Goal: Information Seeking & Learning: Check status

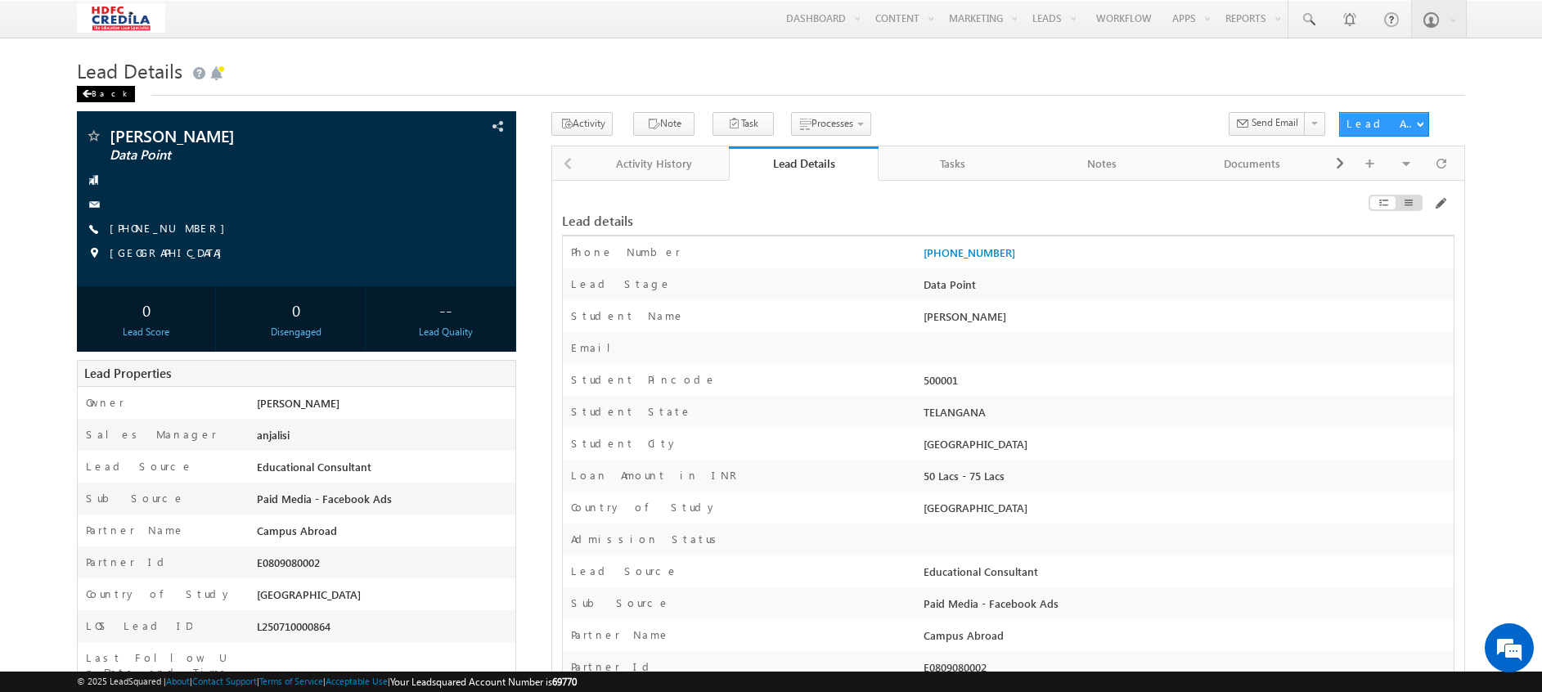
click at [109, 100] on div "Back" at bounding box center [106, 94] width 58 height 16
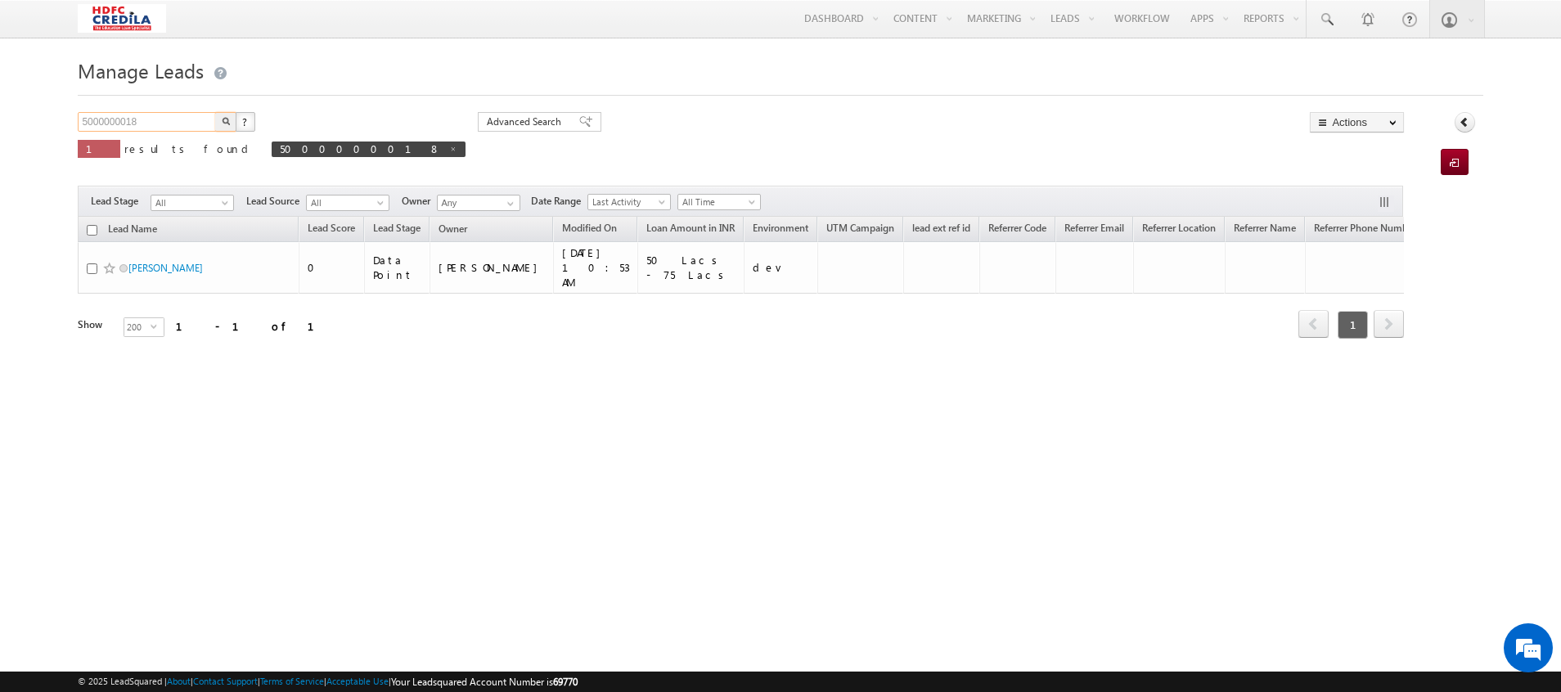
click at [145, 128] on input "5000000018" at bounding box center [148, 122] width 140 height 20
type input "5"
paste input "D2508075015"
type input "D2508075015"
click at [223, 124] on img "button" at bounding box center [226, 121] width 8 height 8
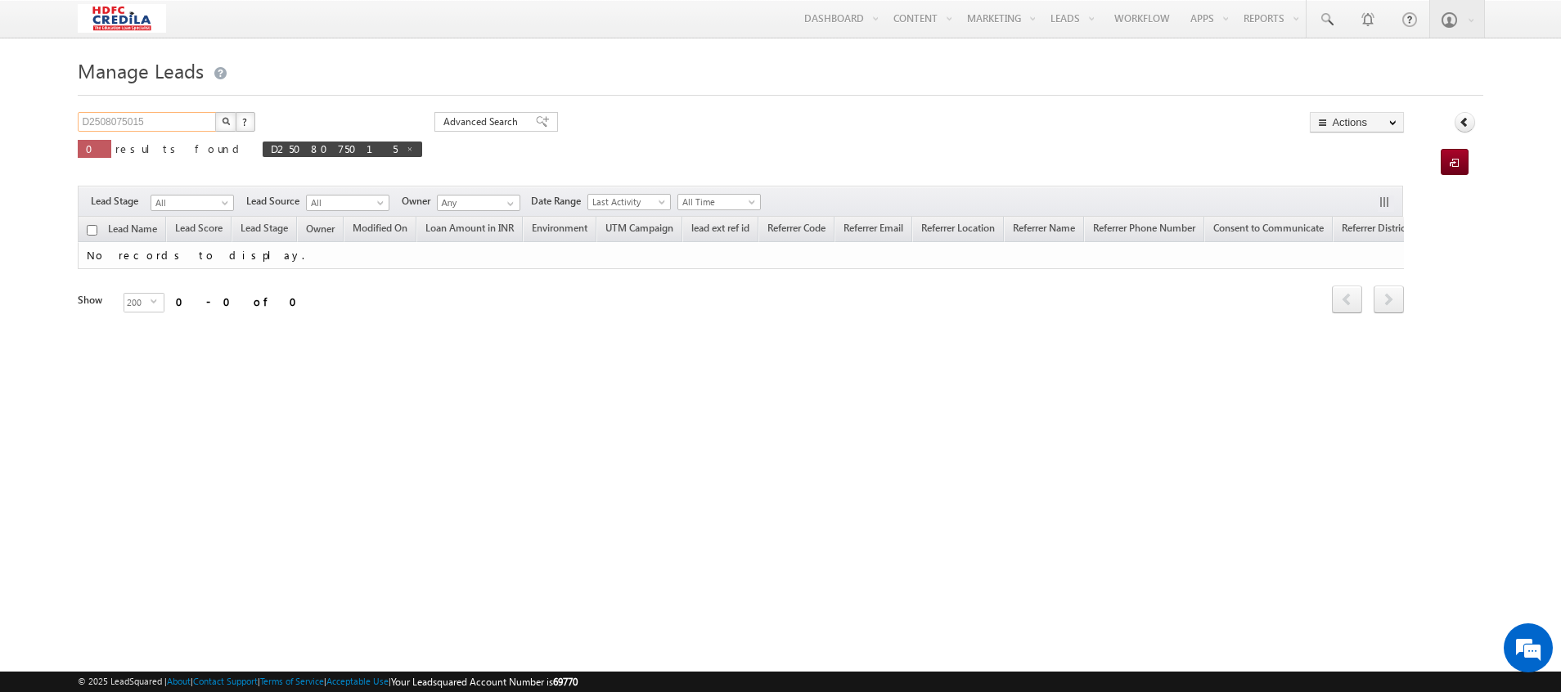
drag, startPoint x: 146, startPoint y: 124, endPoint x: 73, endPoint y: 142, distance: 74.8
click at [73, 142] on body "Menu Vinay Rykala vinay .ryak ala@c redil a.com" at bounding box center [780, 231] width 1561 height 462
paste input "4557635554"
type input "4557635554"
click at [227, 123] on img "button" at bounding box center [226, 121] width 8 height 8
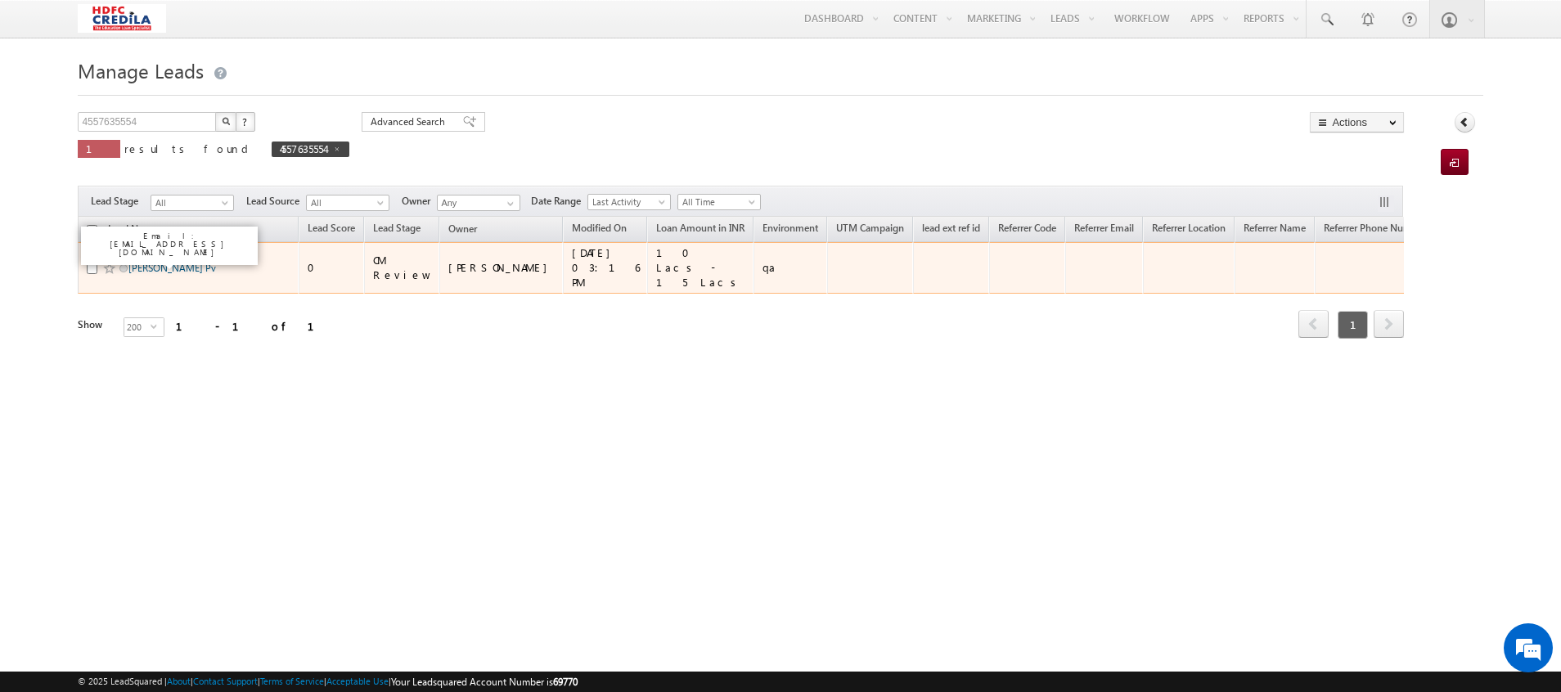
click at [155, 262] on link "Anupriya Pv" at bounding box center [172, 268] width 88 height 12
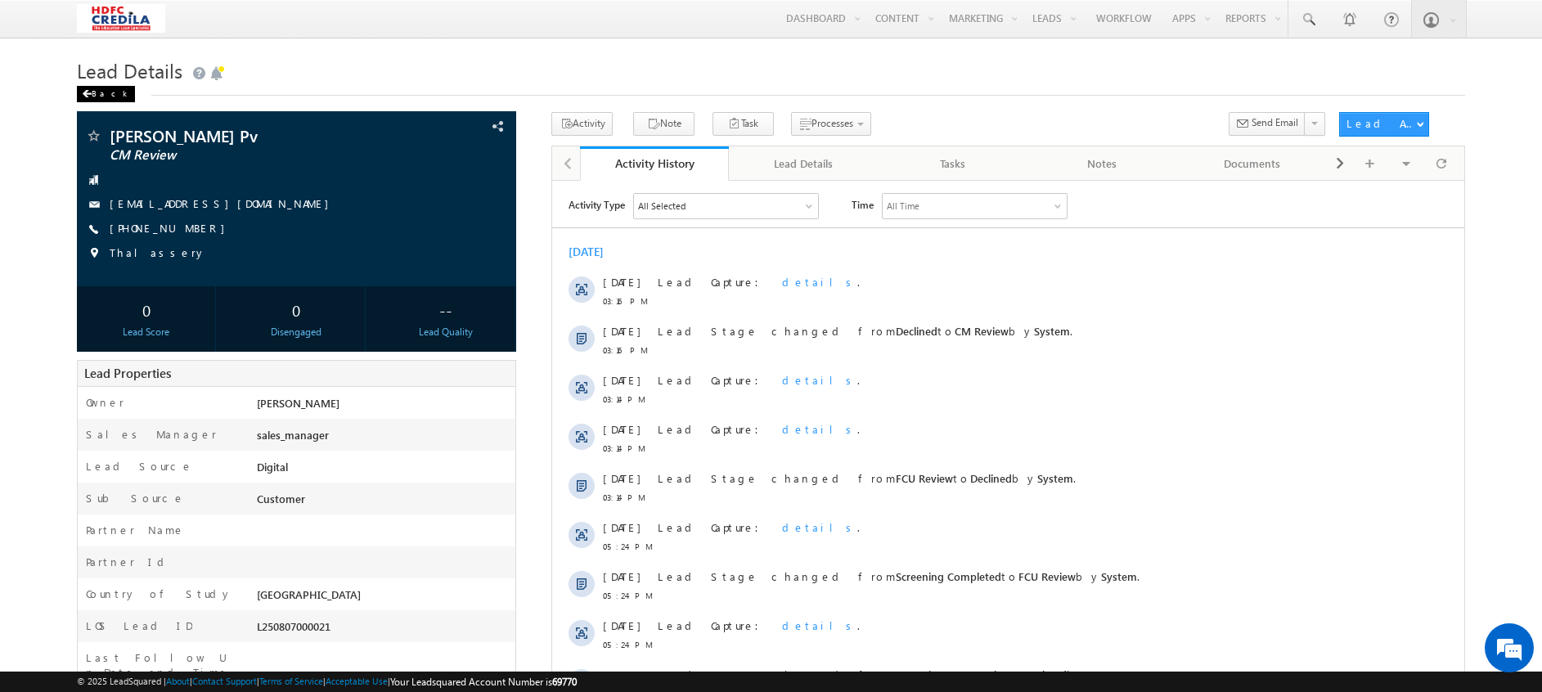
click at [89, 98] on span at bounding box center [87, 94] width 10 height 8
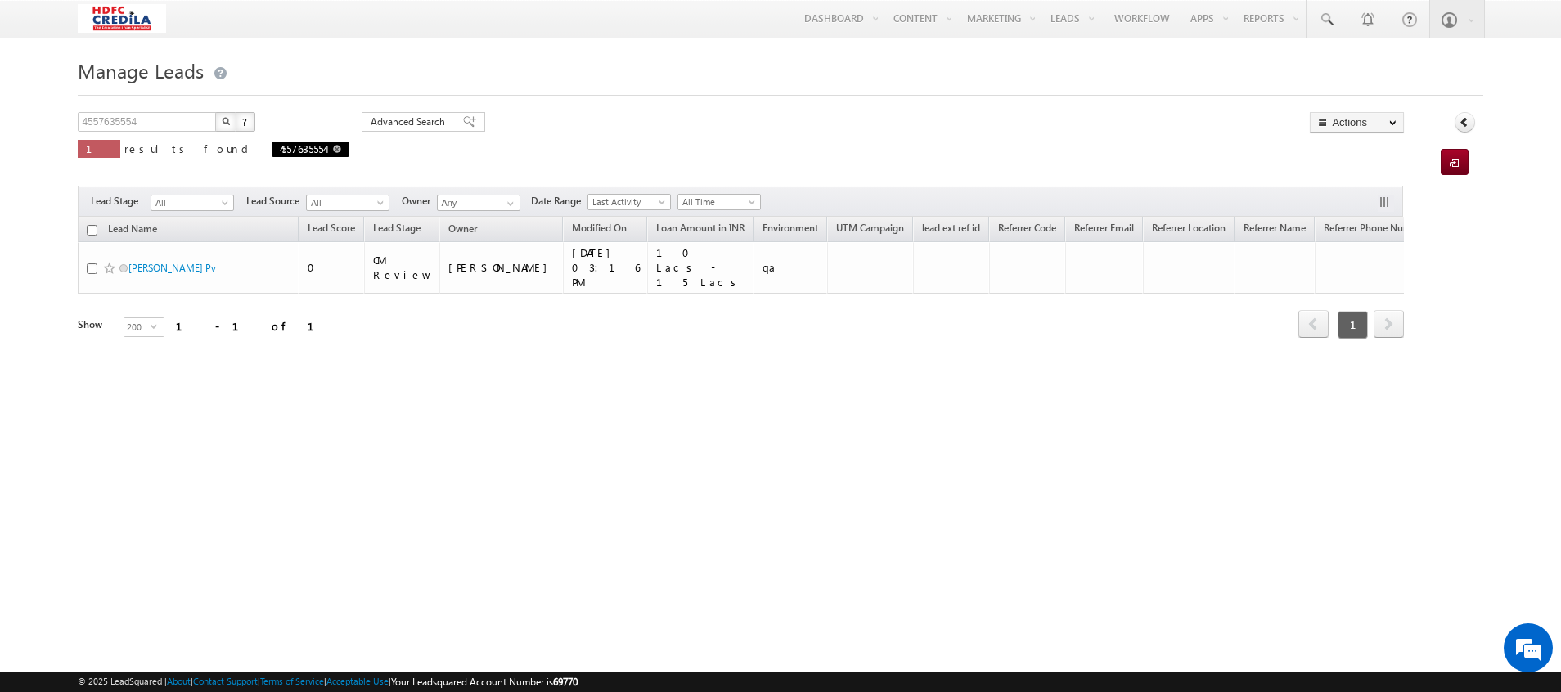
click at [333, 146] on span at bounding box center [337, 149] width 8 height 8
type input "Search Leads"
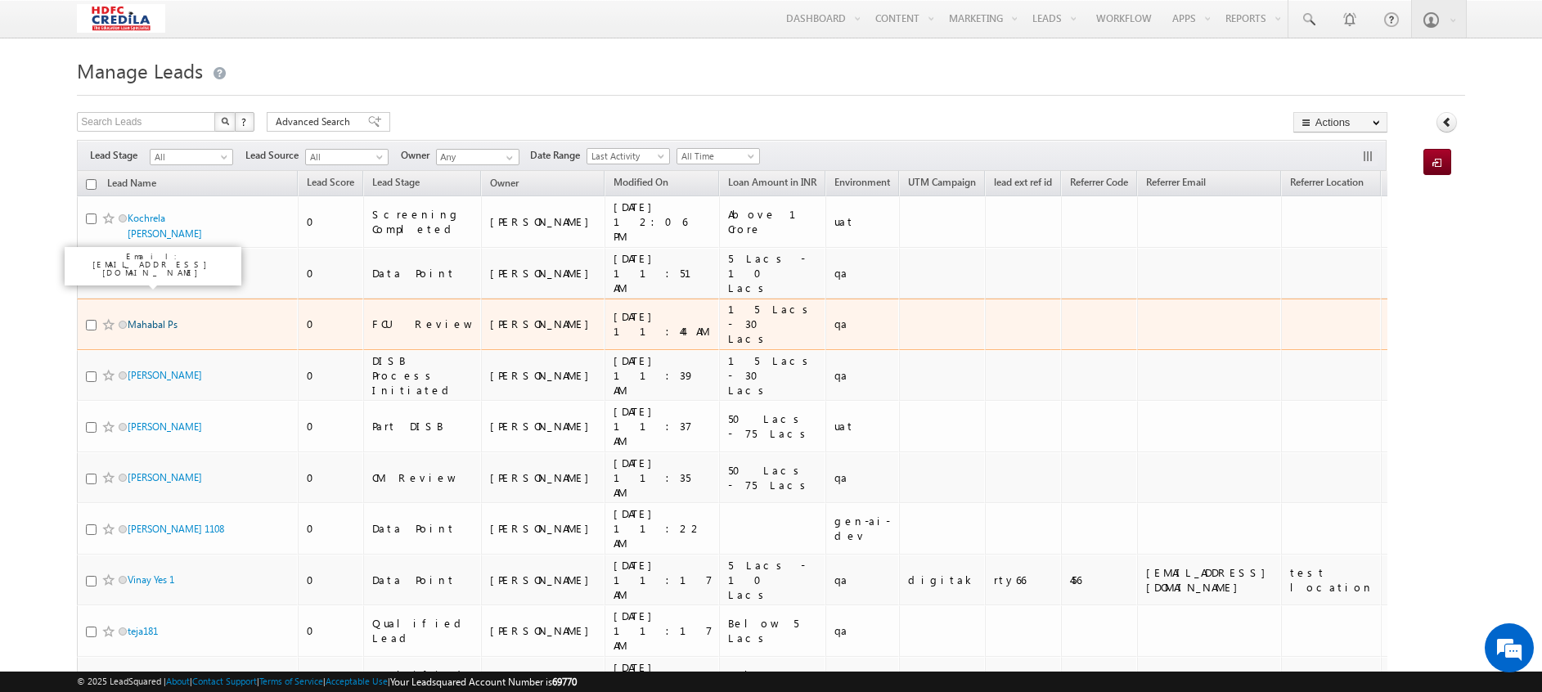
click at [150, 318] on link "Mahabal Ps" at bounding box center [153, 324] width 50 height 12
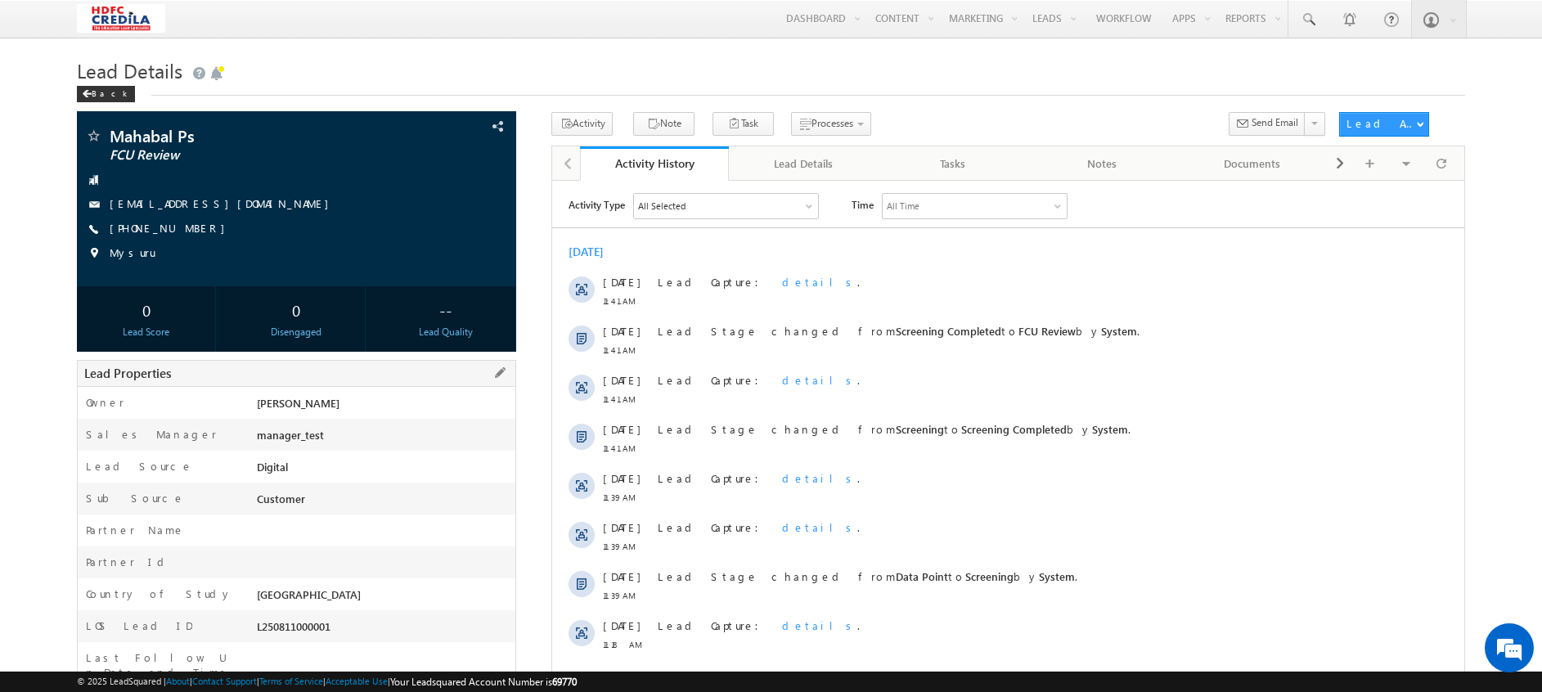
scroll to position [194, 0]
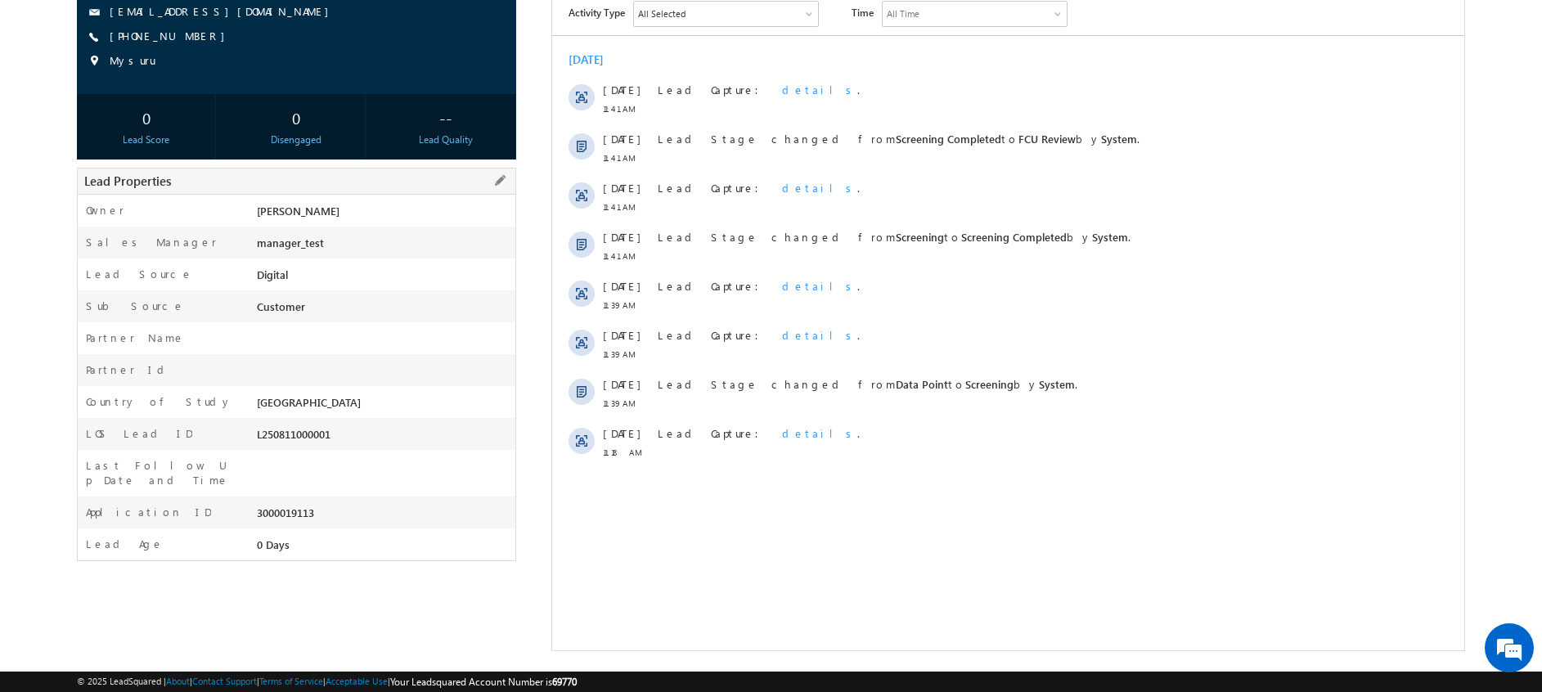
drag, startPoint x: 321, startPoint y: 495, endPoint x: 254, endPoint y: 497, distance: 66.3
click at [254, 505] on div "3000019113" at bounding box center [384, 516] width 263 height 23
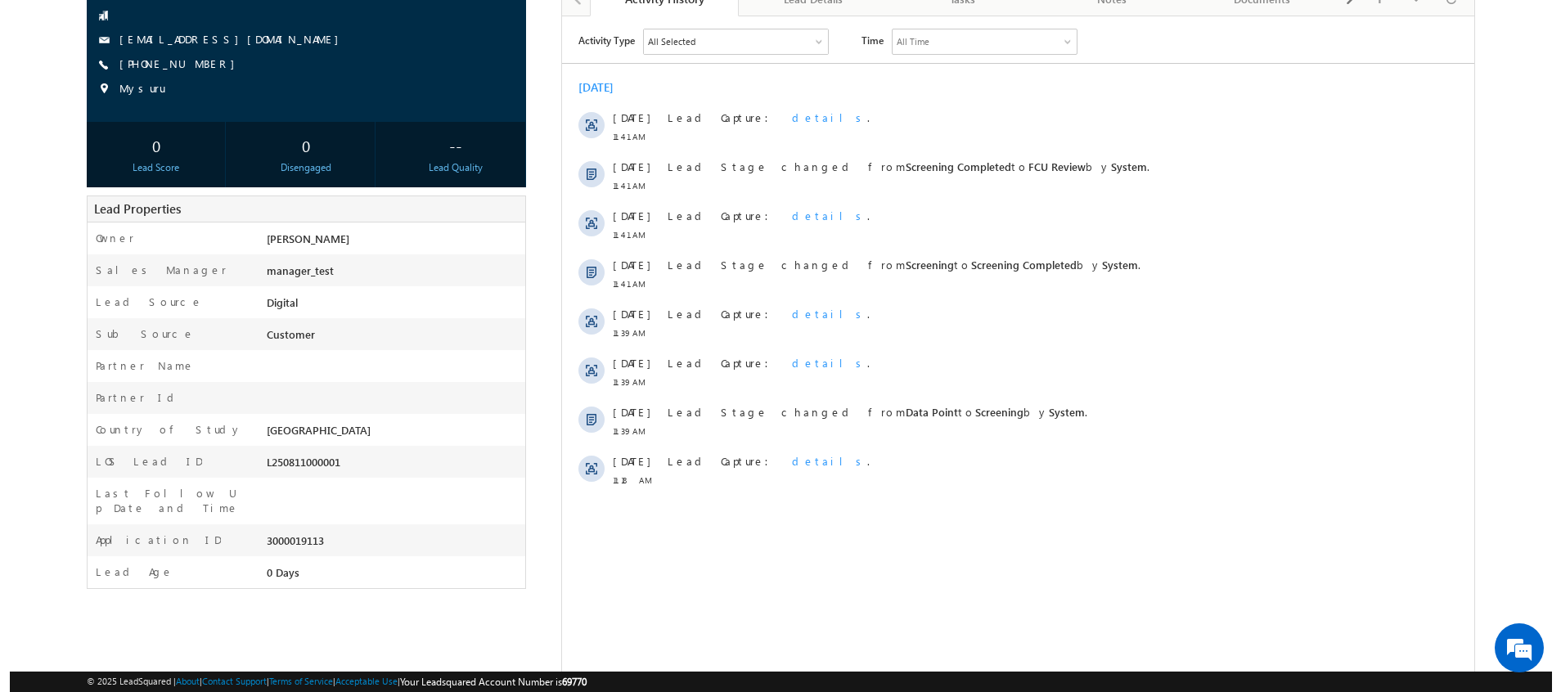
scroll to position [164, 0]
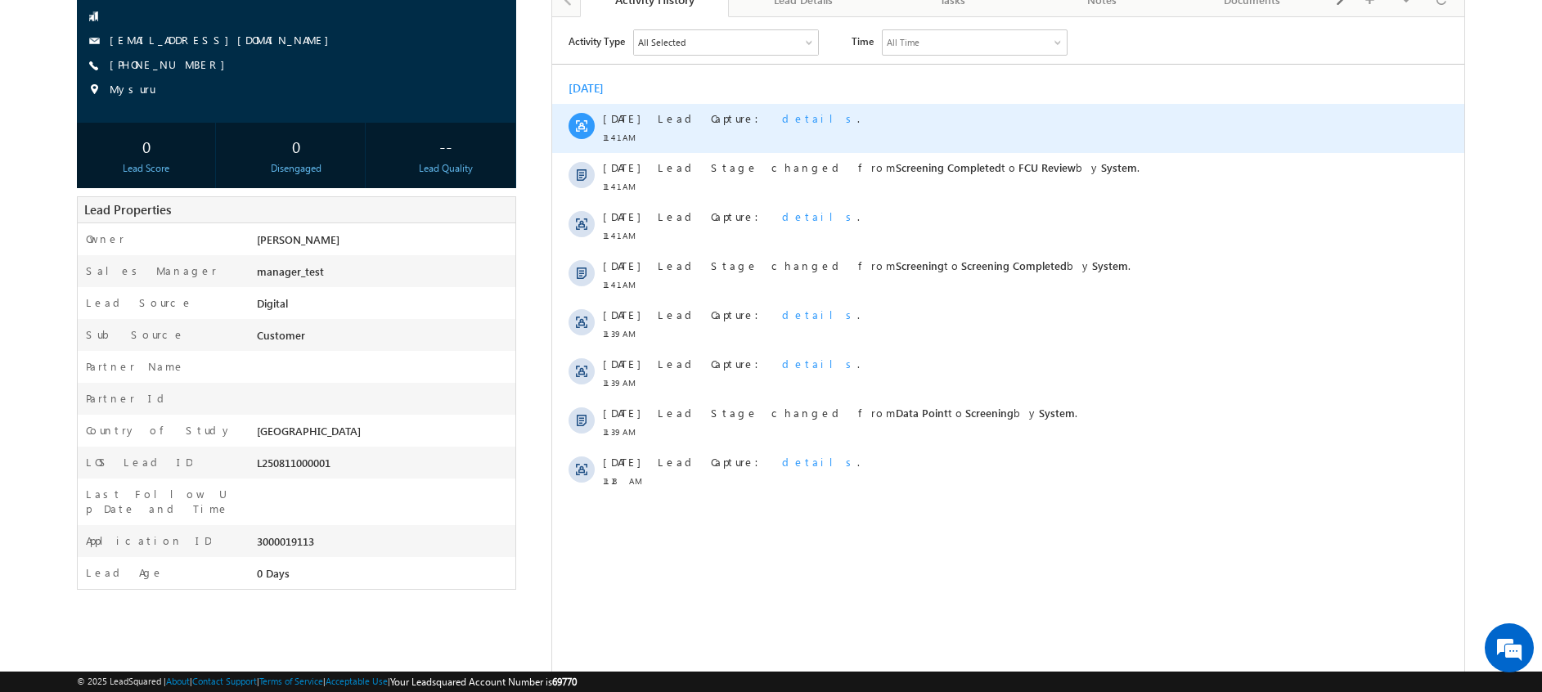
click at [782, 119] on span "details" at bounding box center [819, 117] width 75 height 14
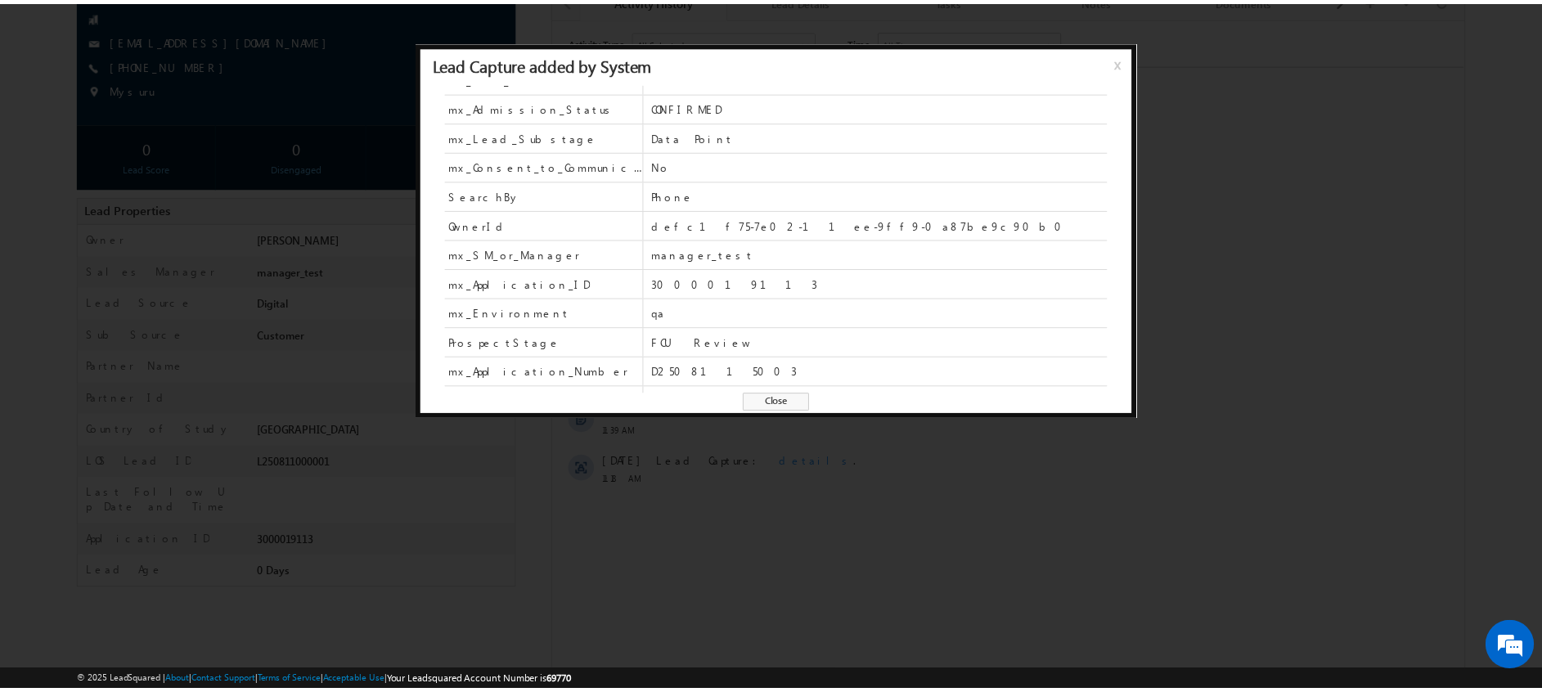
scroll to position [312, 0]
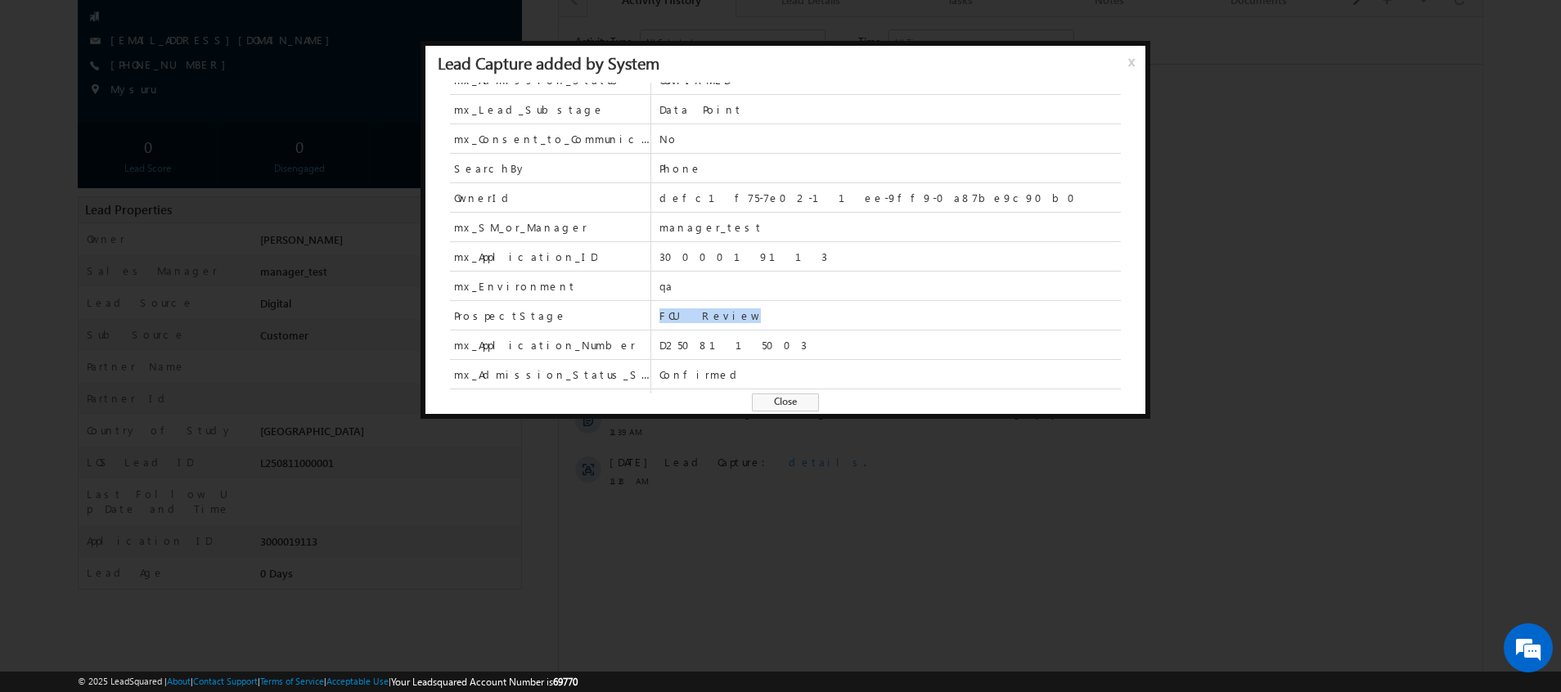
drag, startPoint x: 733, startPoint y: 312, endPoint x: 649, endPoint y: 316, distance: 84.4
click at [649, 316] on div "ProspectStage FCU Review" at bounding box center [785, 315] width 671 height 29
click at [1258, 260] on div at bounding box center [780, 346] width 1561 height 692
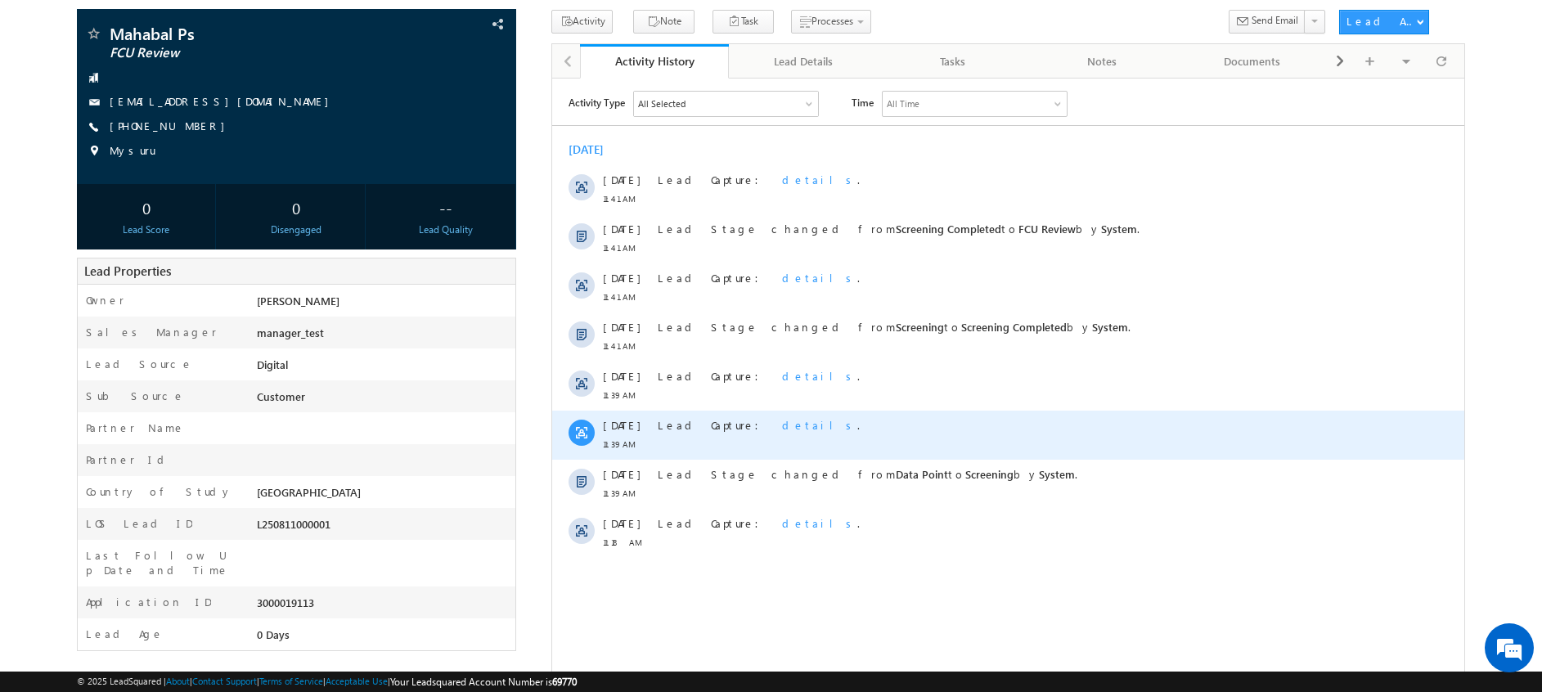
scroll to position [0, 0]
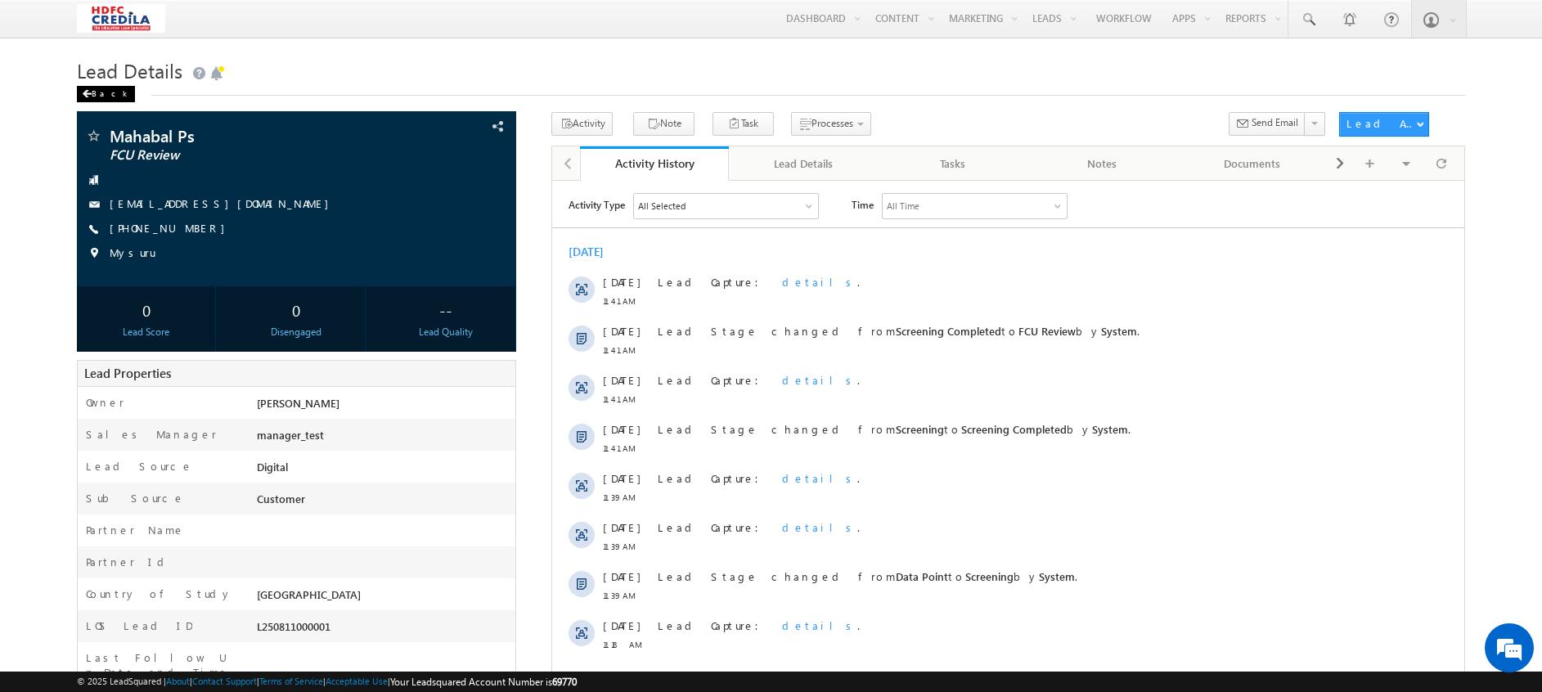
click at [105, 88] on div "Back" at bounding box center [106, 94] width 58 height 16
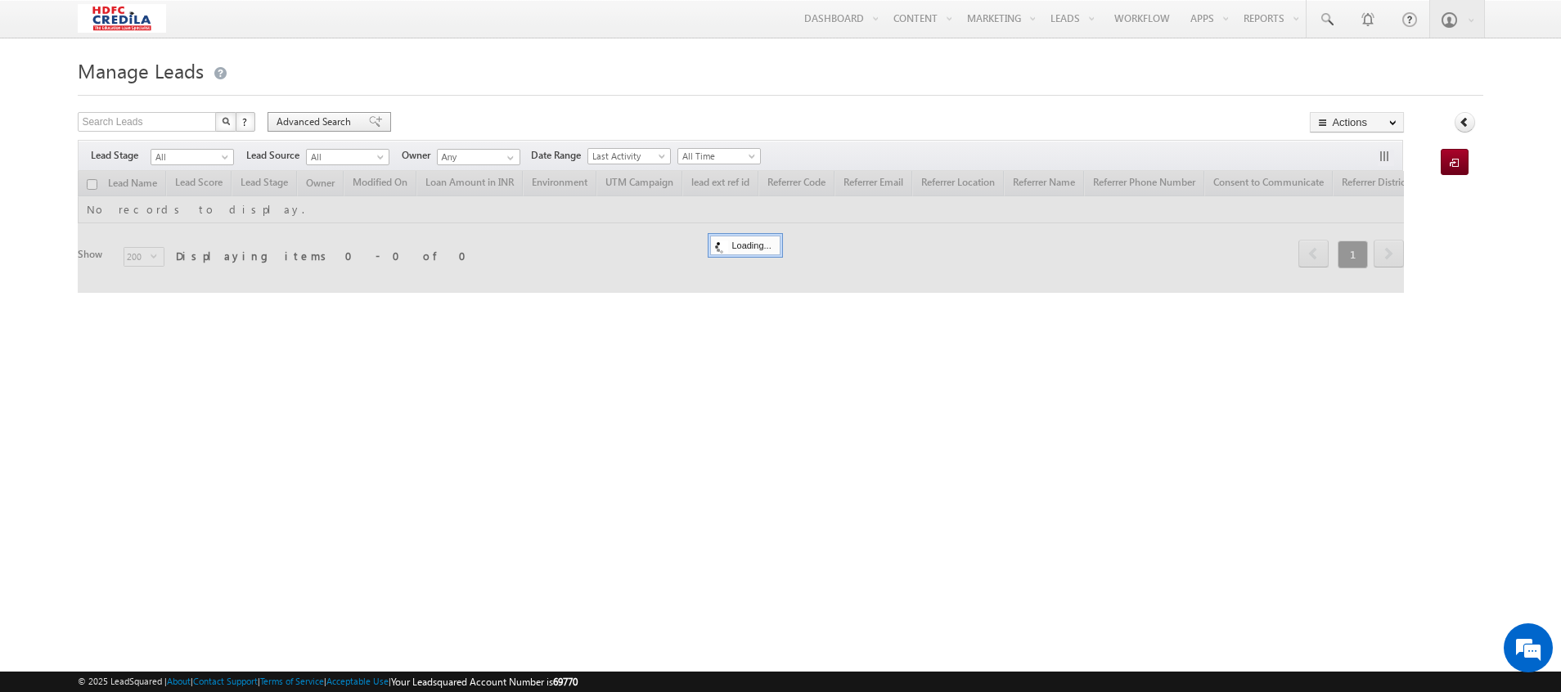
click at [333, 121] on span "Advanced Search" at bounding box center [316, 122] width 79 height 15
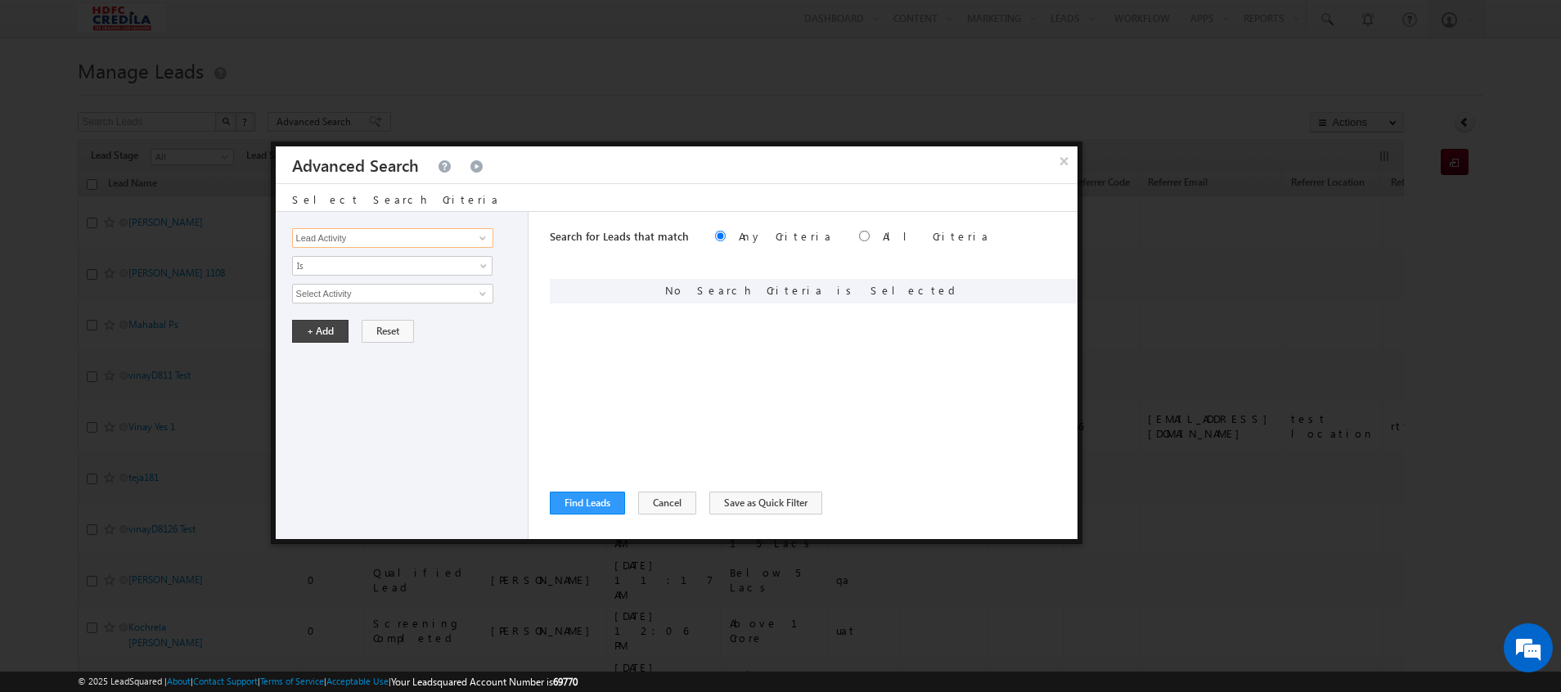
click at [389, 239] on input "Lead Activity" at bounding box center [392, 238] width 201 height 20
click at [324, 266] on link "LOS Lead ID" at bounding box center [392, 272] width 201 height 19
type input "LOS Lead ID"
click at [340, 302] on input "text" at bounding box center [392, 294] width 201 height 20
paste input "L250807000022"
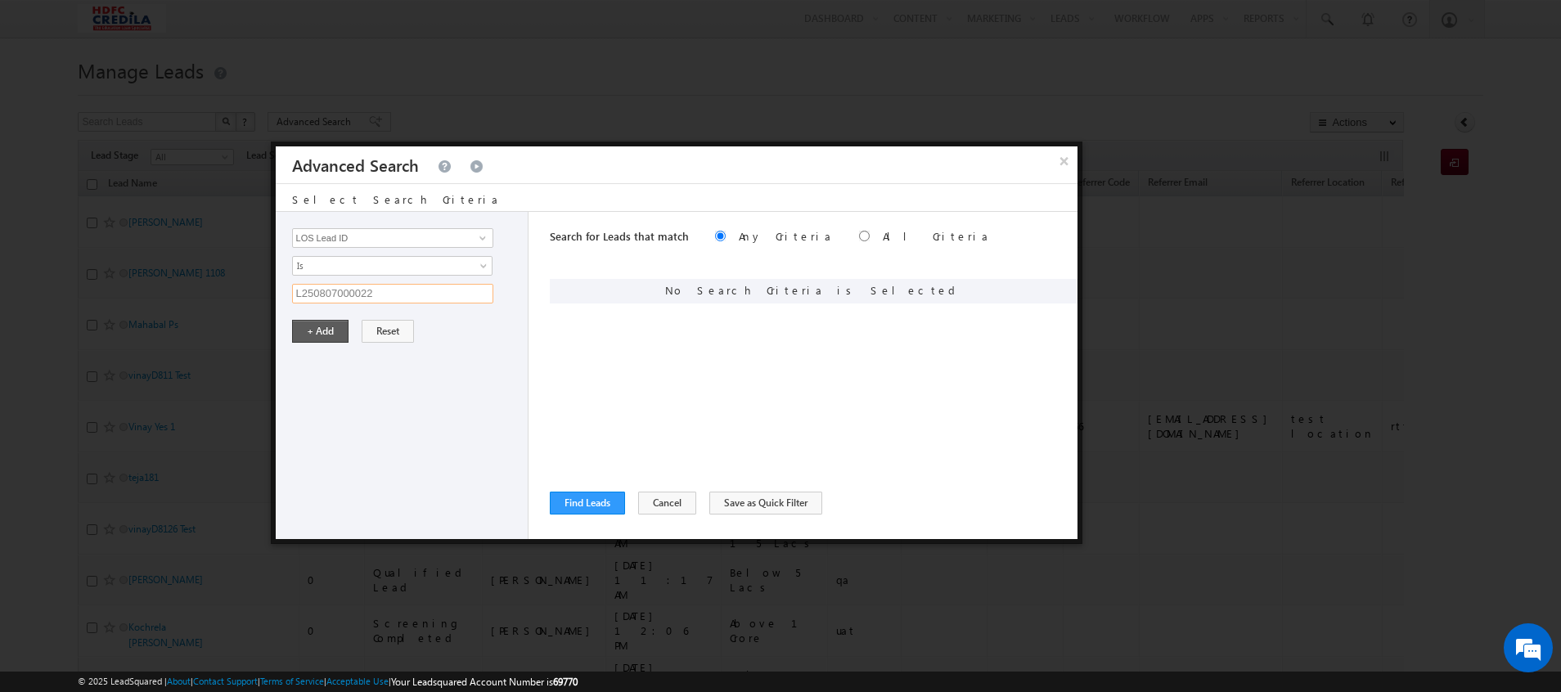
type input "L250807000022"
click at [292, 338] on button "+ Add" at bounding box center [320, 331] width 56 height 23
click at [603, 506] on button "Find Leads" at bounding box center [587, 503] width 75 height 23
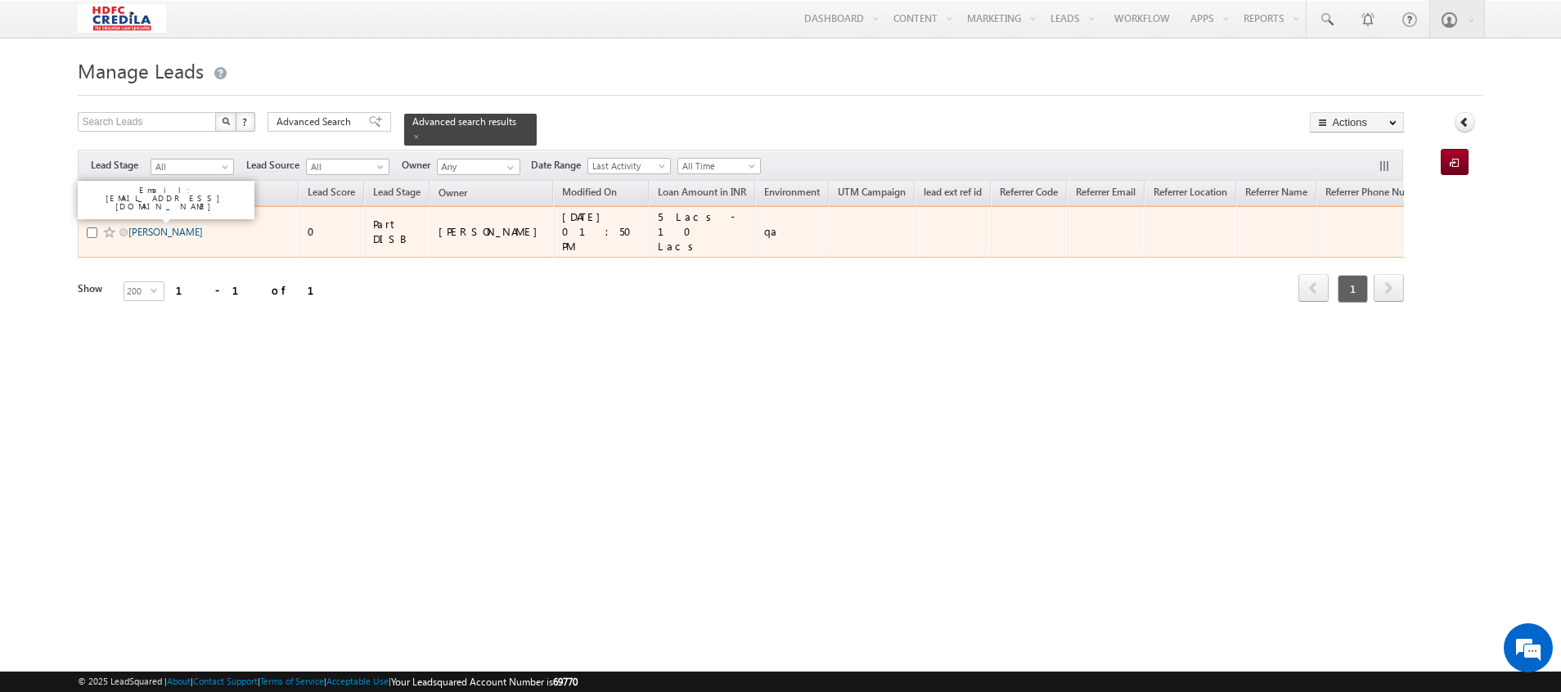
click at [169, 226] on link "Ryakala Vinay" at bounding box center [165, 232] width 74 height 12
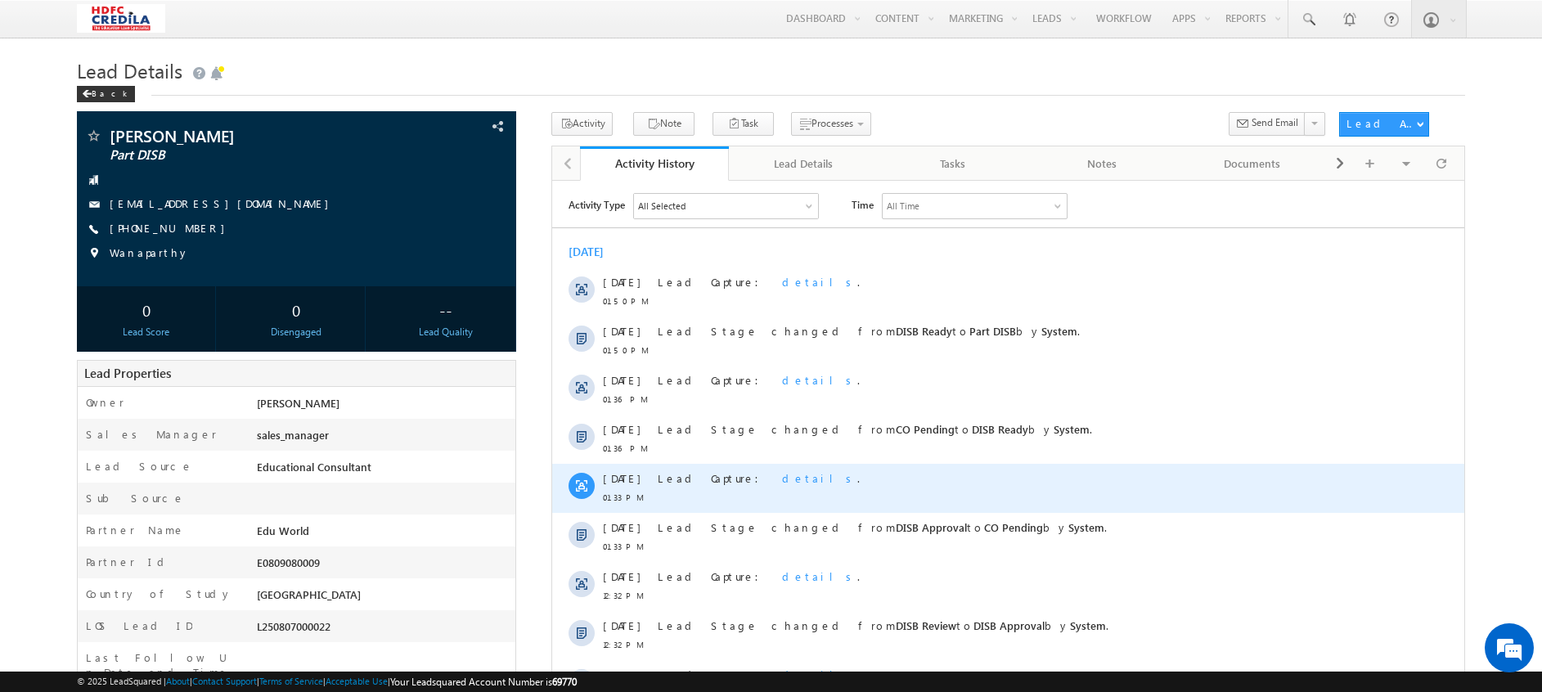
scroll to position [203, 0]
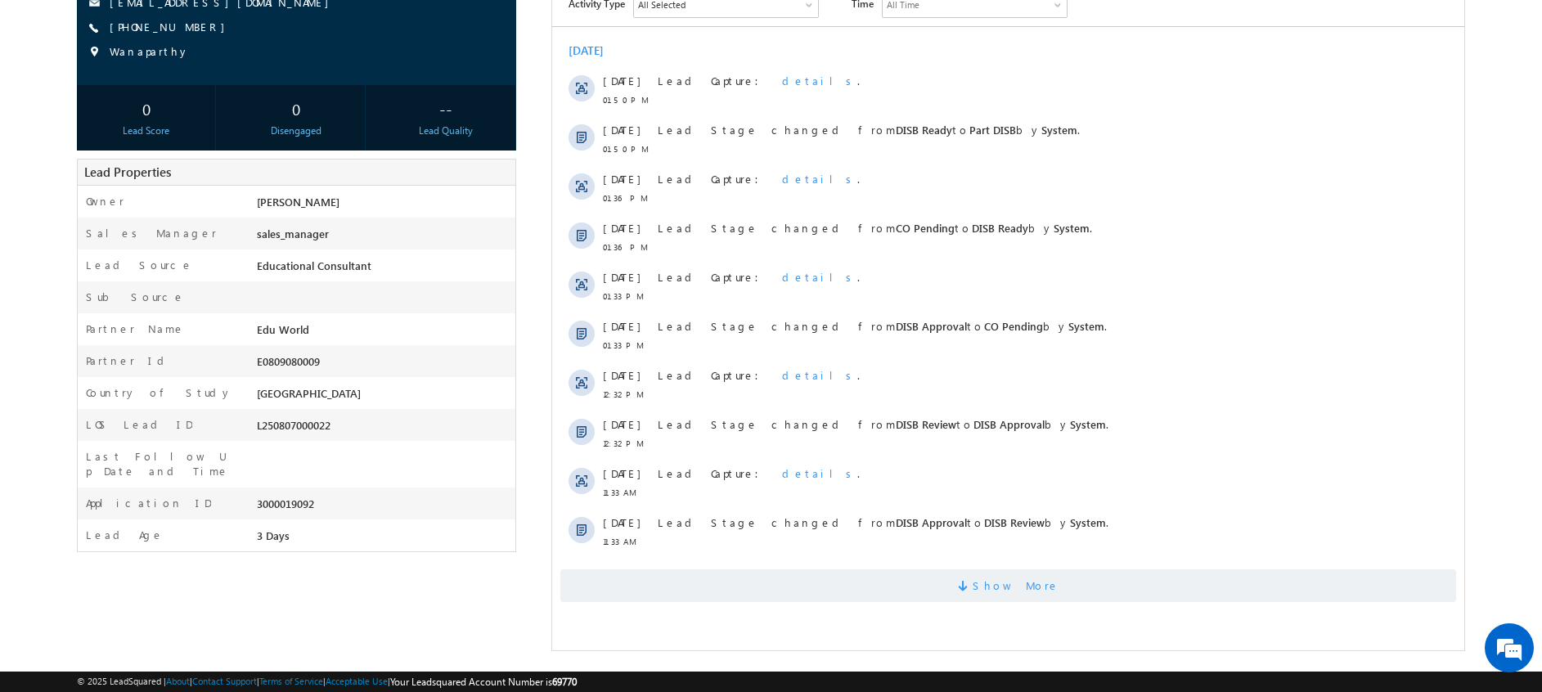
click at [911, 578] on span "Show More" at bounding box center [1008, 585] width 896 height 33
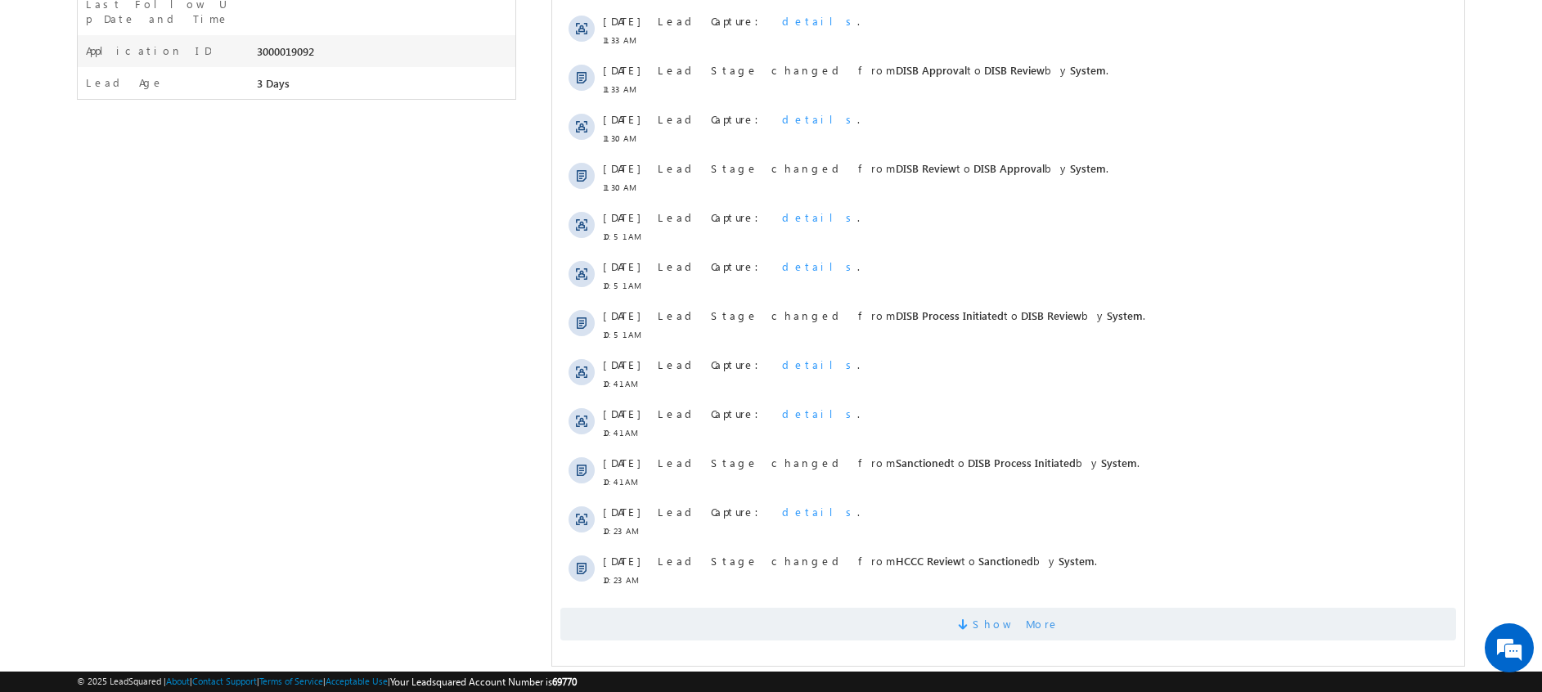
scroll to position [671, 0]
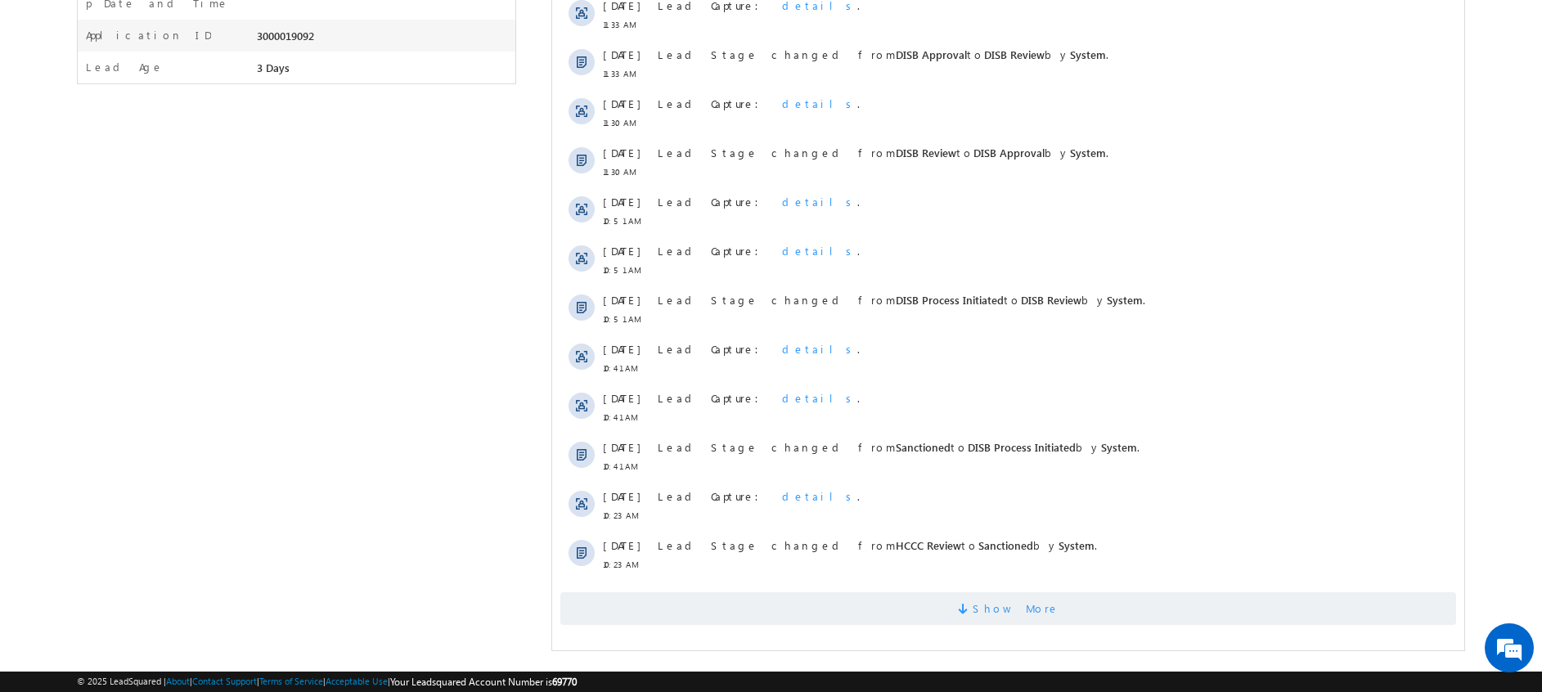
click at [907, 607] on span "Show More" at bounding box center [1008, 608] width 896 height 33
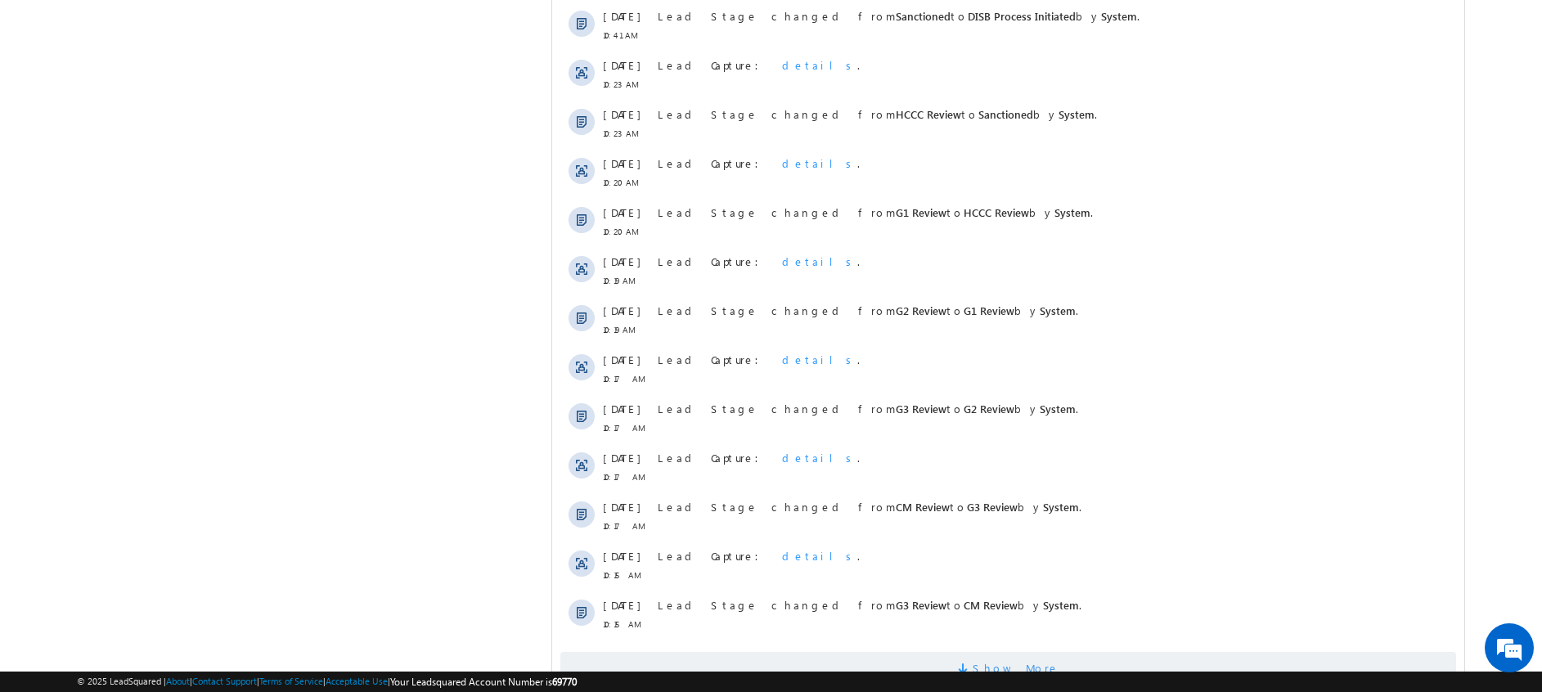
scroll to position [1162, 0]
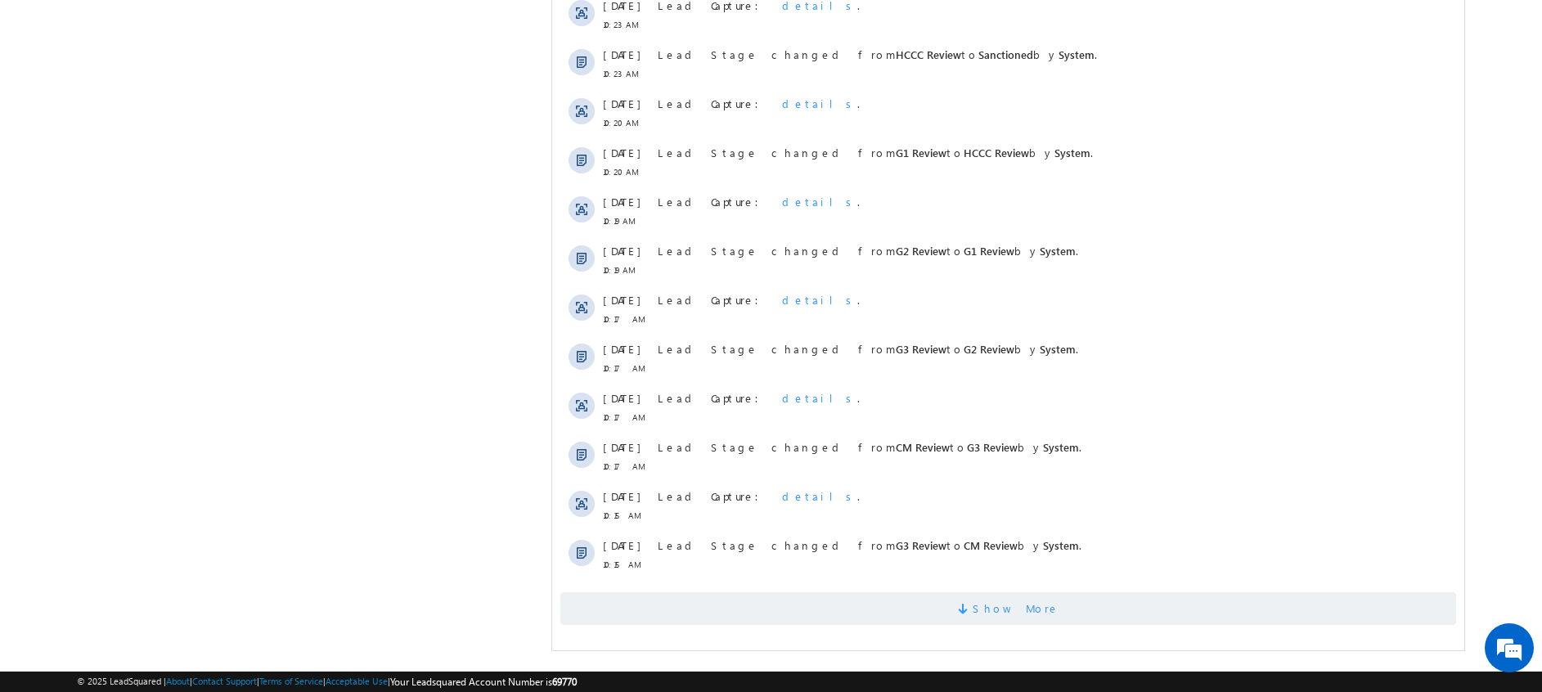
click at [943, 614] on span "Show More" at bounding box center [1008, 608] width 896 height 33
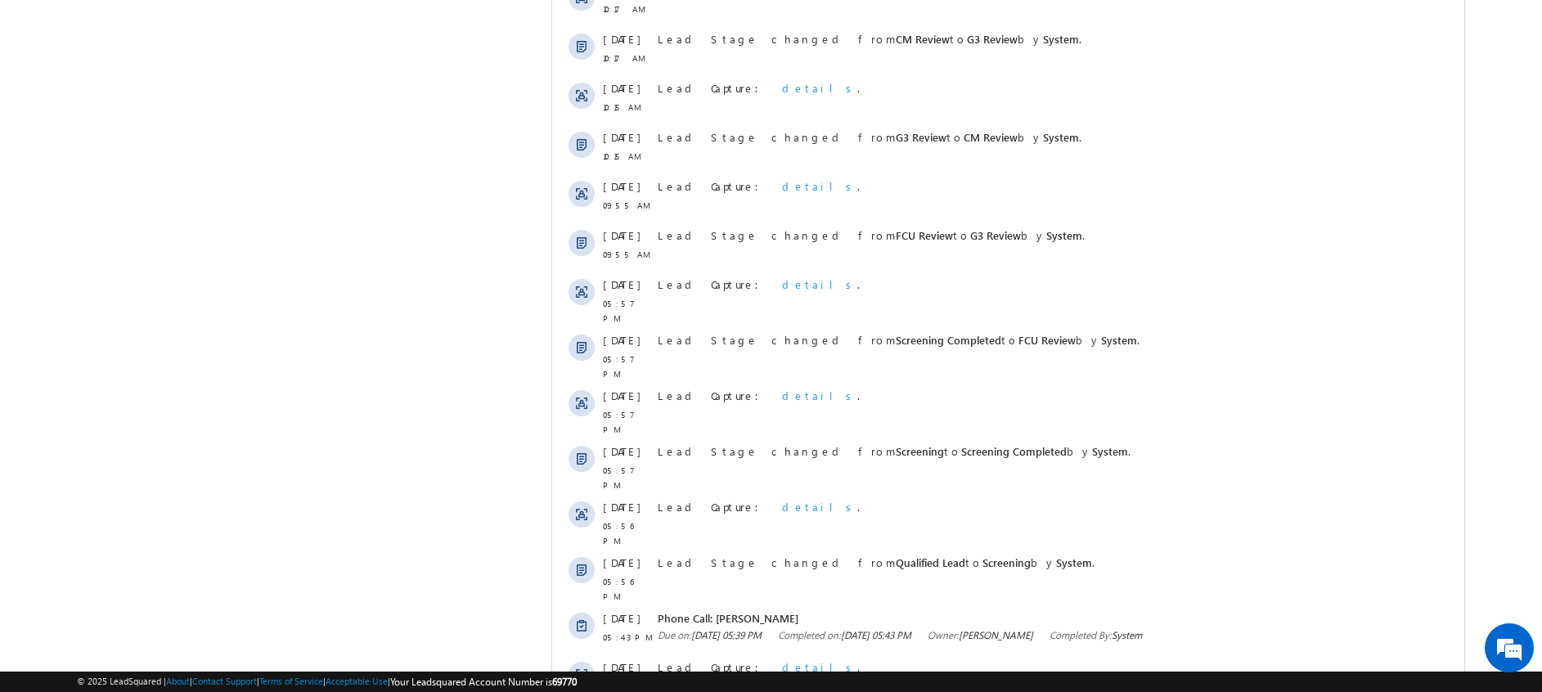
scroll to position [1653, 0]
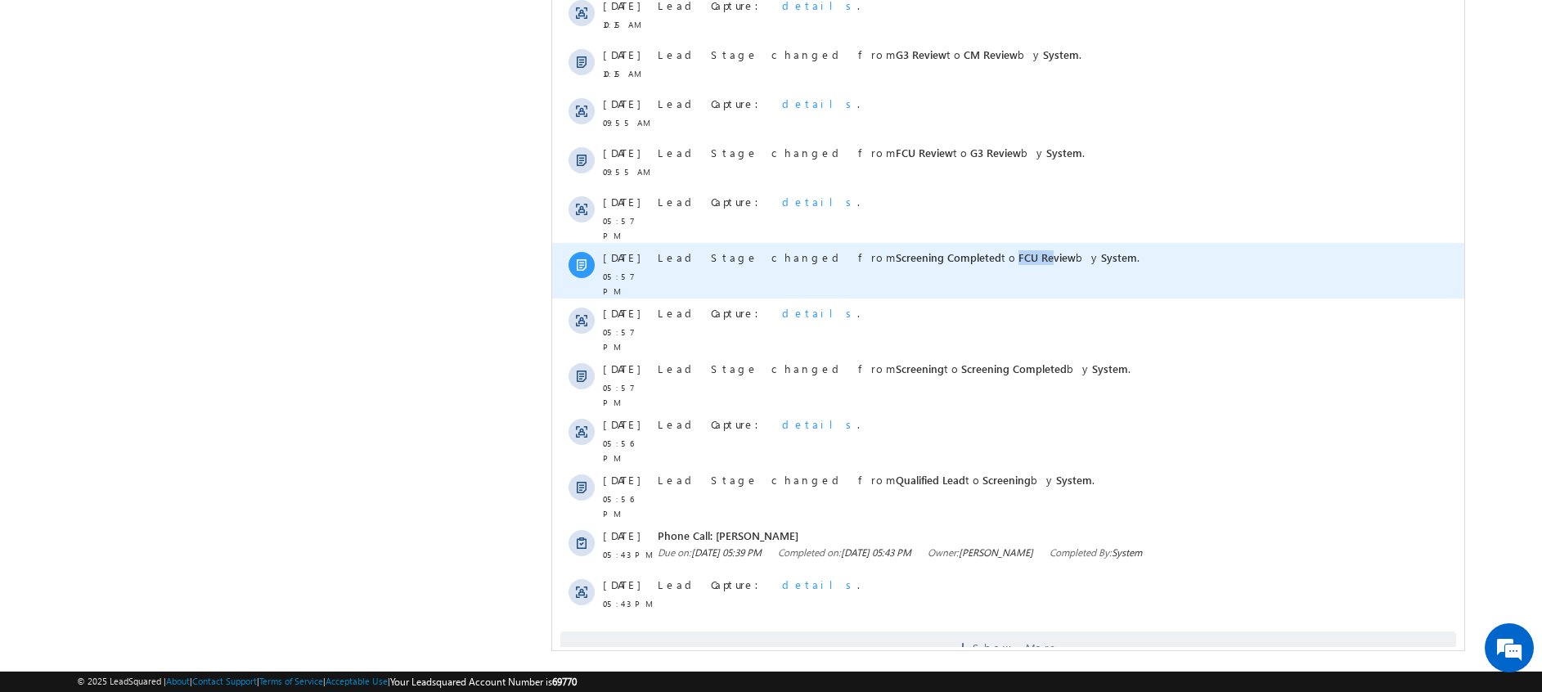
drag, startPoint x: 901, startPoint y: 249, endPoint x: 931, endPoint y: 260, distance: 32.4
click at [931, 260] on div "Lead Stage changed from Screening Completed to FCU Review by System ." at bounding box center [1016, 271] width 717 height 56
drag, startPoint x: 931, startPoint y: 260, endPoint x: 1110, endPoint y: 257, distance: 179.2
click at [1110, 257] on div "Lead Stage changed from Screening Completed to FCU Review by System ." at bounding box center [1016, 257] width 717 height 15
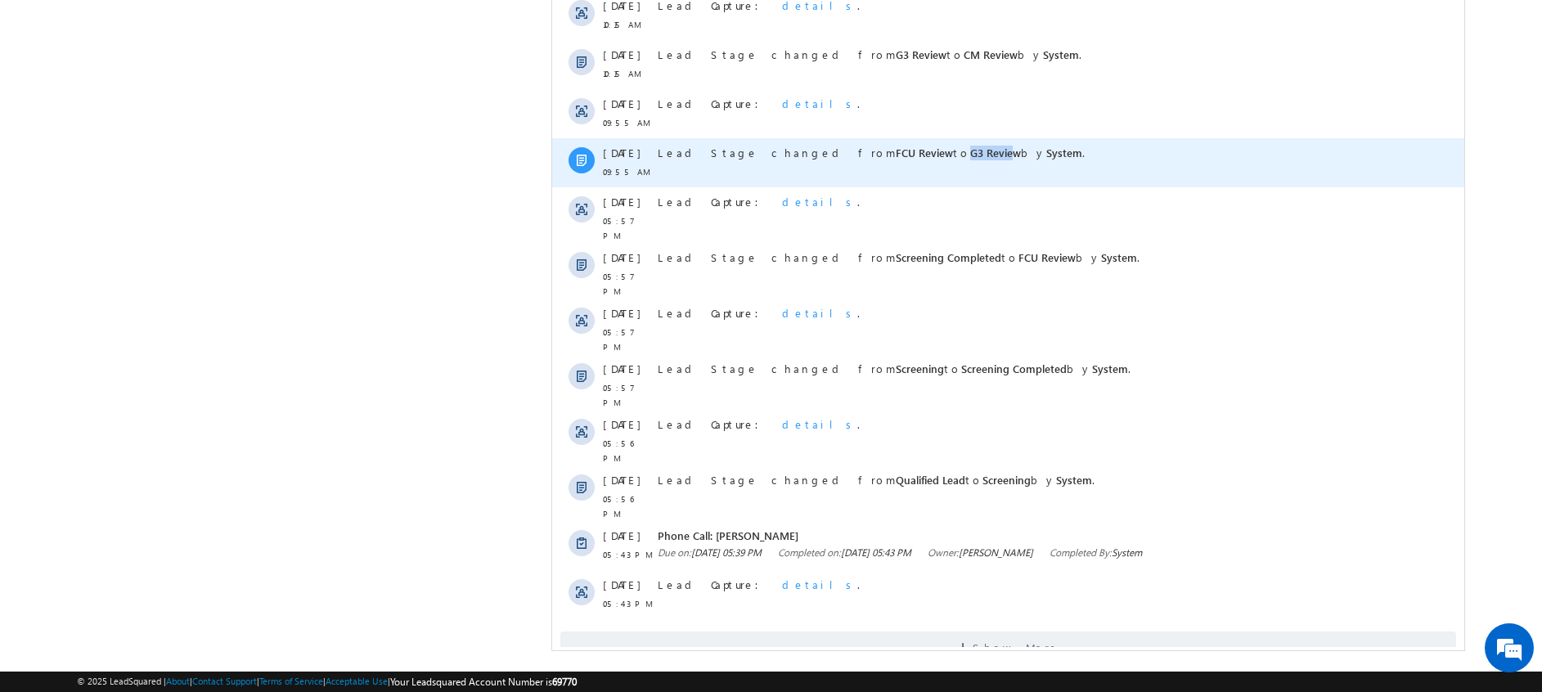
drag, startPoint x: 853, startPoint y: 154, endPoint x: 897, endPoint y: 165, distance: 44.9
click at [897, 165] on div "Lead Stage changed from FCU Review to G3 Review by System ." at bounding box center [1016, 162] width 717 height 49
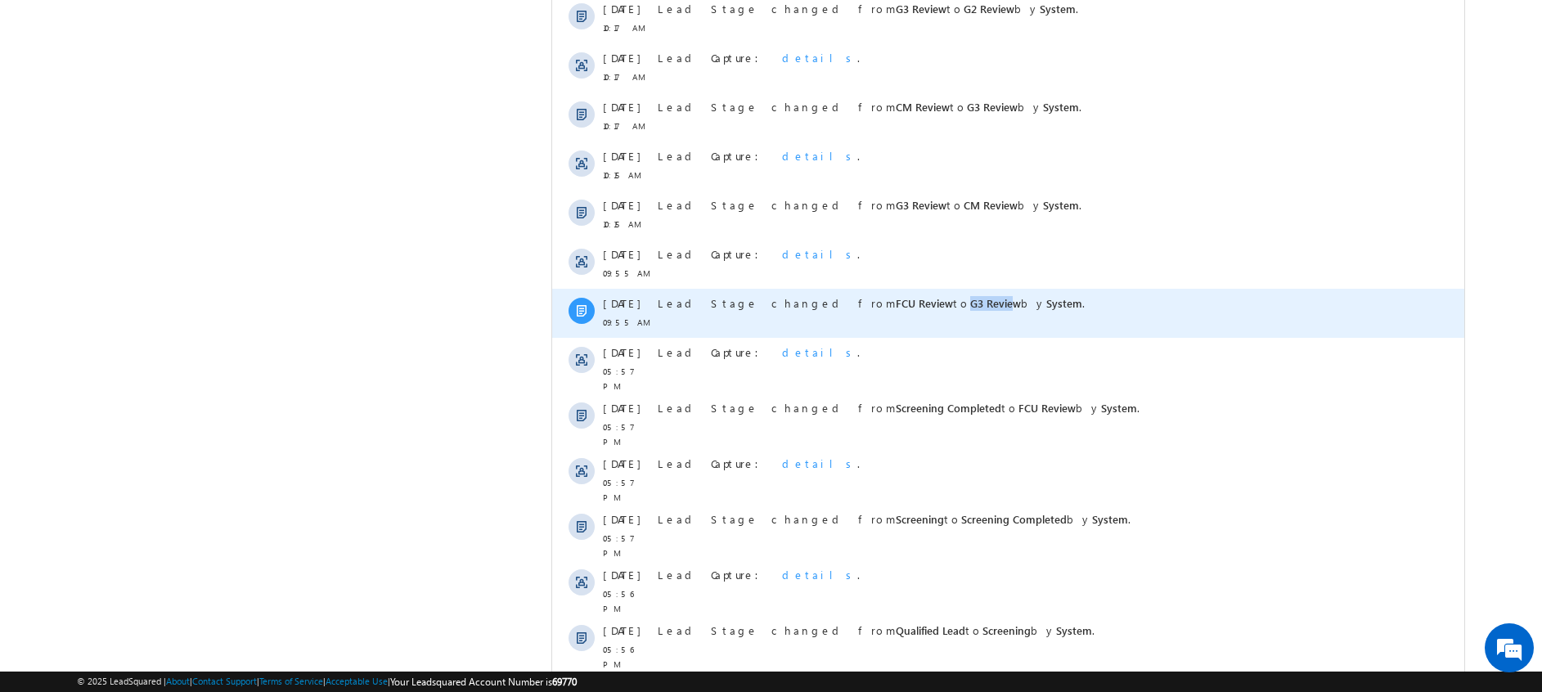
scroll to position [1487, 0]
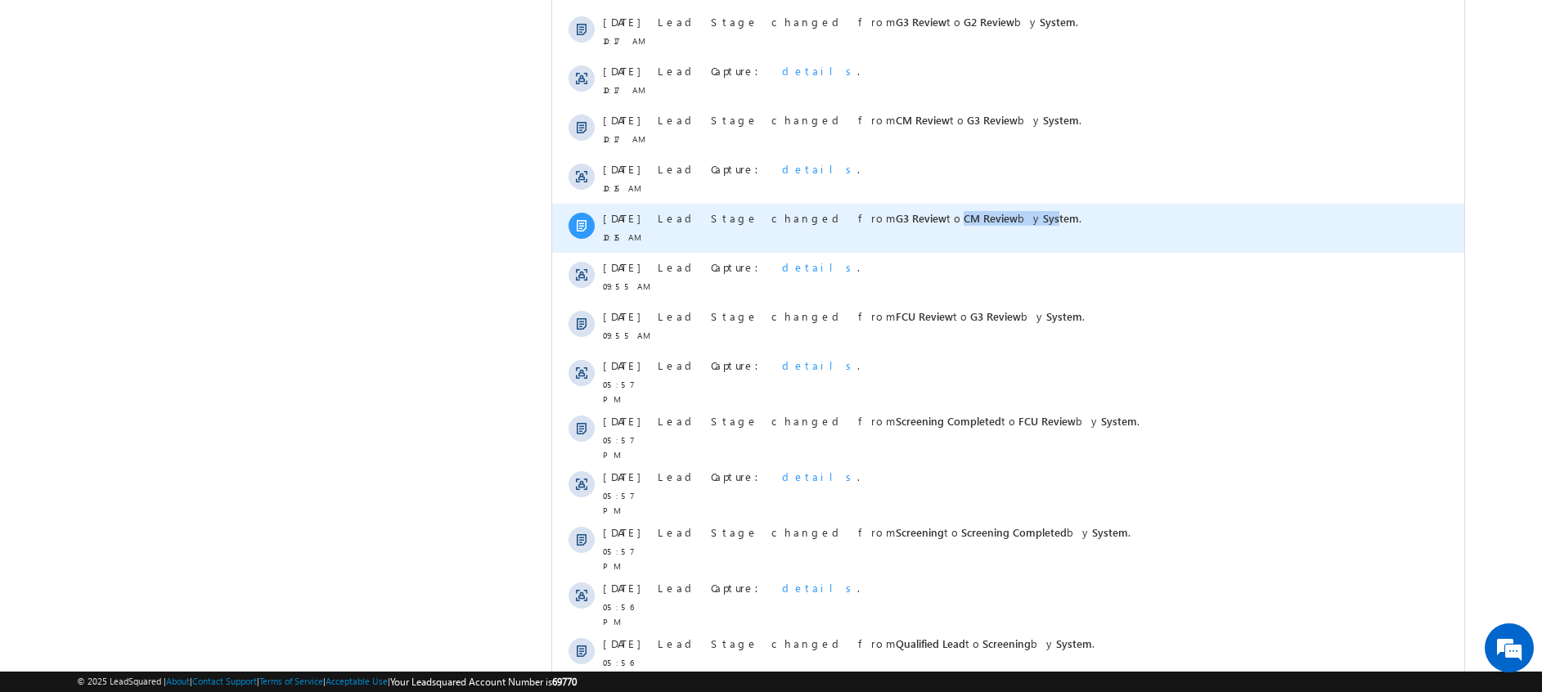
drag, startPoint x: 897, startPoint y: 329, endPoint x: 934, endPoint y: 239, distance: 97.2
click at [934, 239] on div "Lead Stage changed from G3 Review to CM Review by System ." at bounding box center [1016, 228] width 717 height 49
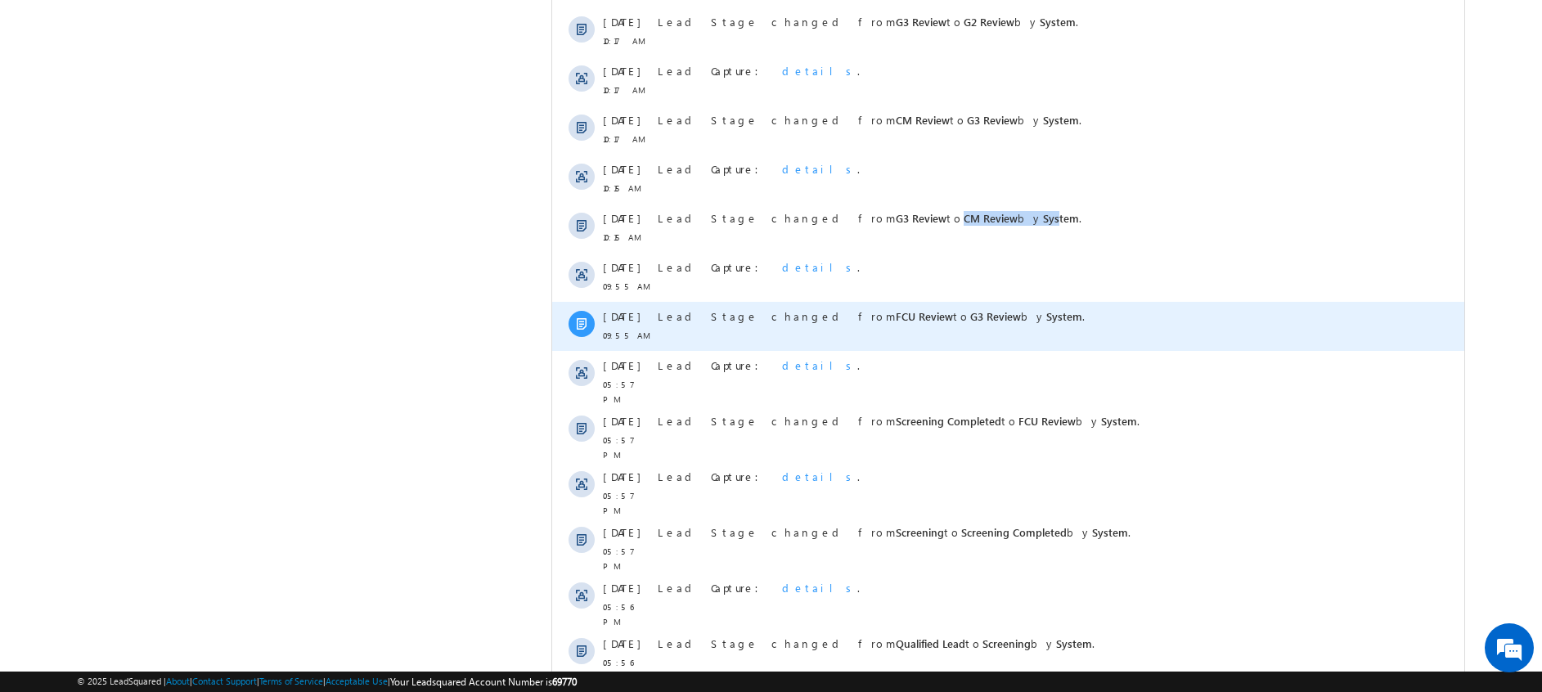
drag, startPoint x: 778, startPoint y: 314, endPoint x: 801, endPoint y: 331, distance: 28.2
click at [801, 331] on div "Lead Stage changed from FCU Review to G3 Review by System ." at bounding box center [1016, 326] width 717 height 49
click at [1118, 342] on div "Lead Stage changed from FCU Review to G3 Review by System ." at bounding box center [1016, 326] width 717 height 49
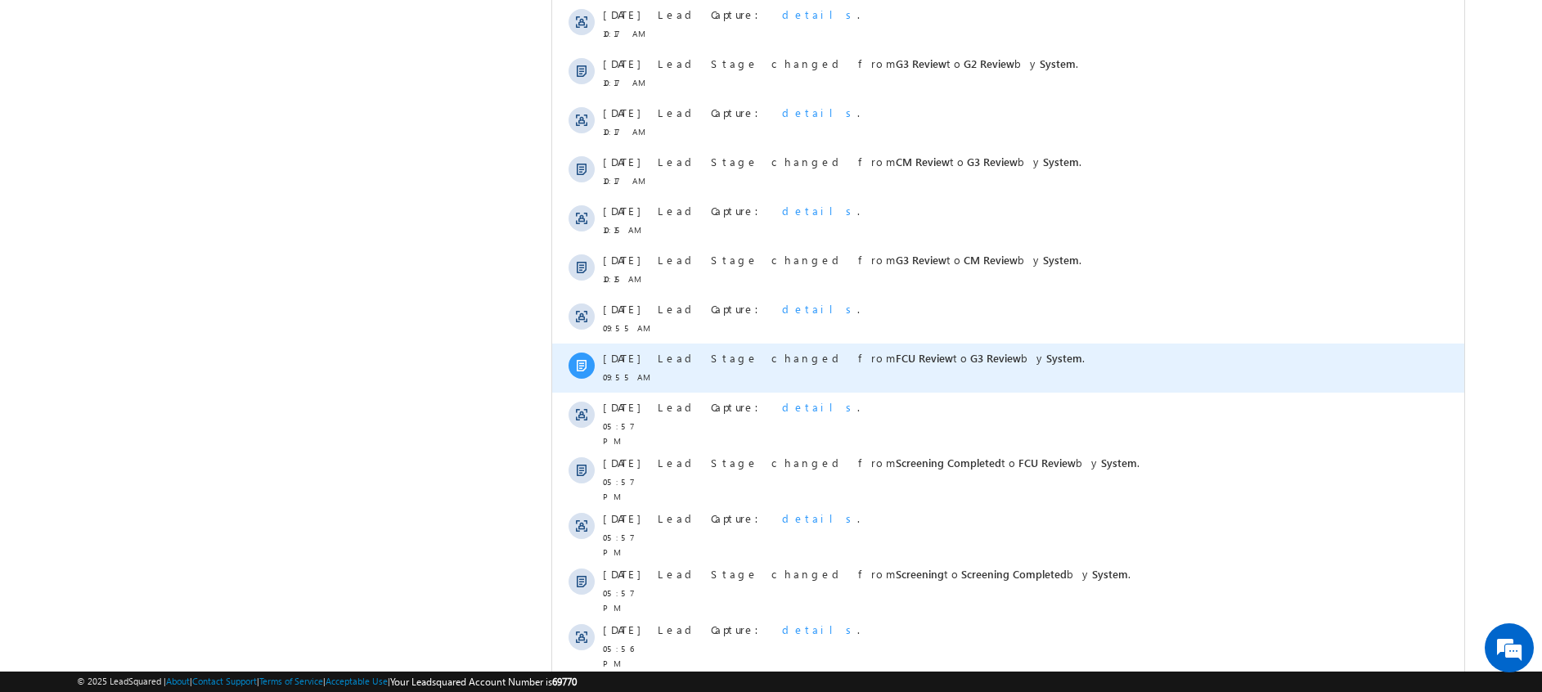
scroll to position [1564, 0]
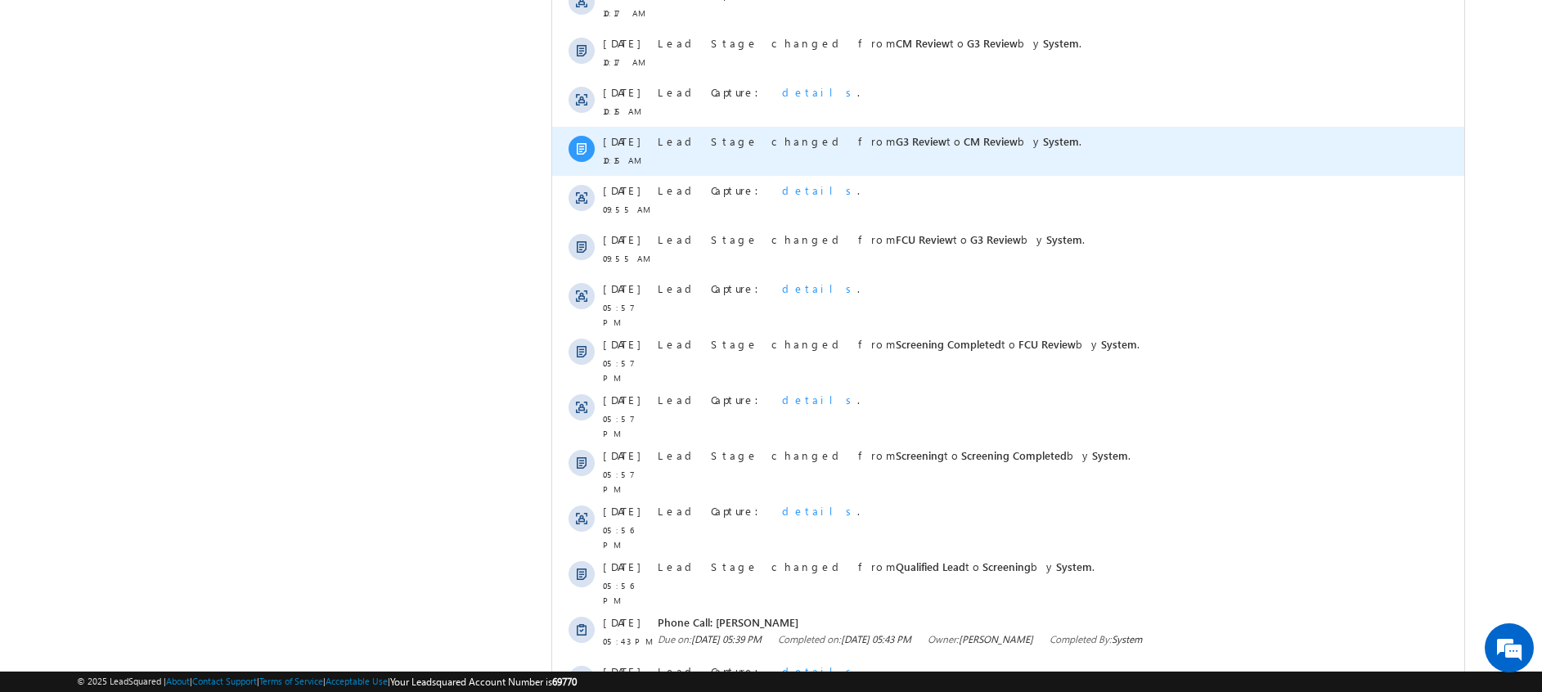
drag, startPoint x: 844, startPoint y: 137, endPoint x: 862, endPoint y: 147, distance: 20.9
click at [862, 147] on span "Lead Stage changed from G3 Review to CM Review by System ." at bounding box center [870, 141] width 424 height 14
click at [859, 154] on div "Lead Stage changed from G3 Review to CM Review by System ." at bounding box center [1016, 151] width 717 height 49
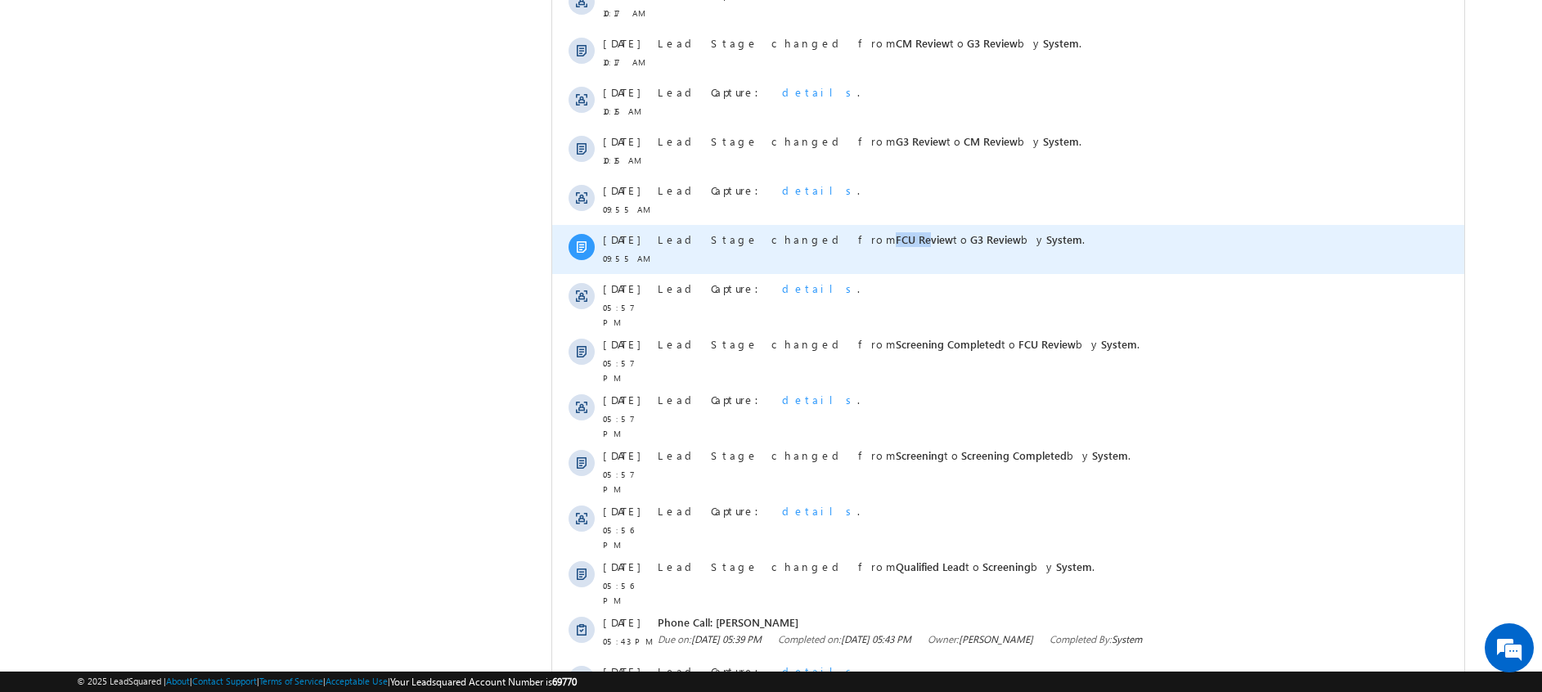
drag, startPoint x: 779, startPoint y: 237, endPoint x: 817, endPoint y: 250, distance: 39.6
click at [817, 250] on div "Lead Stage changed from FCU Review to G3 Review by System ." at bounding box center [1016, 249] width 717 height 49
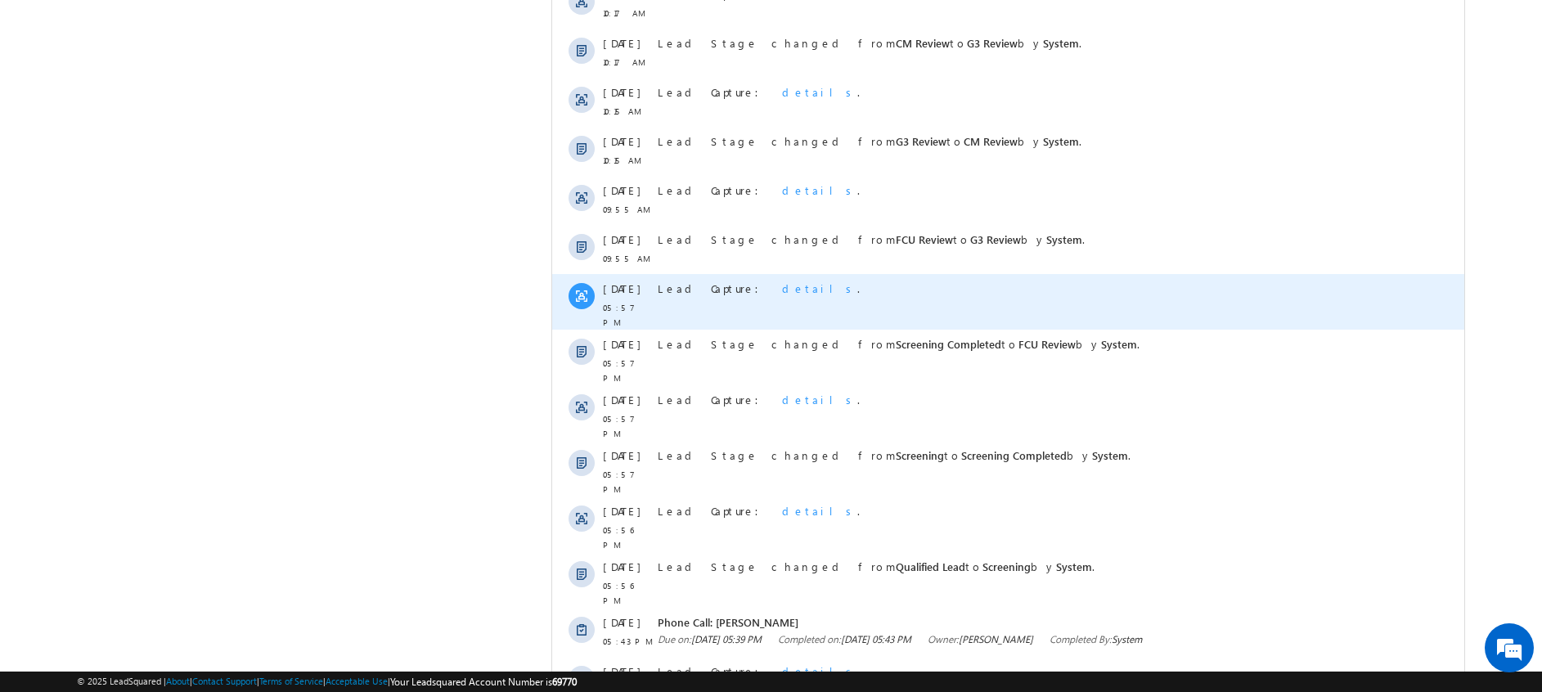
click at [1087, 295] on div "Lead Capture: details ." at bounding box center [1016, 288] width 717 height 15
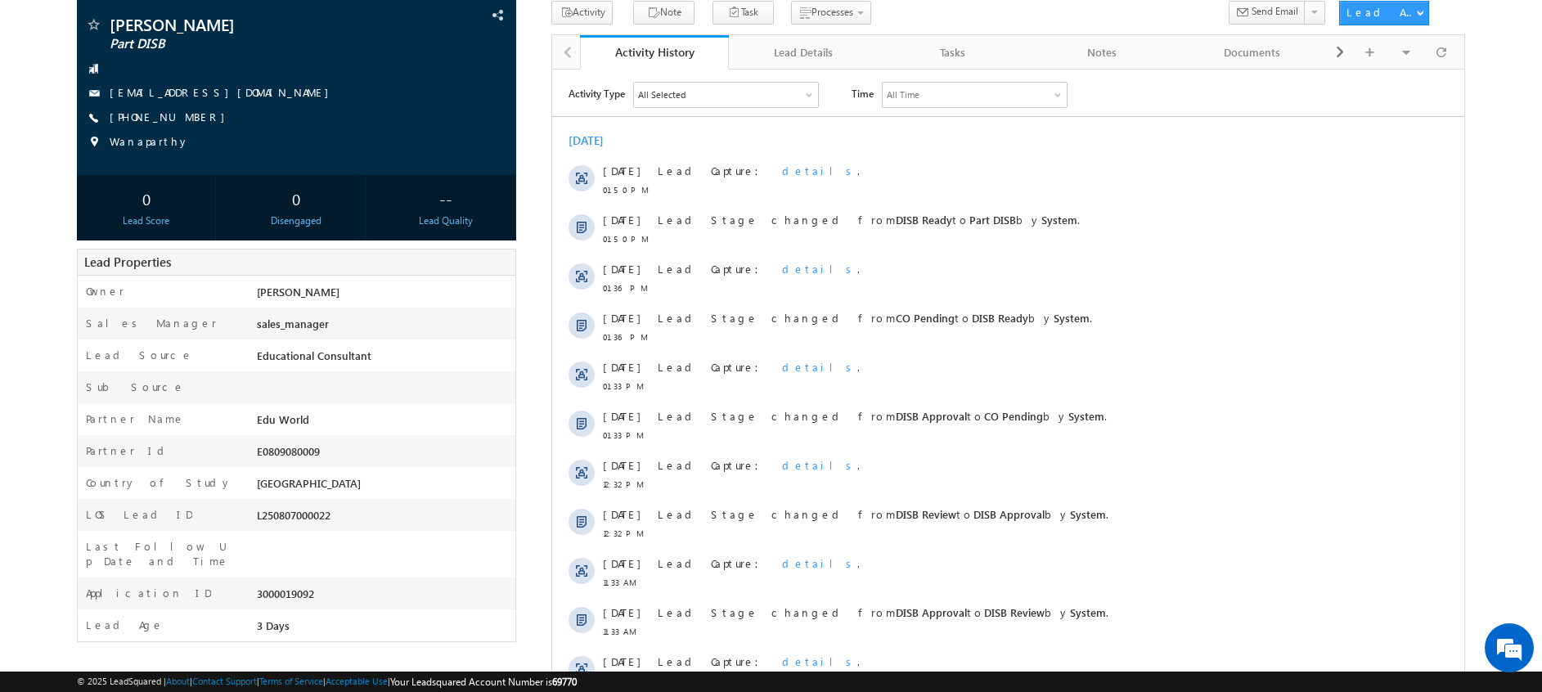
scroll to position [109, 0]
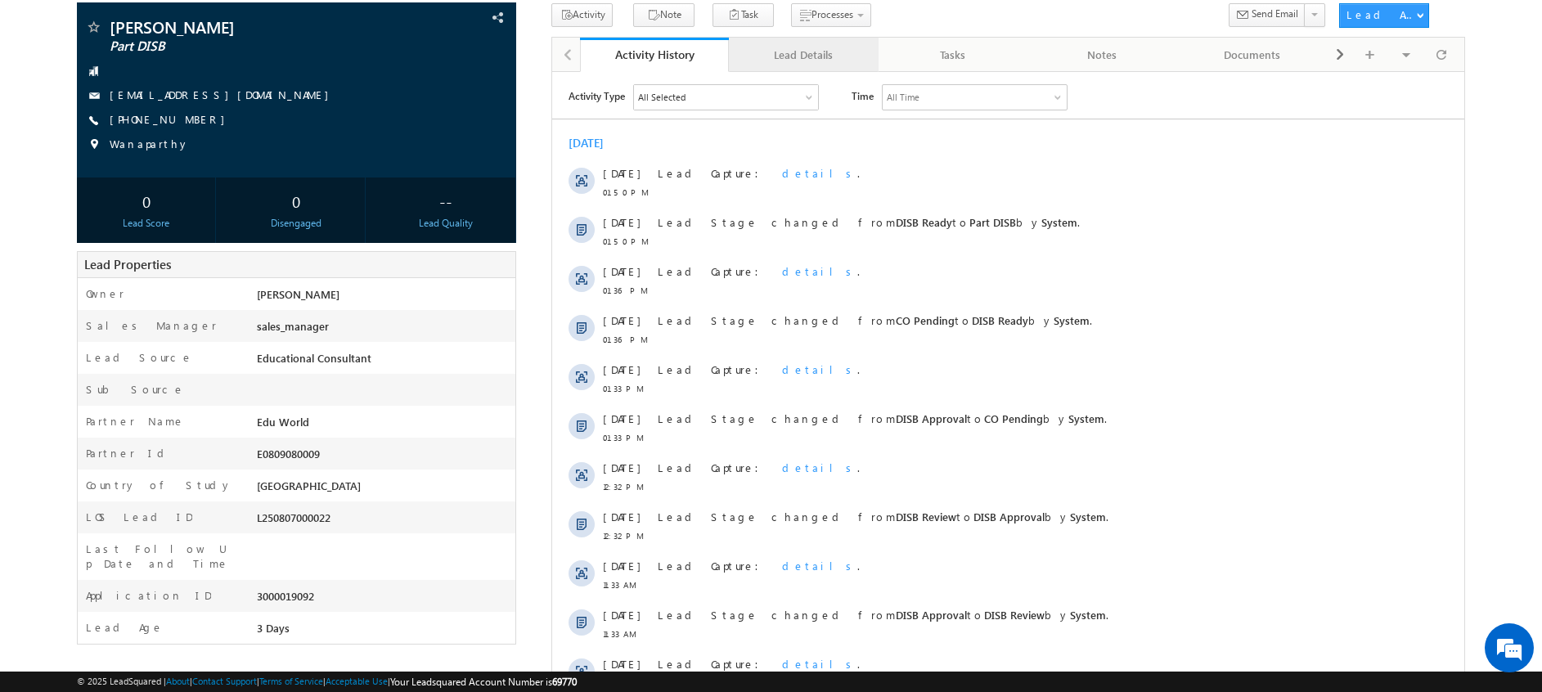
click at [763, 60] on div "Lead Details" at bounding box center [803, 55] width 122 height 20
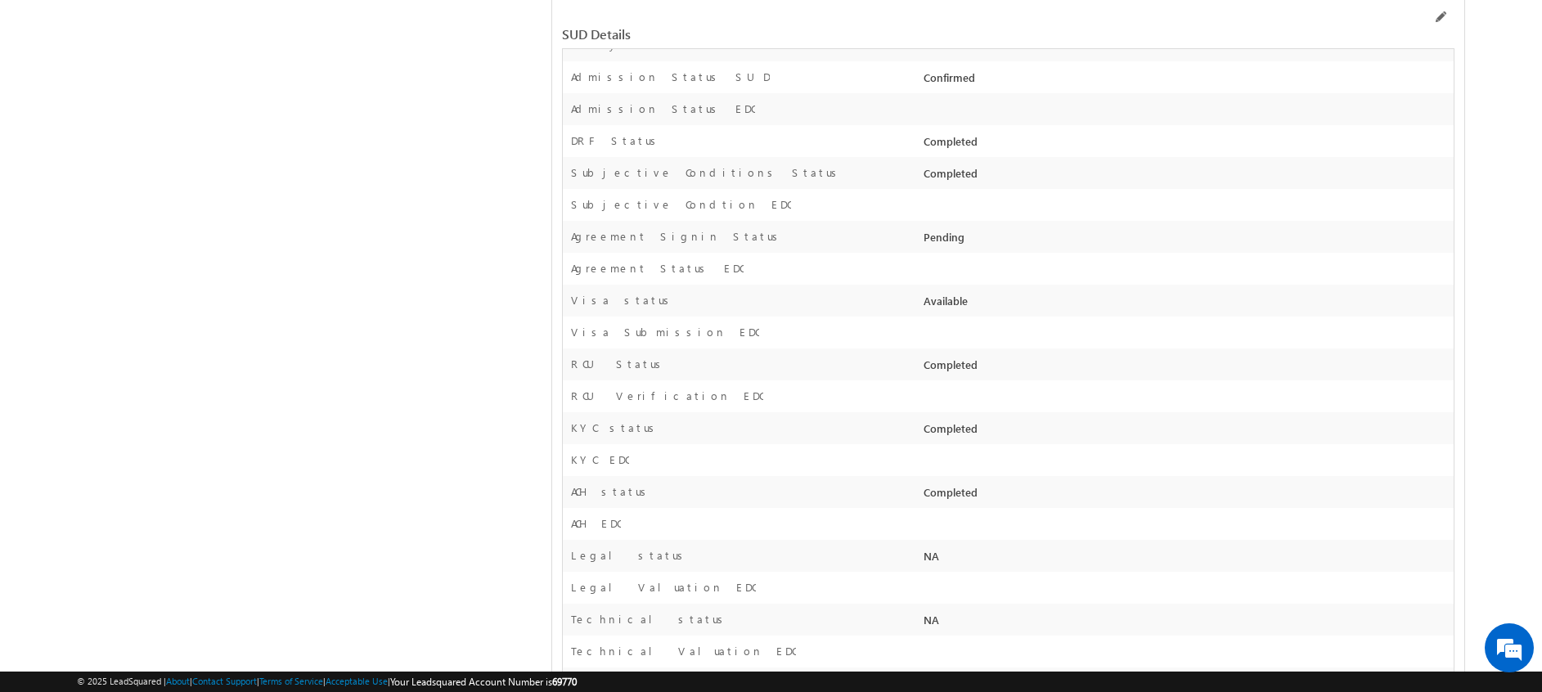
scroll to position [2180, 0]
drag, startPoint x: 661, startPoint y: 322, endPoint x: 998, endPoint y: 314, distance: 337.2
click at [998, 346] on div "RCU Status Completed" at bounding box center [1008, 362] width 891 height 32
drag, startPoint x: 998, startPoint y: 314, endPoint x: 909, endPoint y: 376, distance: 108.7
click at [909, 410] on div "KYC status Completed" at bounding box center [1008, 426] width 891 height 32
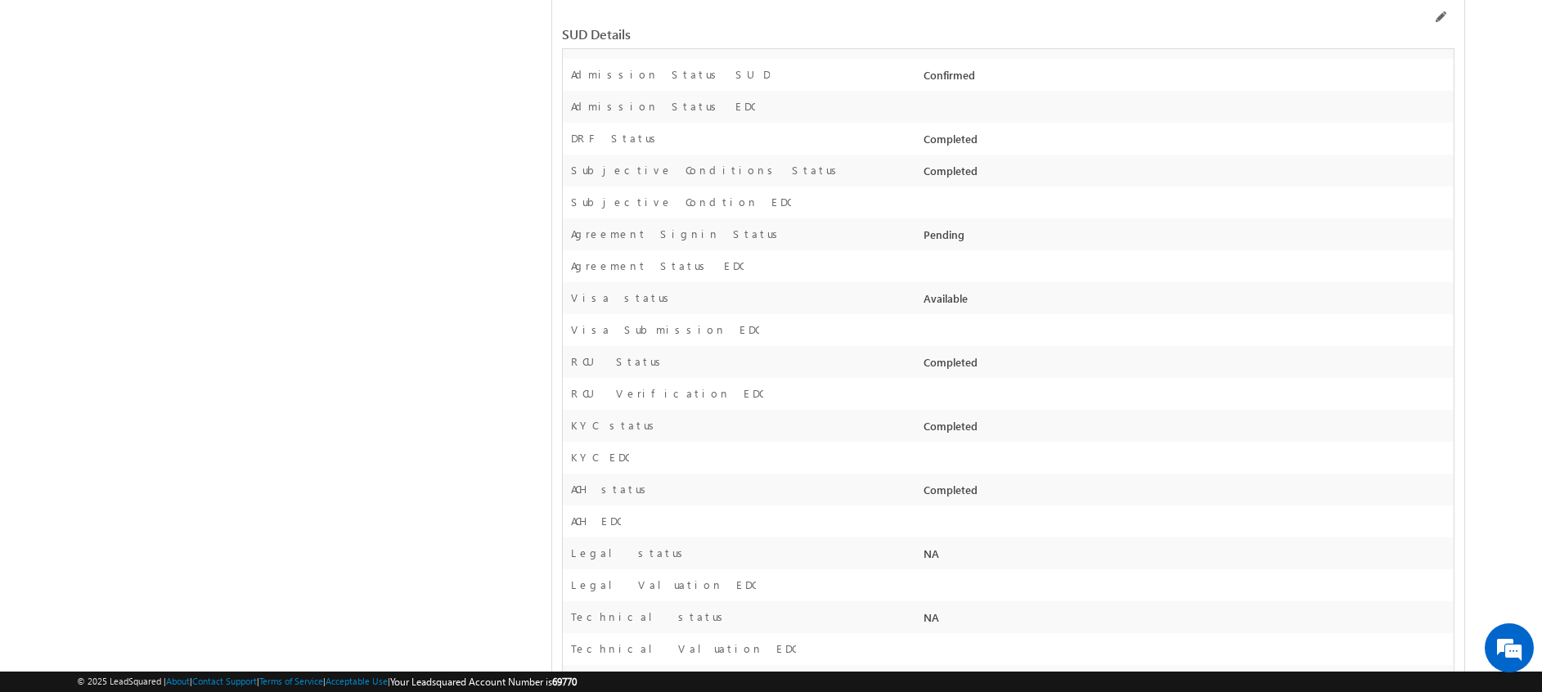
click at [1230, 442] on div "KYC EDC" at bounding box center [1008, 458] width 891 height 32
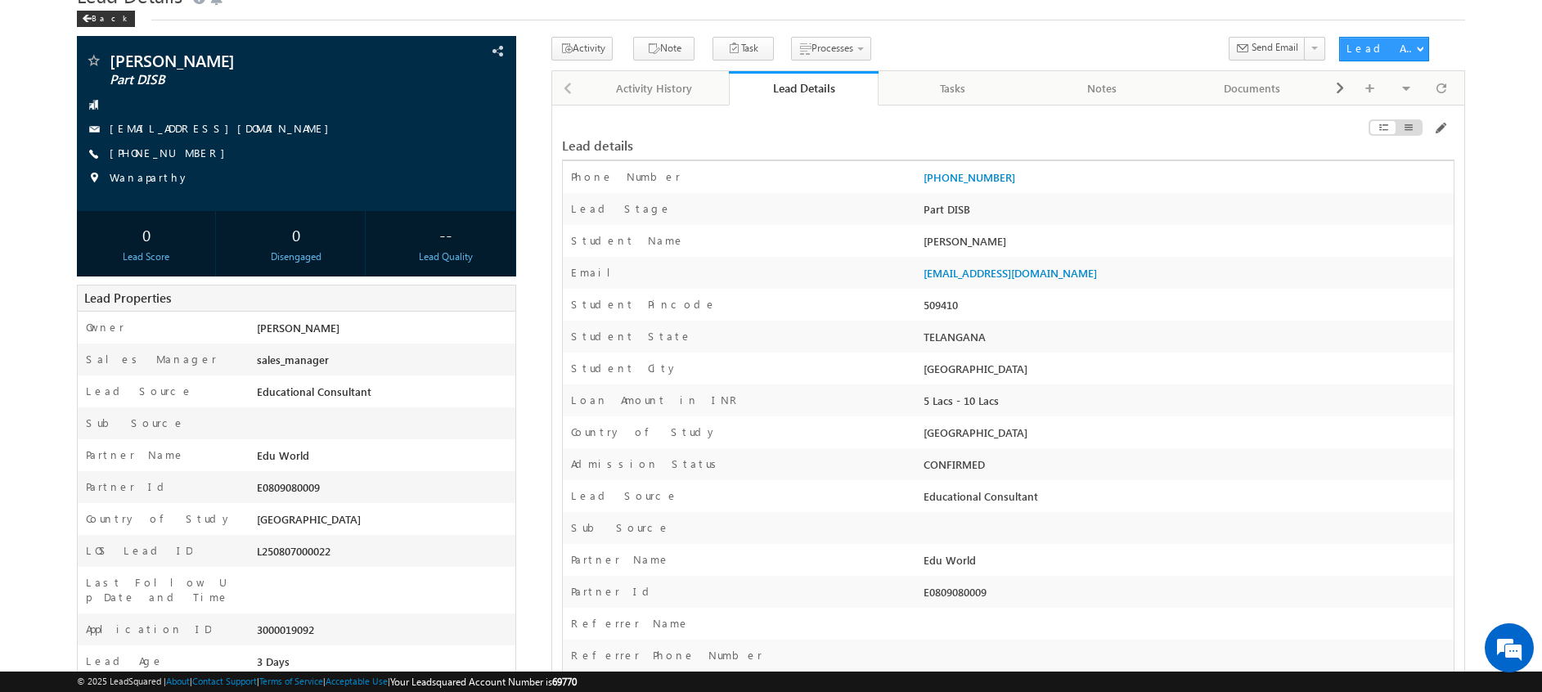
scroll to position [0, 0]
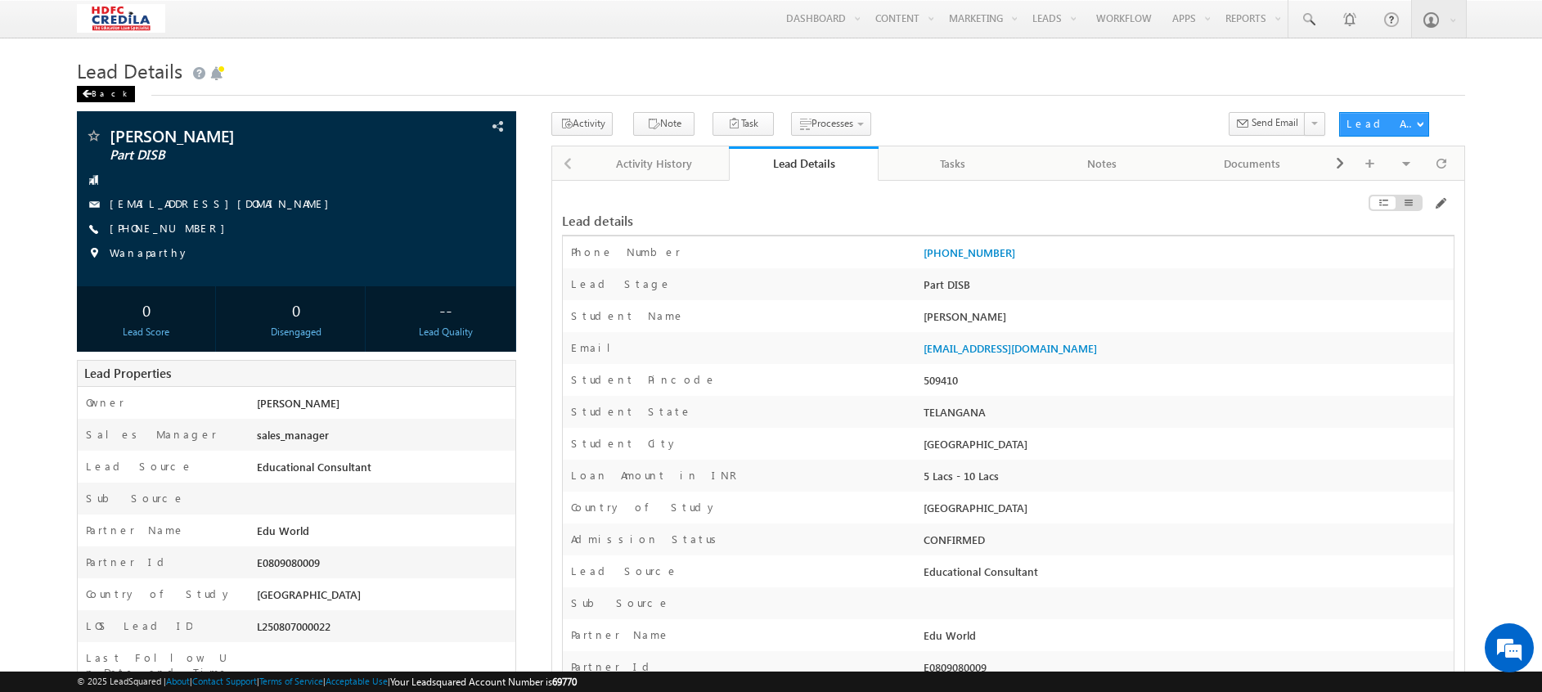
click at [96, 88] on div "Back" at bounding box center [106, 94] width 58 height 16
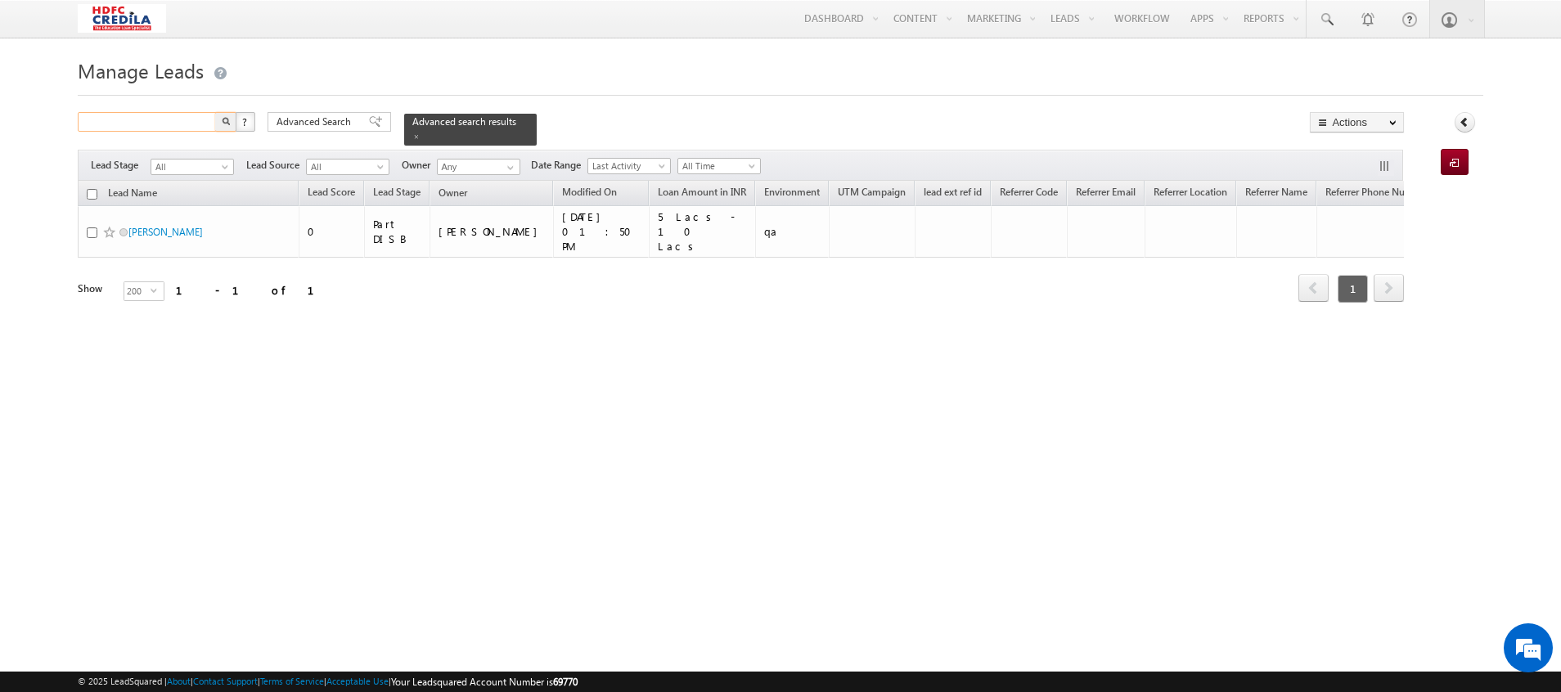
click at [185, 118] on input "text" at bounding box center [148, 122] width 140 height 20
type input "Search Leads"
click at [507, 124] on div "Advanced search results" at bounding box center [470, 130] width 133 height 32
click at [421, 133] on span at bounding box center [416, 137] width 8 height 8
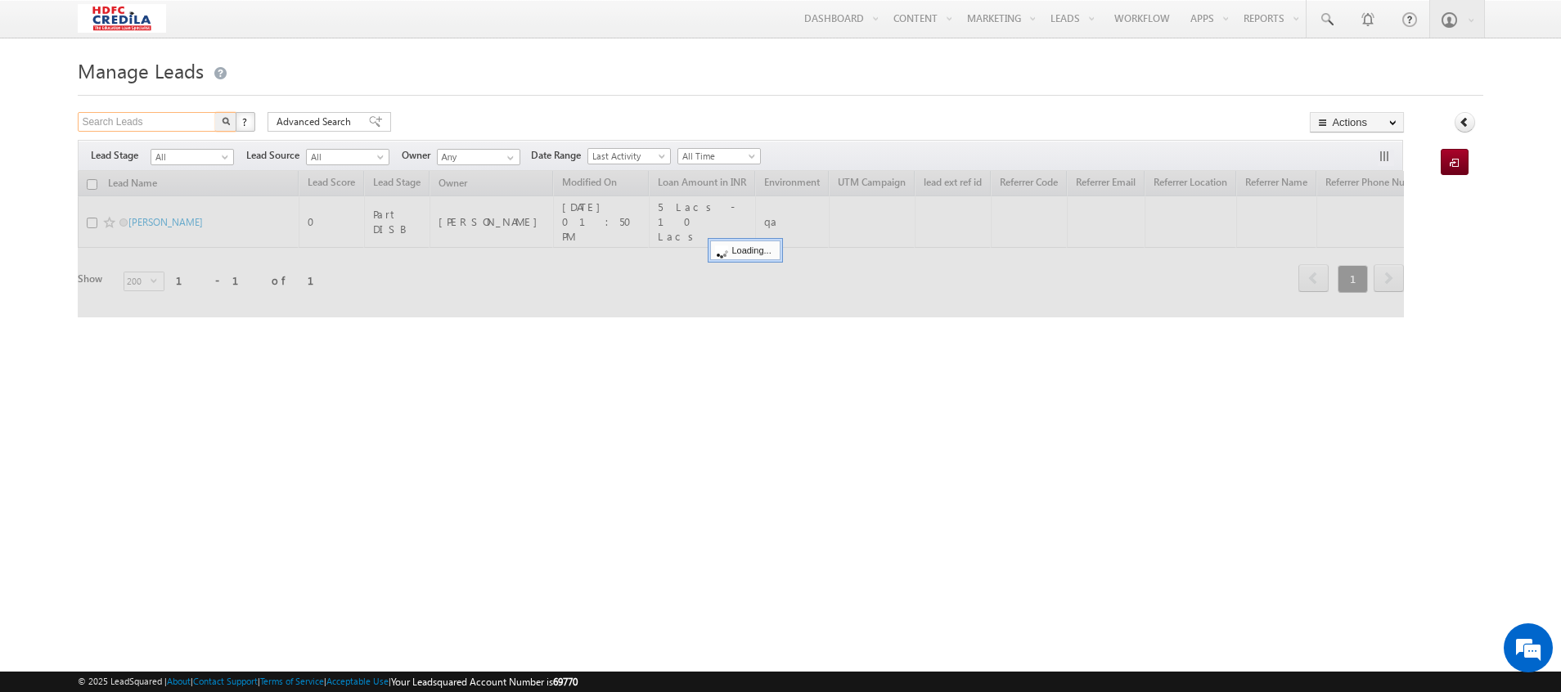
click at [153, 131] on input "Search Leads" at bounding box center [148, 122] width 140 height 20
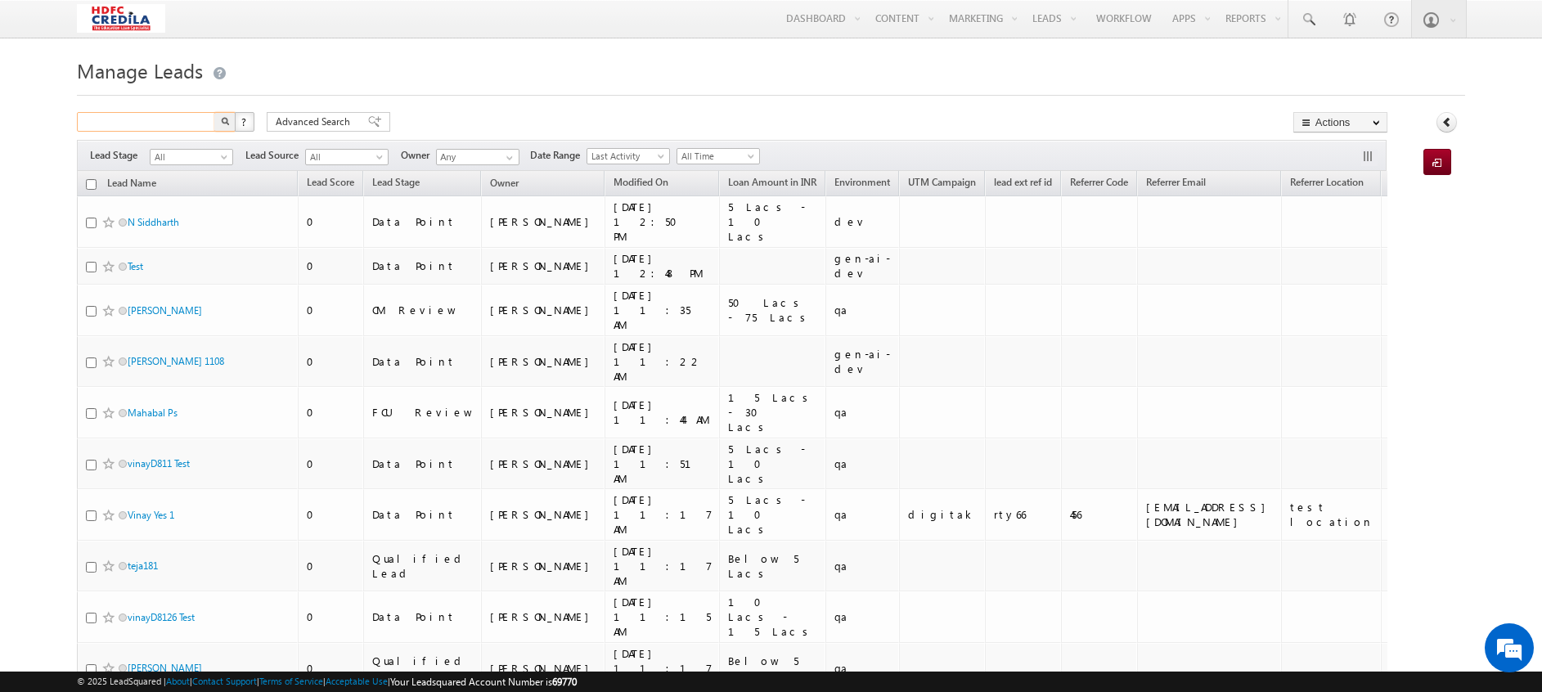
paste input "4356178919"
type input "4356178919"
click at [224, 121] on img "button" at bounding box center [225, 121] width 8 height 8
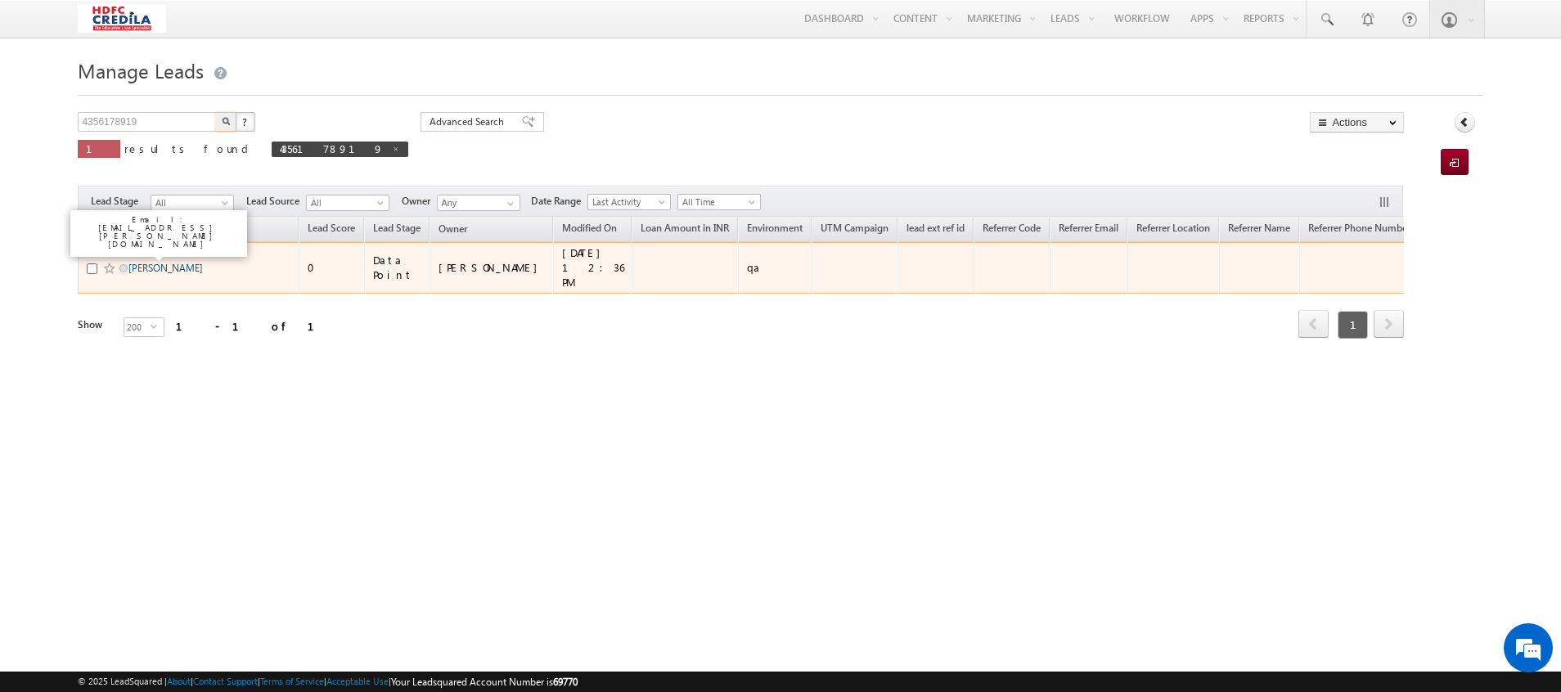
click at [152, 262] on link "Vinay Ryakala" at bounding box center [165, 268] width 74 height 12
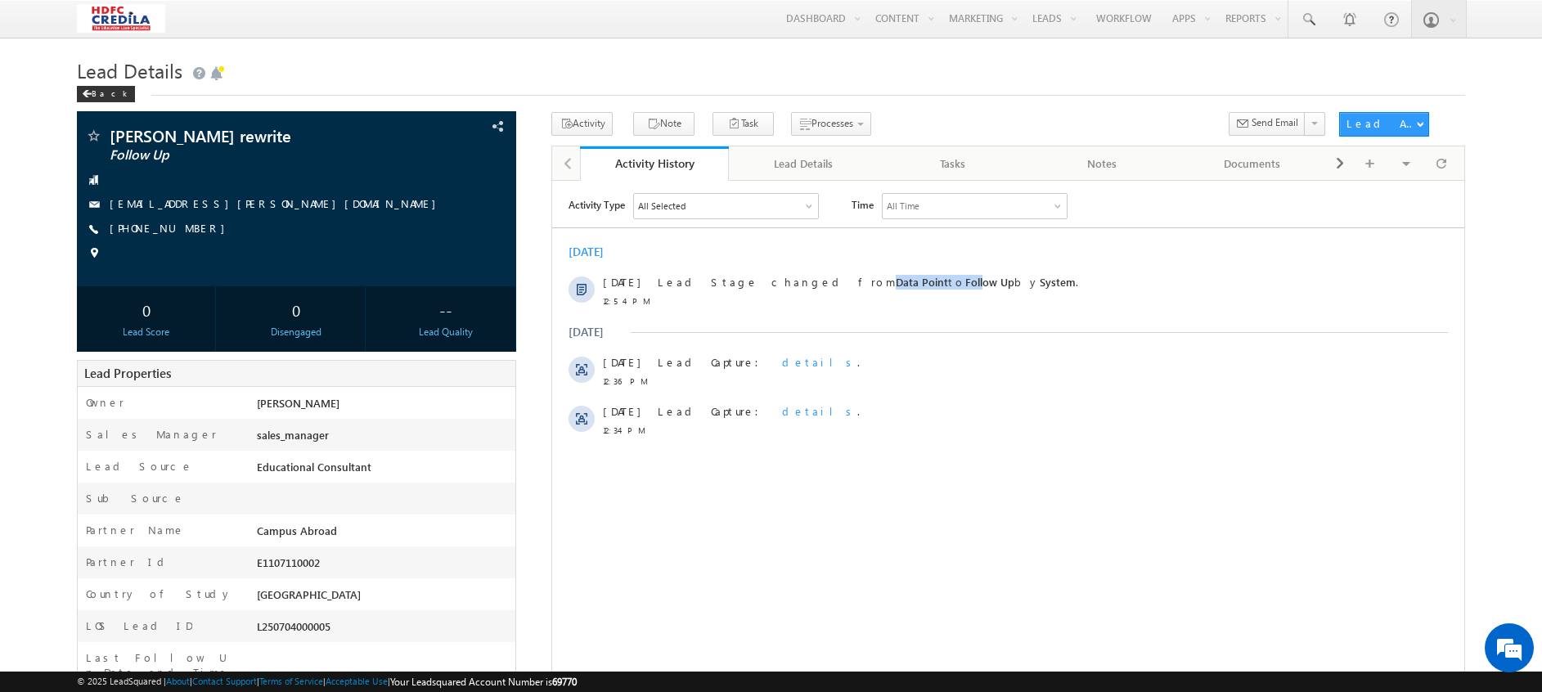
drag, startPoint x: 779, startPoint y: 276, endPoint x: 866, endPoint y: 317, distance: 95.9
click at [866, 317] on div "[DATE] [DATE] 12:54 PM Lead Stage changed from Data Point to Follow Up by Syste…" at bounding box center [1008, 340] width 912 height 209
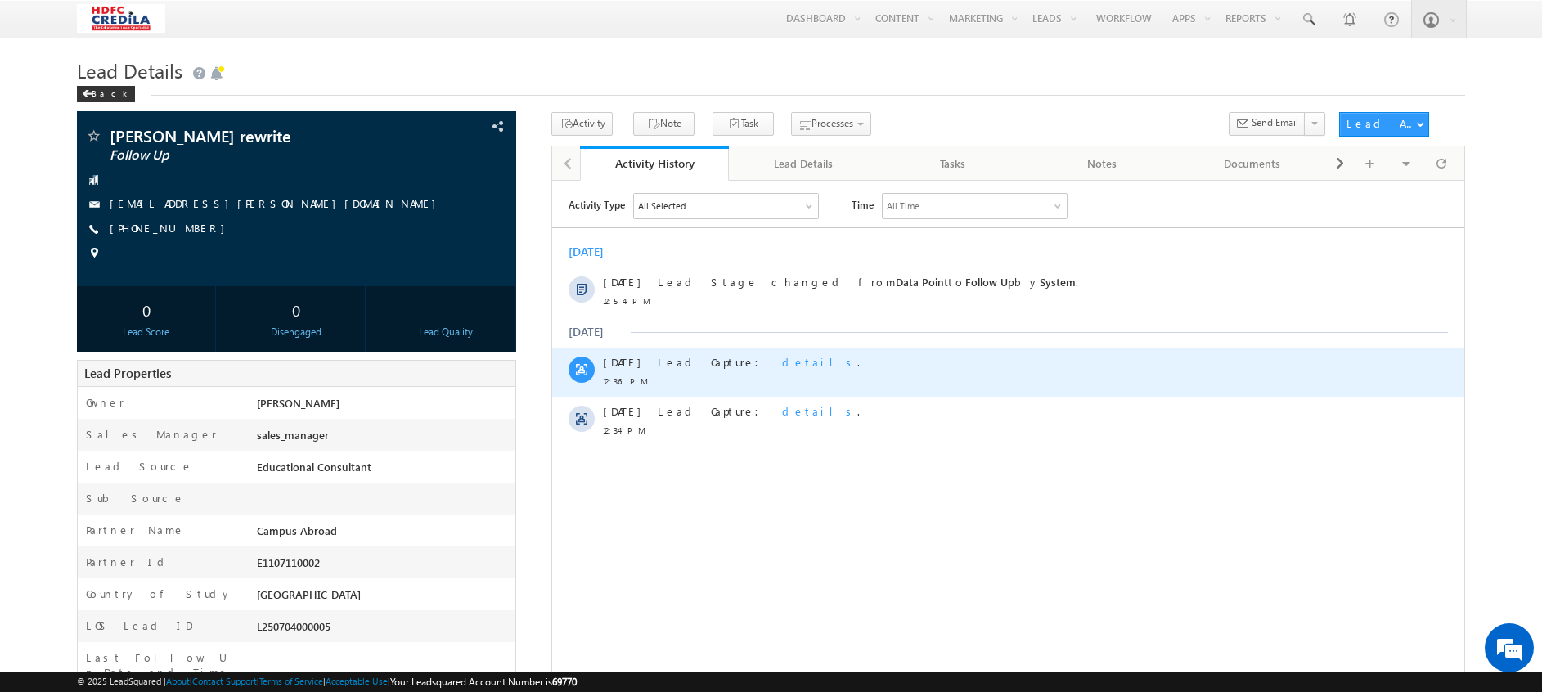
drag, startPoint x: 866, startPoint y: 317, endPoint x: 1032, endPoint y: 349, distance: 169.1
click at [1032, 349] on div "Lead Capture: details ." at bounding box center [1016, 371] width 717 height 49
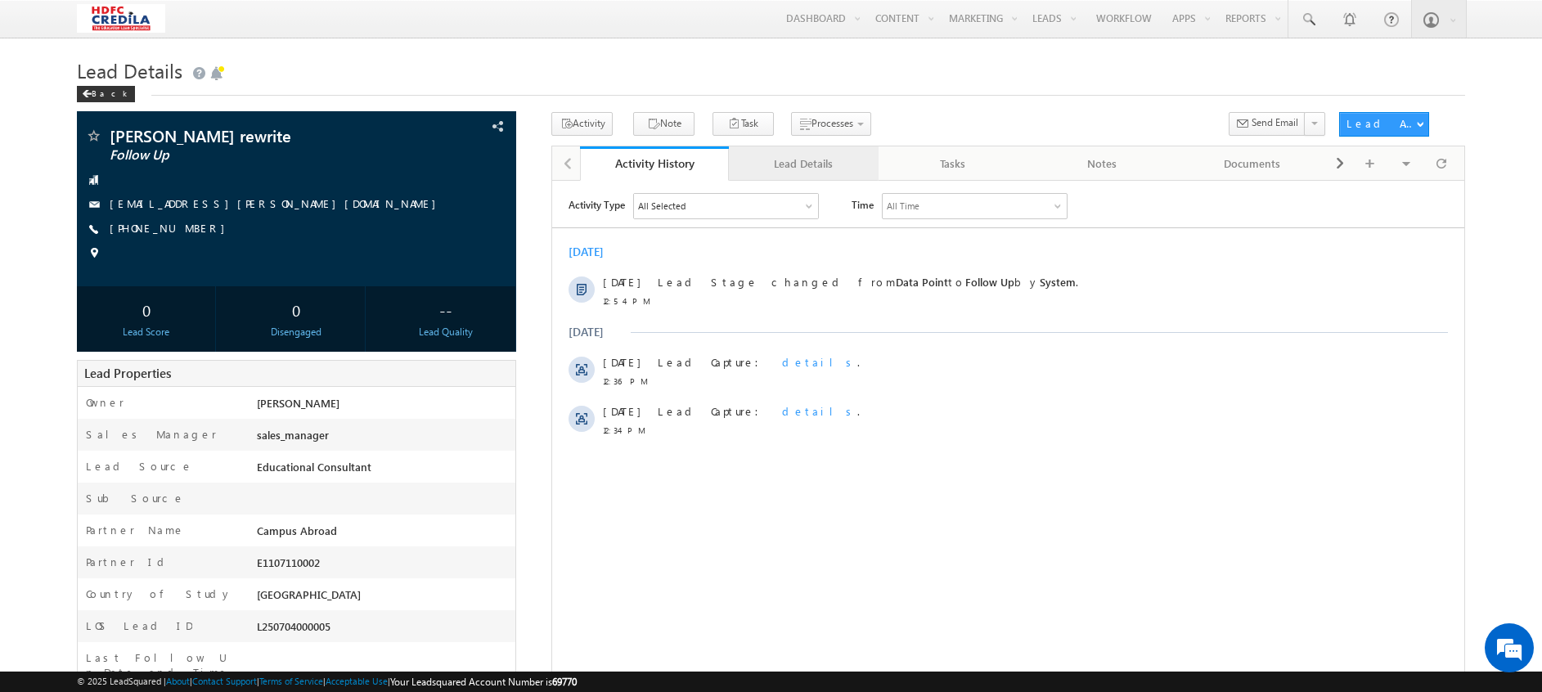
click at [804, 163] on div "Lead Details" at bounding box center [803, 164] width 122 height 20
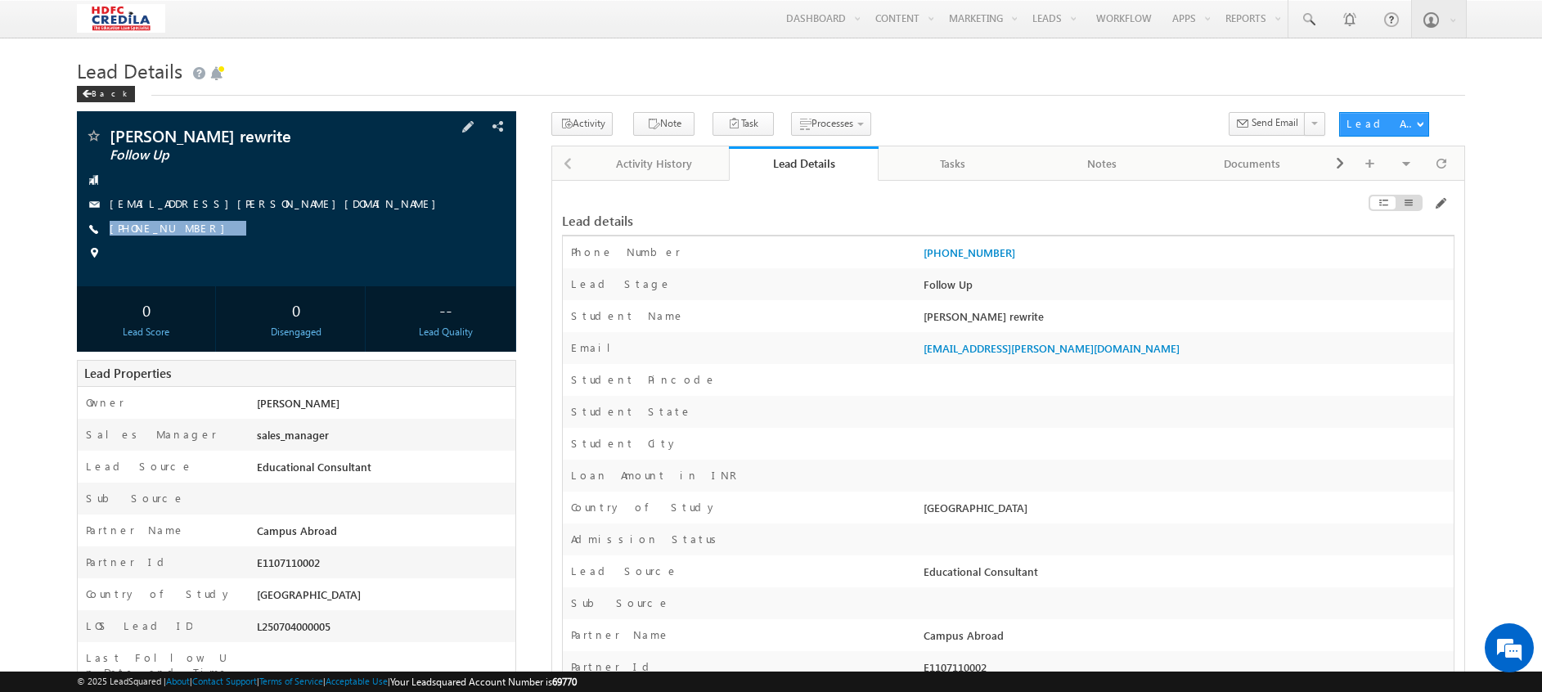
drag, startPoint x: 211, startPoint y: 232, endPoint x: 253, endPoint y: 251, distance: 45.8
click at [253, 251] on div "[PERSON_NAME] rewrite Follow Up [EMAIL_ADDRESS][PERSON_NAME][DOMAIN_NAME] [PHON…" at bounding box center [296, 199] width 423 height 142
drag, startPoint x: 253, startPoint y: 251, endPoint x: 157, endPoint y: 232, distance: 97.6
click at [157, 232] on link "[PHONE_NUMBER]" at bounding box center [172, 228] width 124 height 14
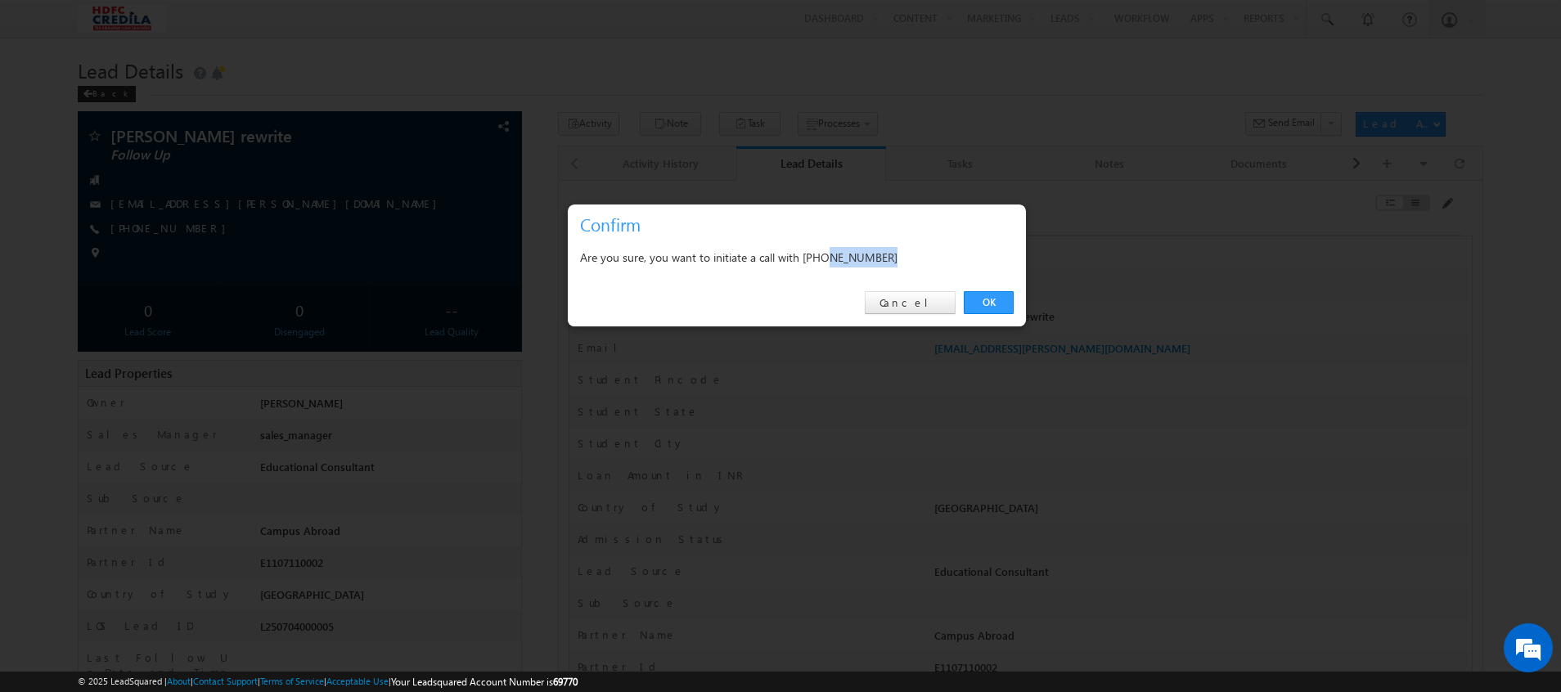
drag, startPoint x: 828, startPoint y: 259, endPoint x: 947, endPoint y: 260, distance: 119.5
click at [947, 260] on div "Are you sure, you want to initiate a call with [PHONE_NUMBER]" at bounding box center [797, 257] width 434 height 20
click at [909, 304] on link "Cancel" at bounding box center [910, 302] width 91 height 23
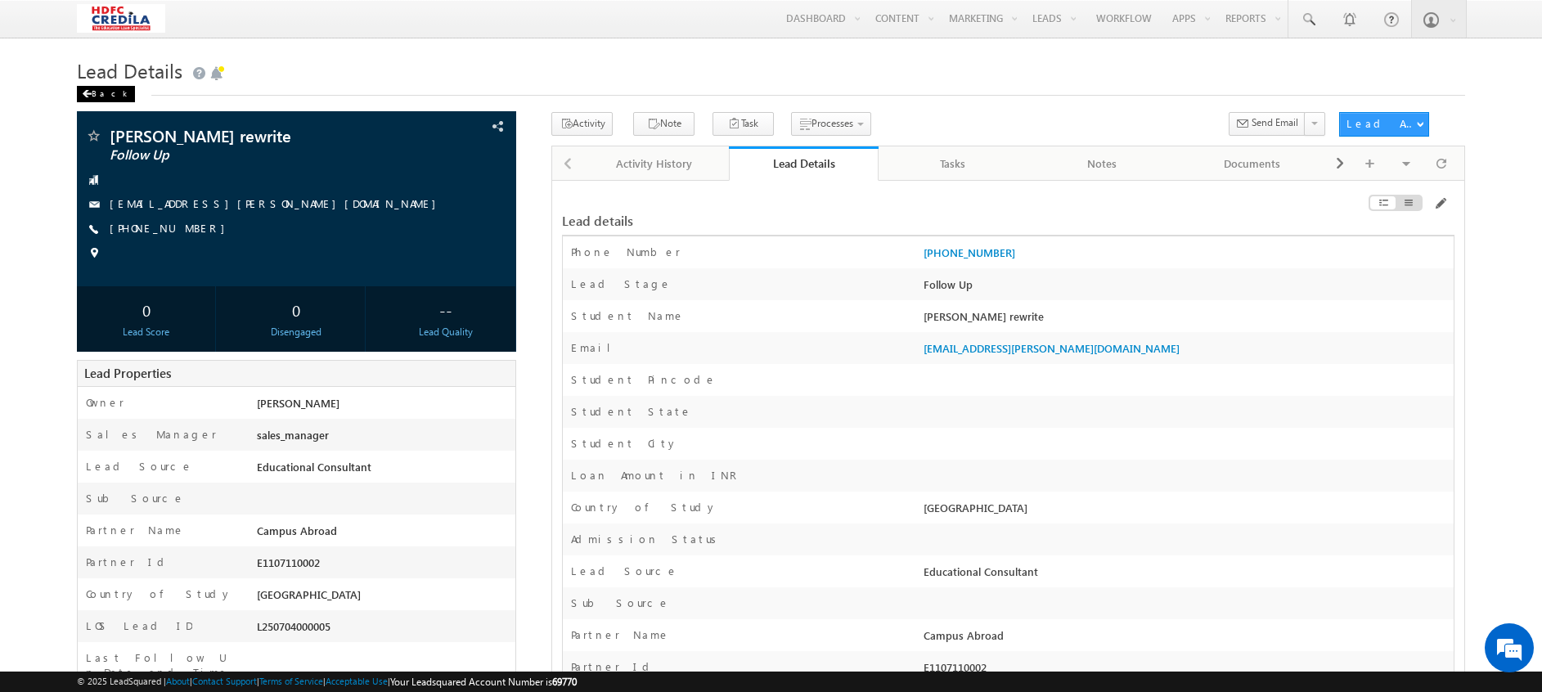
click at [95, 93] on div "Back" at bounding box center [106, 94] width 58 height 16
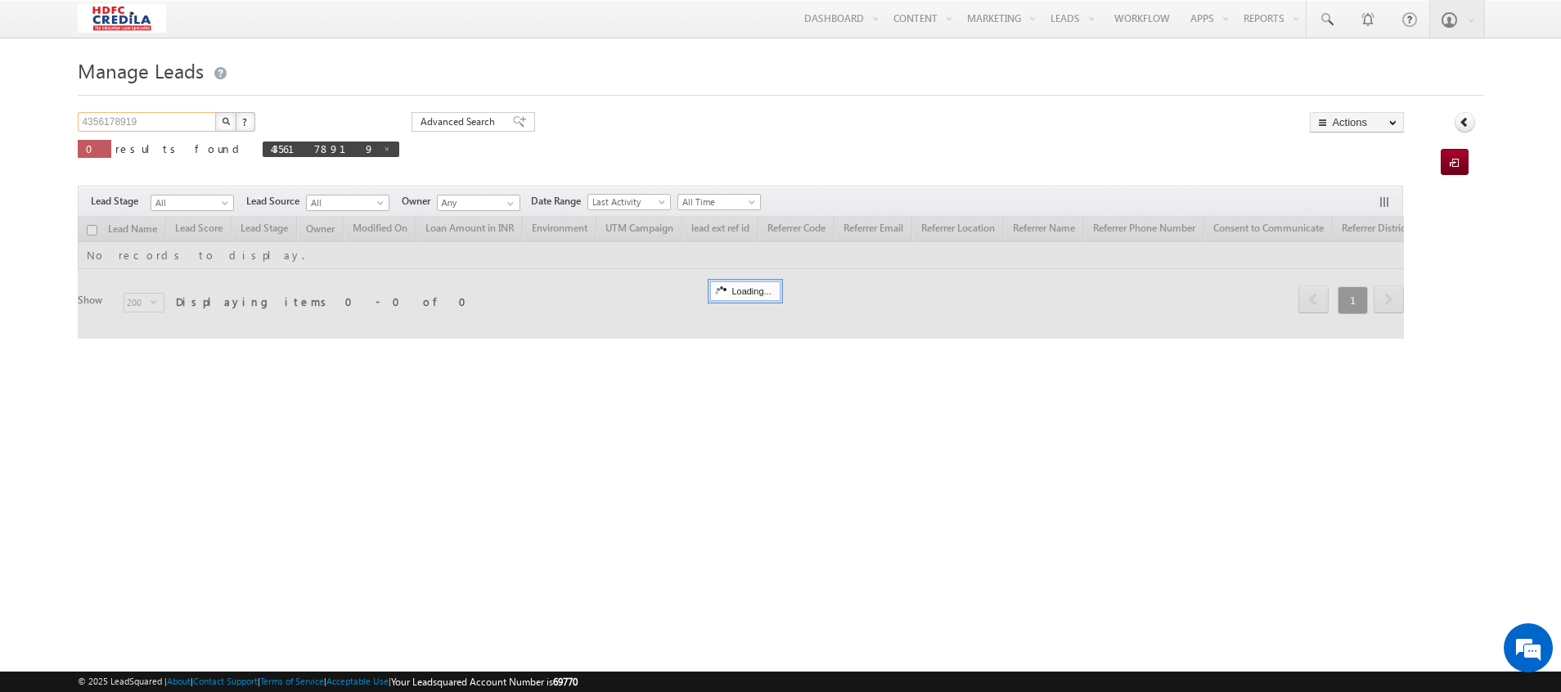
click at [172, 121] on input "4356178919" at bounding box center [148, 122] width 140 height 20
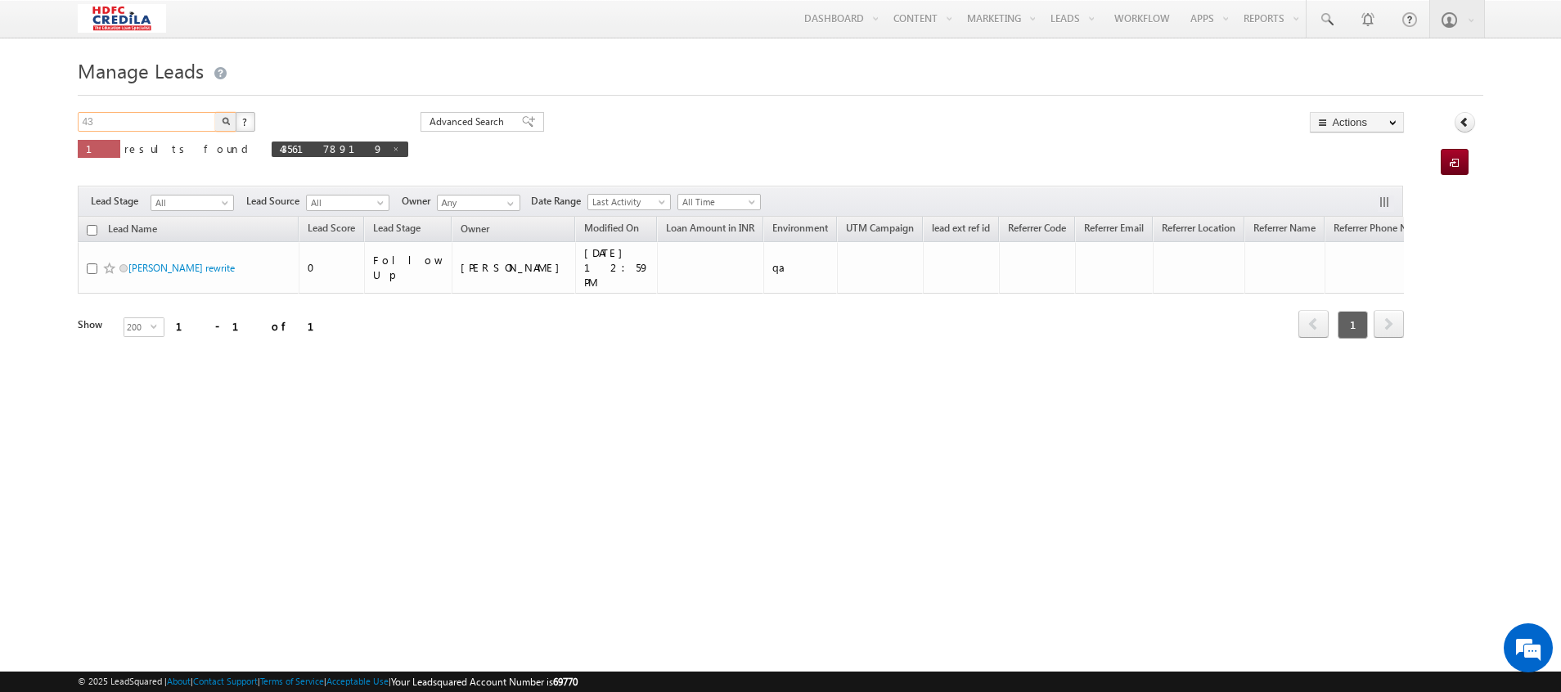
type input "4"
paste input "1873297198"
type input "1873297198"
click at [215, 112] on button "button" at bounding box center [225, 122] width 21 height 20
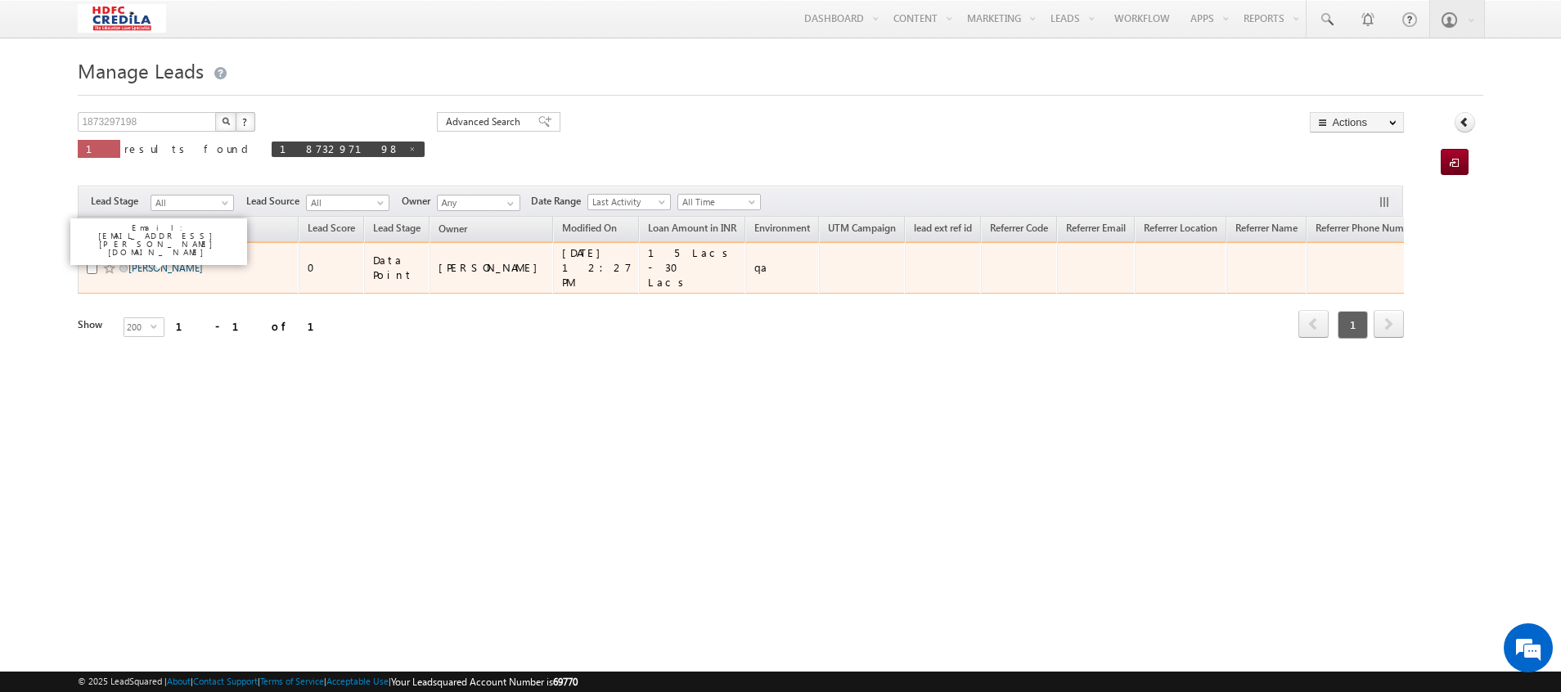
click at [155, 262] on link "[PERSON_NAME]" at bounding box center [165, 268] width 74 height 12
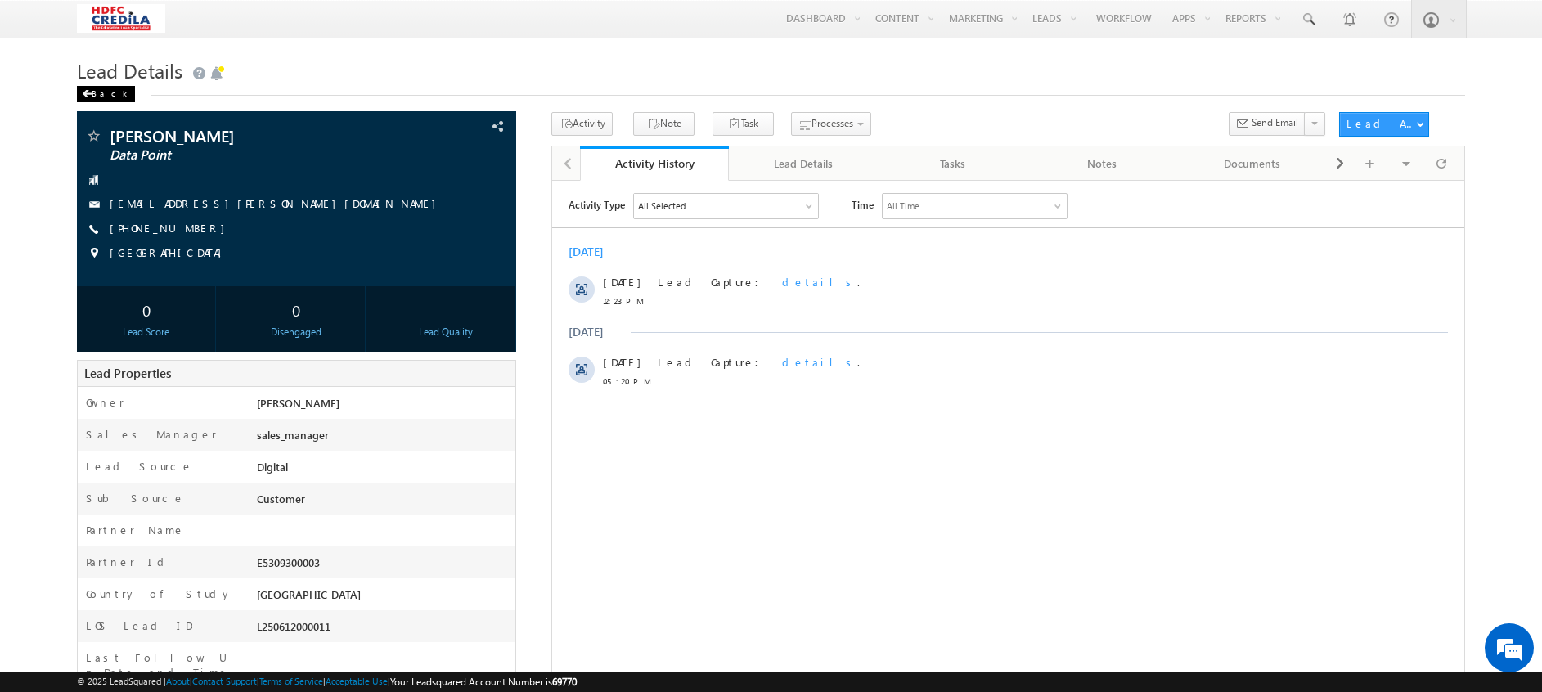
click at [92, 96] on div "Back" at bounding box center [106, 94] width 58 height 16
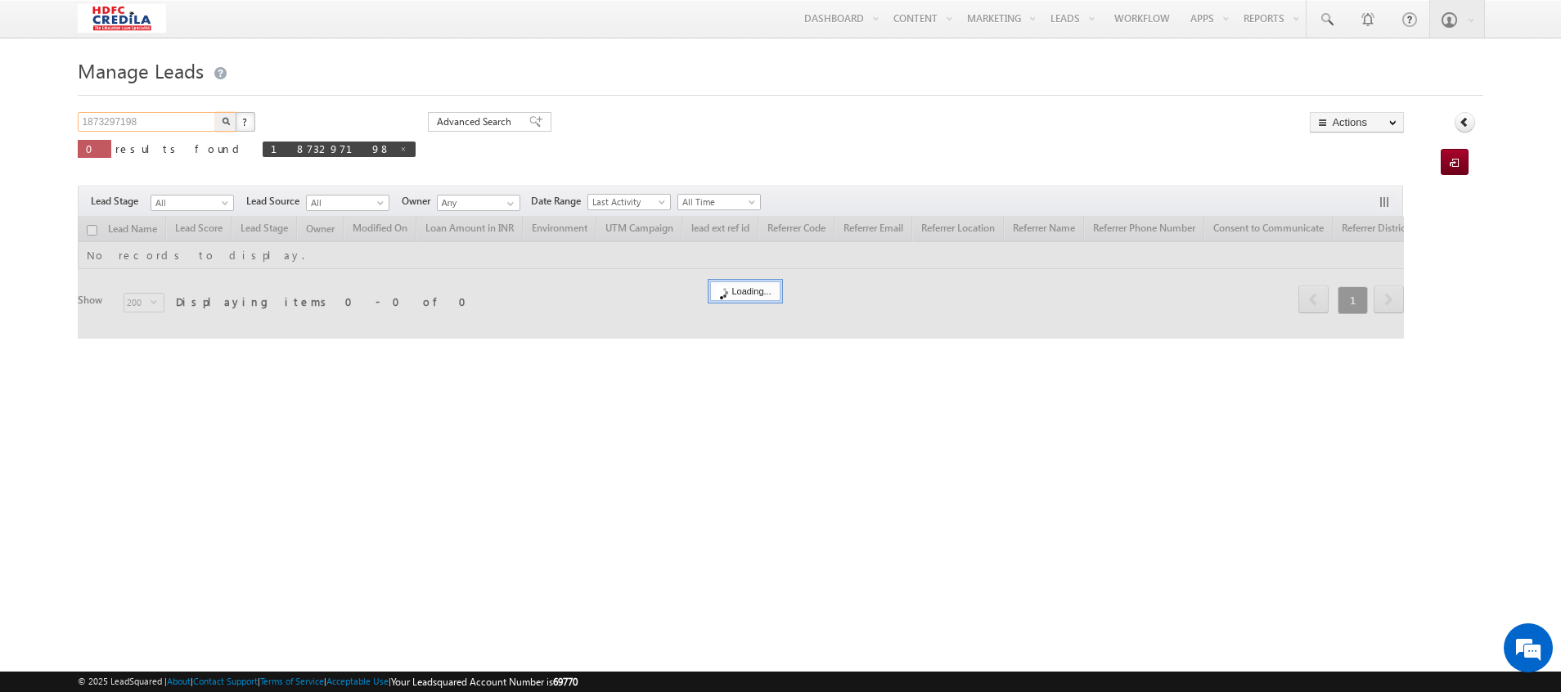
click at [161, 121] on input "1873297198" at bounding box center [148, 122] width 140 height 20
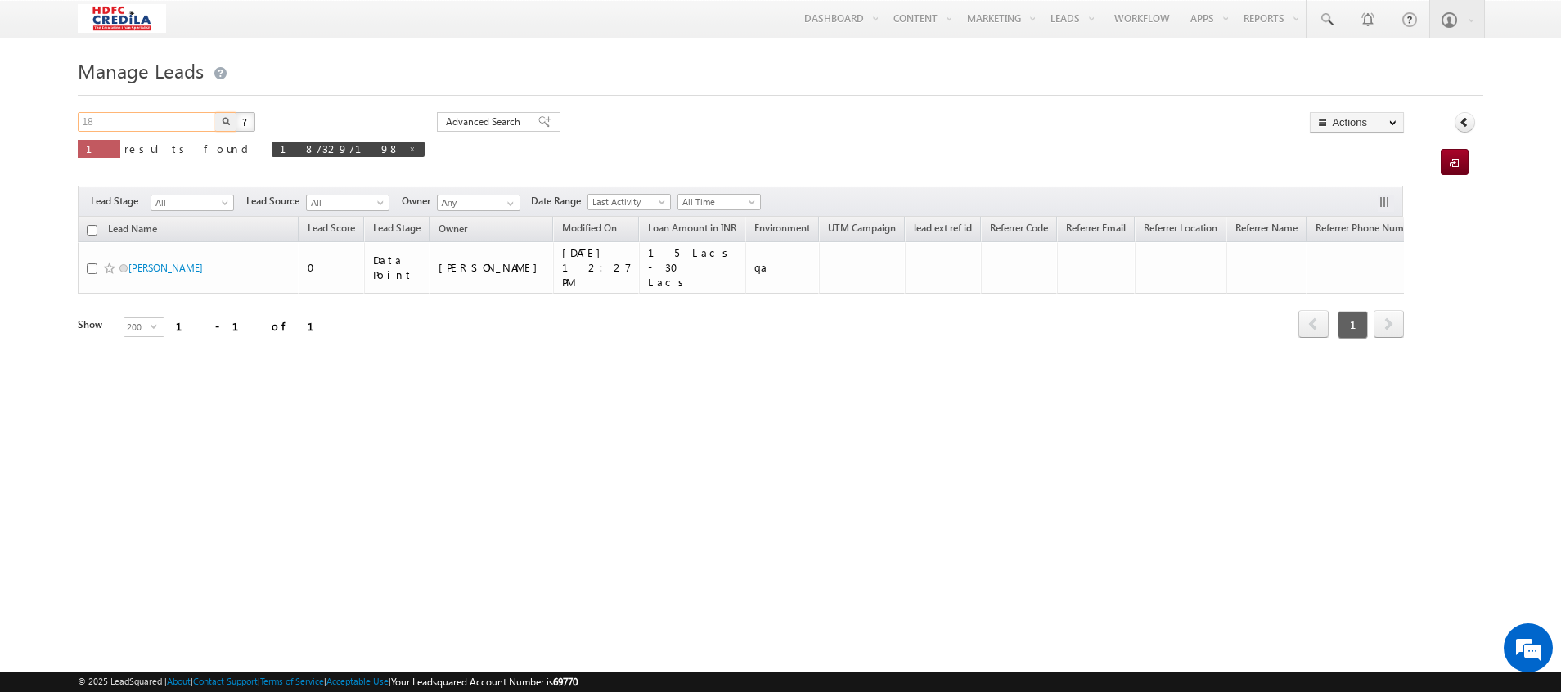
type input "1"
paste input "1873297198"
type input "1873297198"
click at [215, 112] on button "button" at bounding box center [225, 122] width 21 height 20
click at [152, 123] on input "1873297198" at bounding box center [148, 122] width 140 height 20
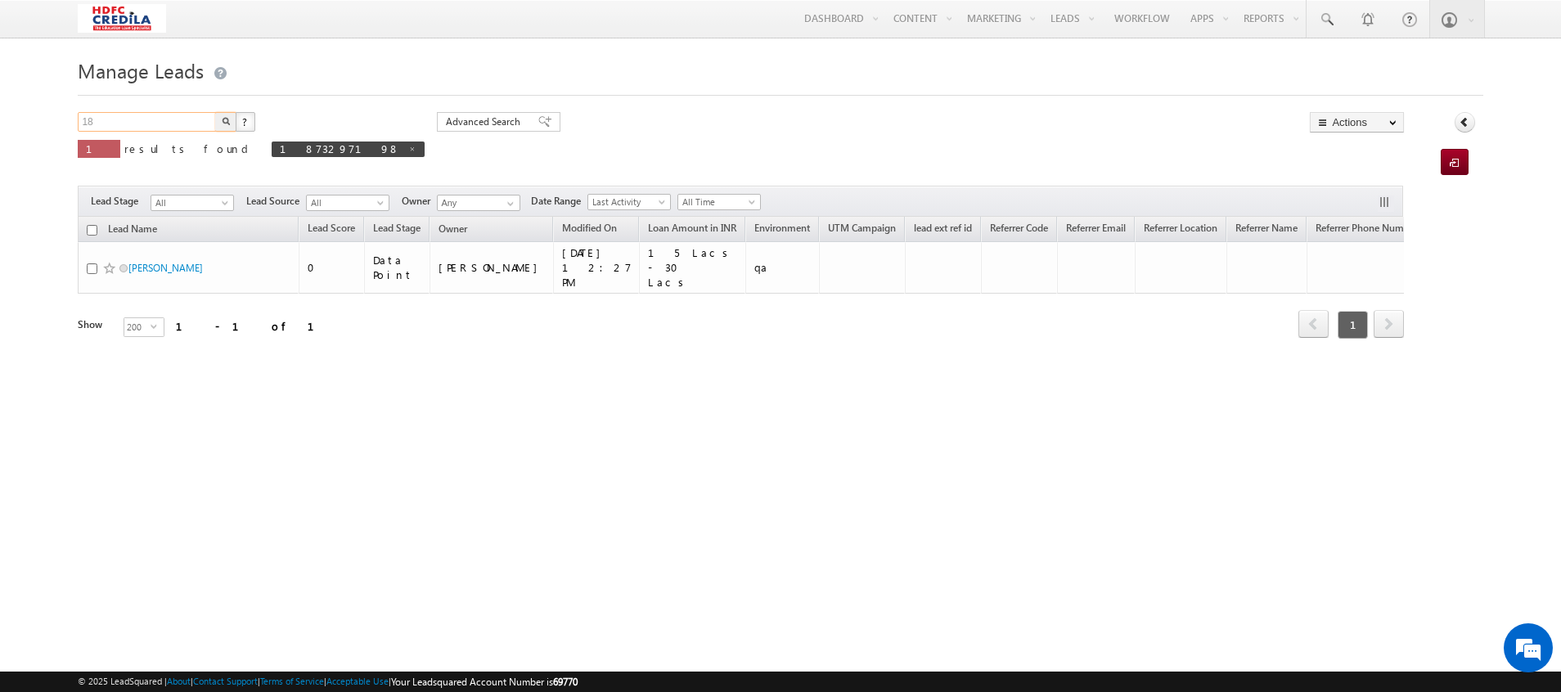
type input "1"
paste input "1928128182"
type input "1928128182"
click at [215, 112] on button "button" at bounding box center [225, 122] width 21 height 20
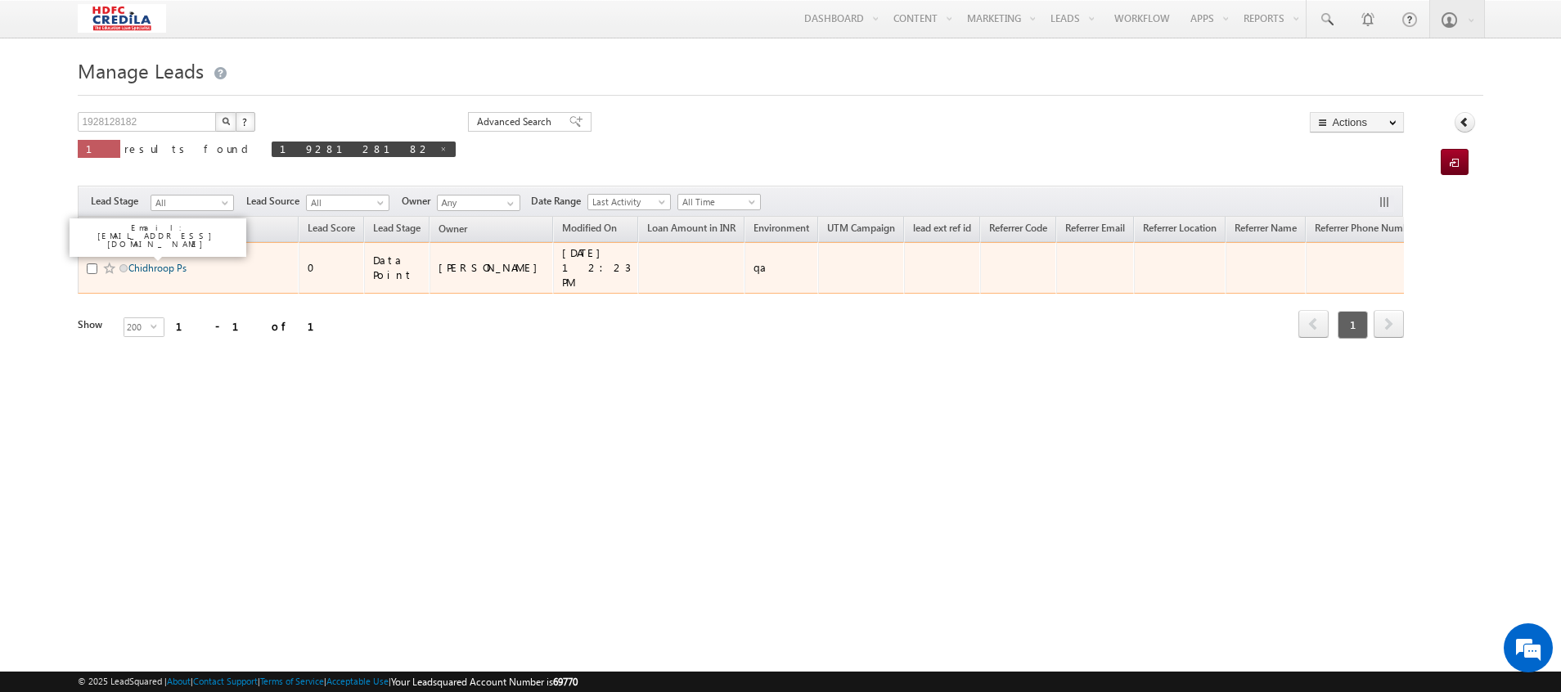
click at [160, 268] on link "Chidhroop Ps" at bounding box center [157, 268] width 58 height 12
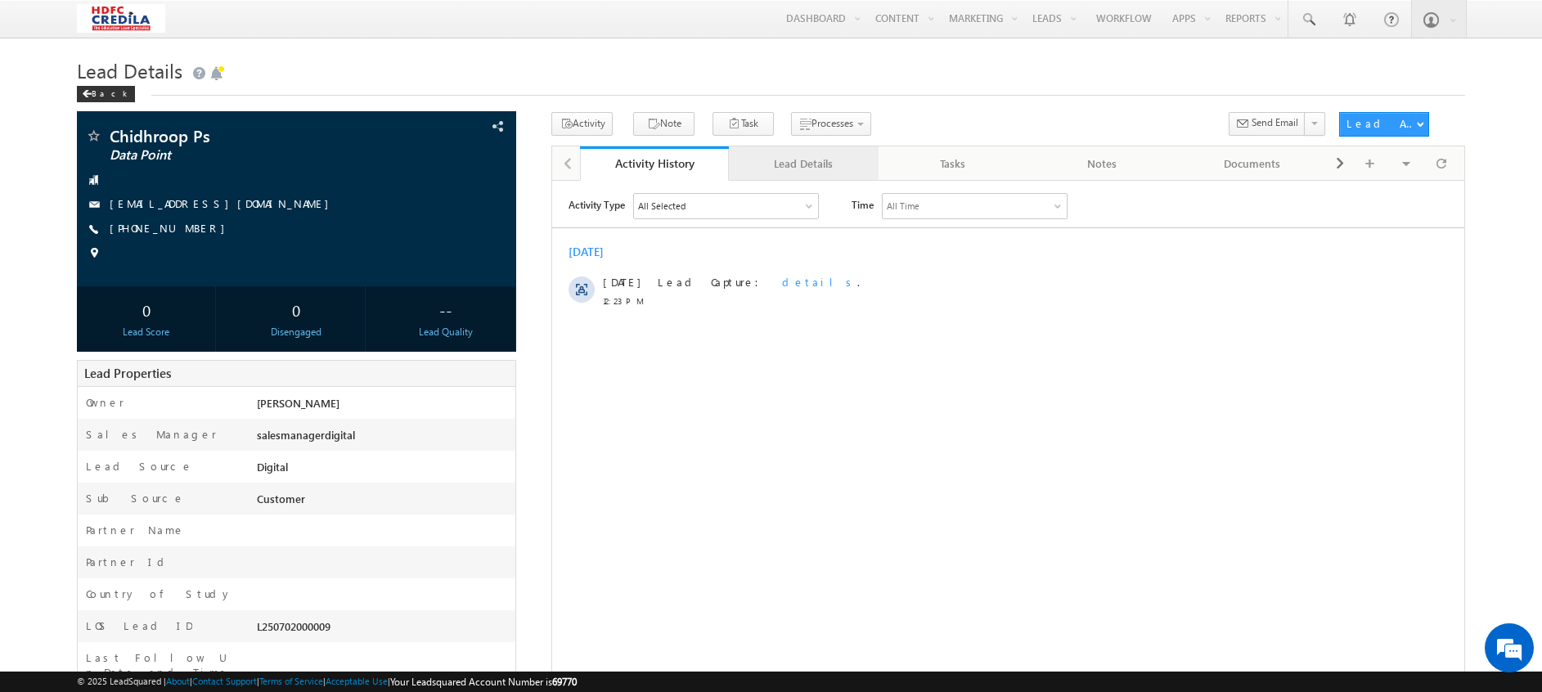
click at [812, 173] on div "Lead Details" at bounding box center [803, 164] width 122 height 20
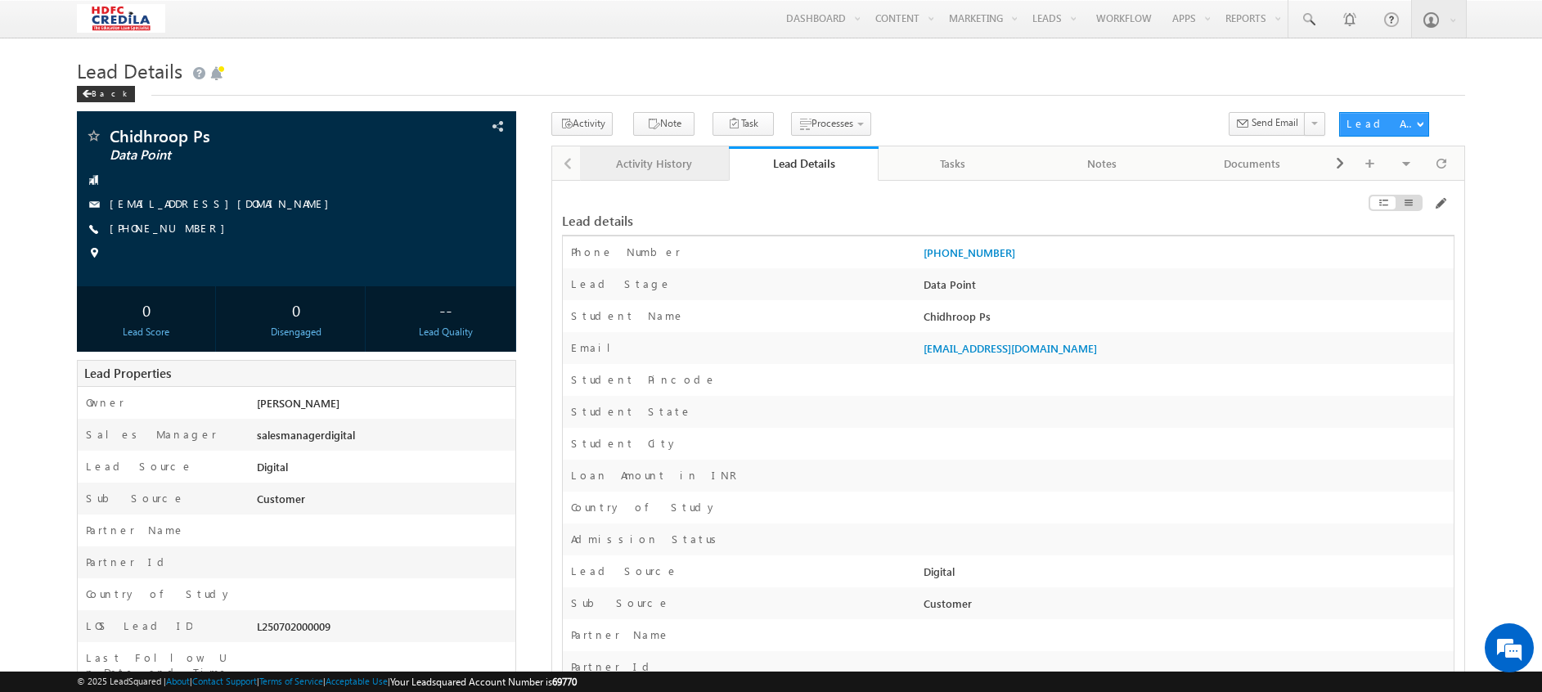
click at [641, 173] on div "Activity History" at bounding box center [654, 164] width 122 height 20
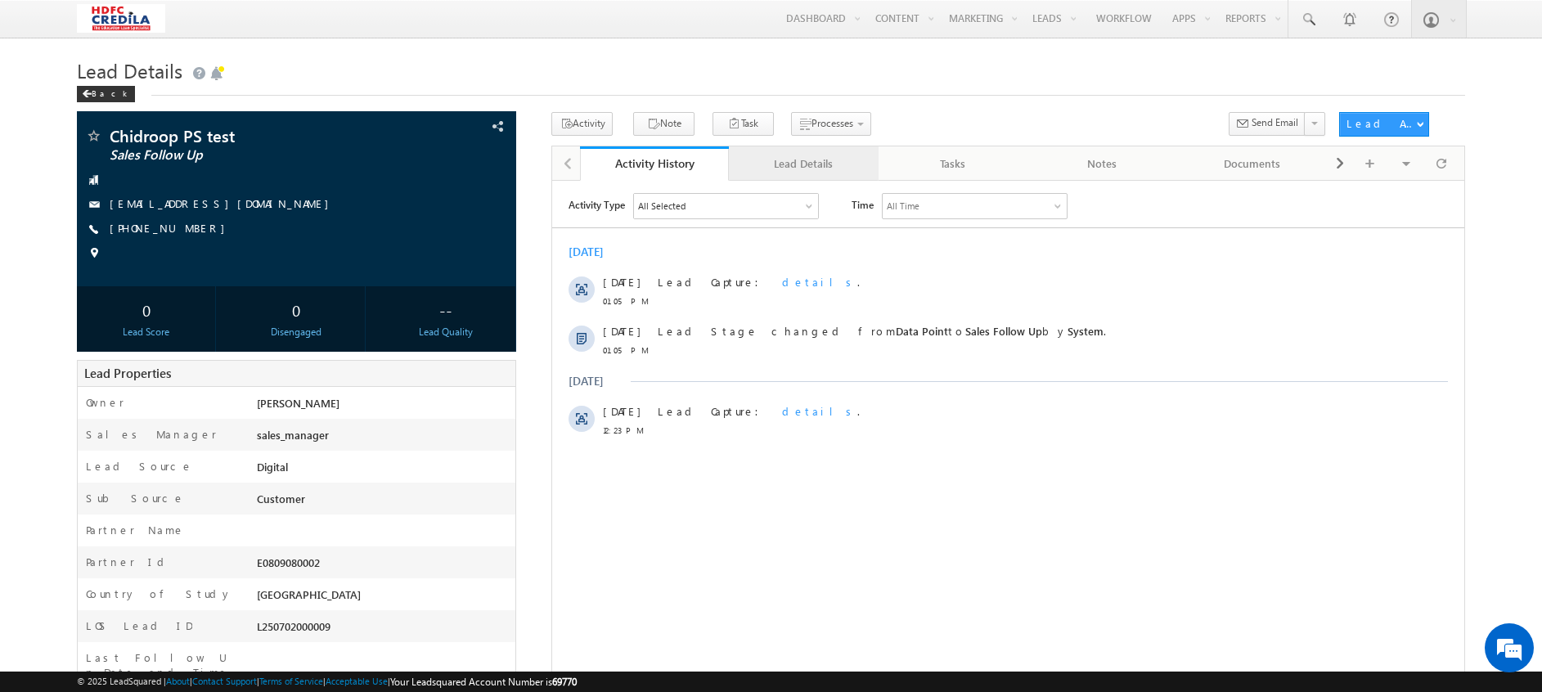
click at [797, 165] on div "Lead Details" at bounding box center [803, 164] width 122 height 20
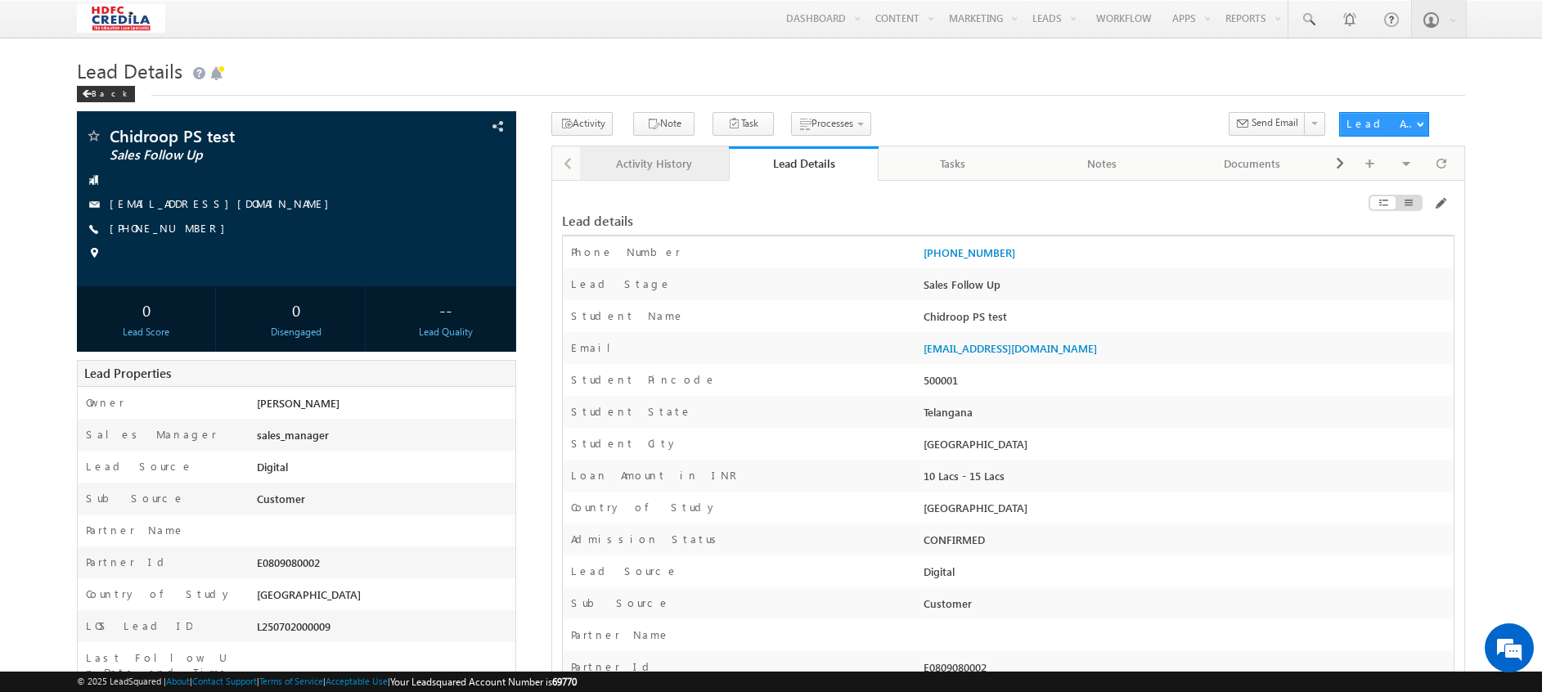
click at [641, 171] on div "Activity History" at bounding box center [654, 164] width 122 height 20
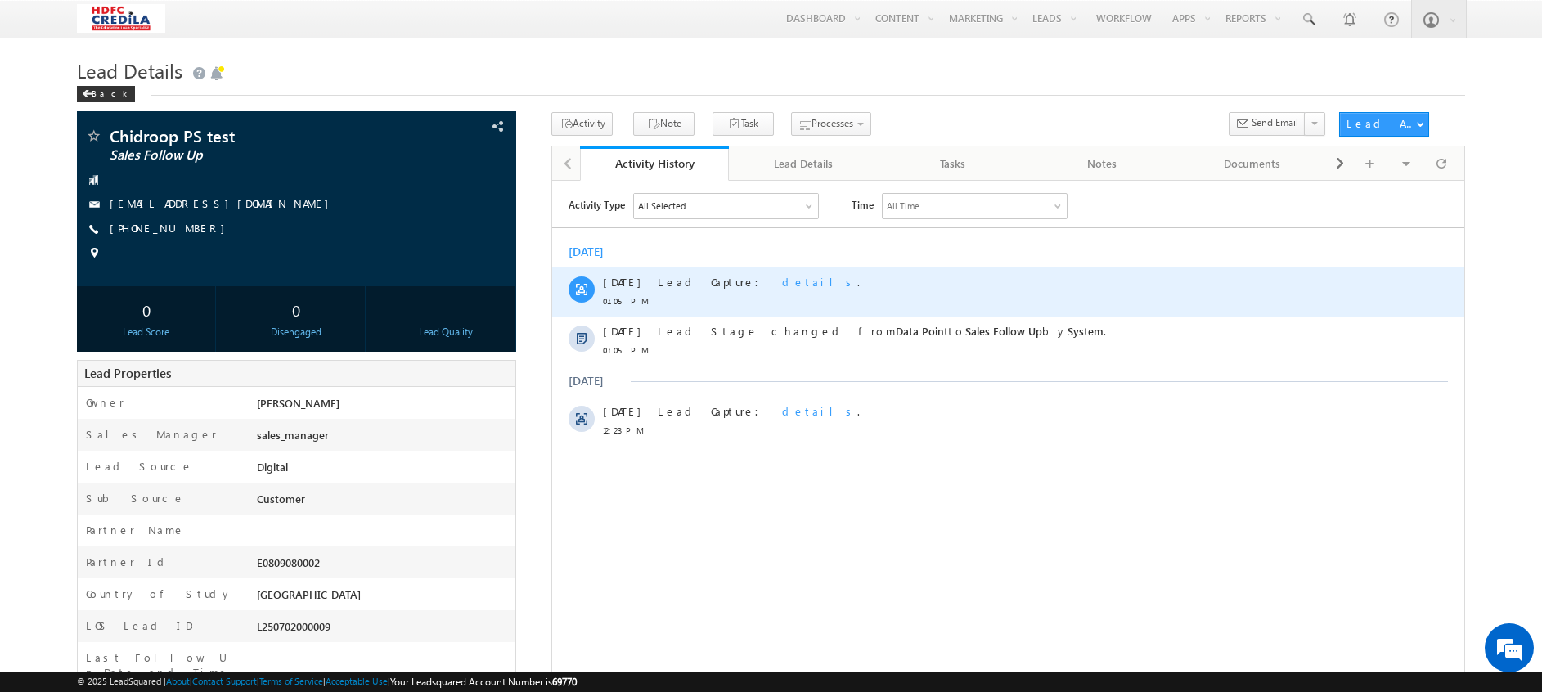
click at [782, 282] on span "details" at bounding box center [819, 281] width 75 height 14
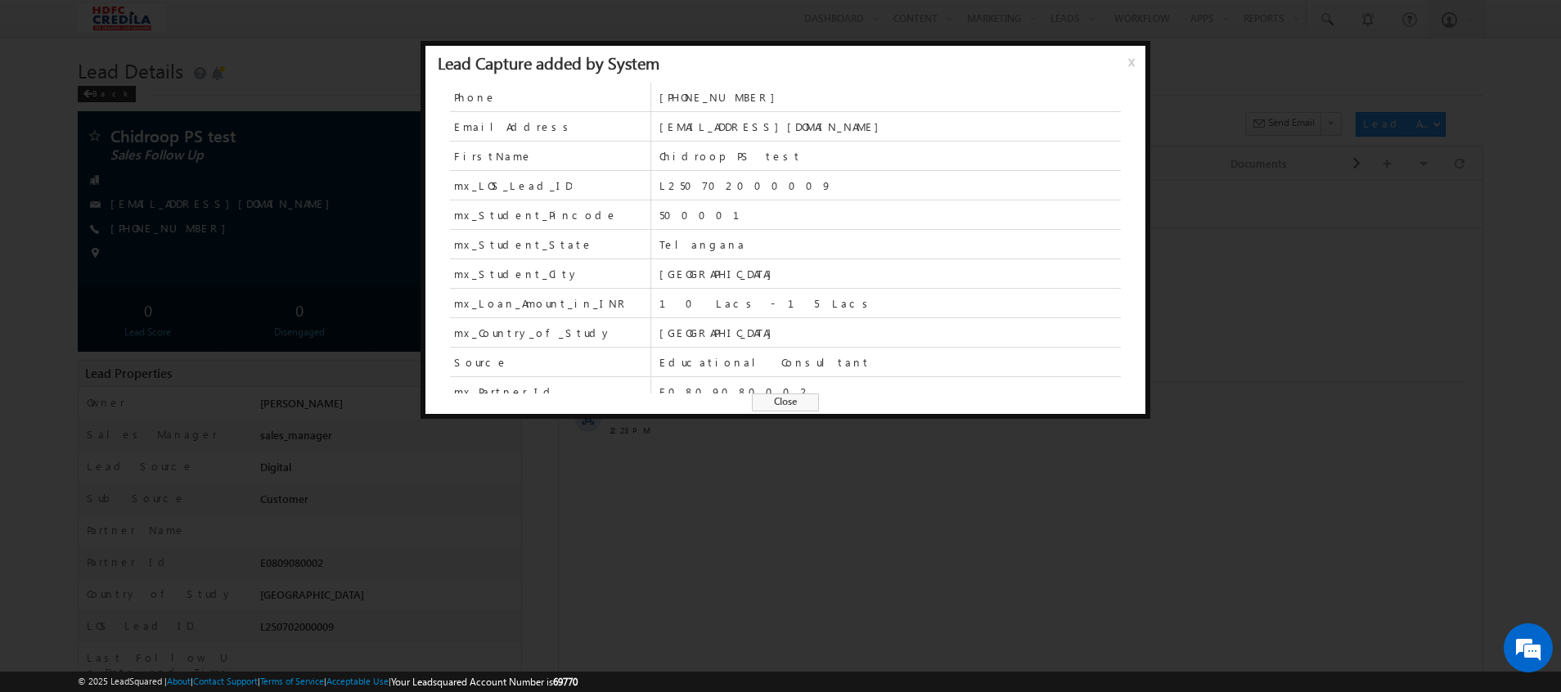
click at [1129, 59] on span "x" at bounding box center [1134, 67] width 13 height 29
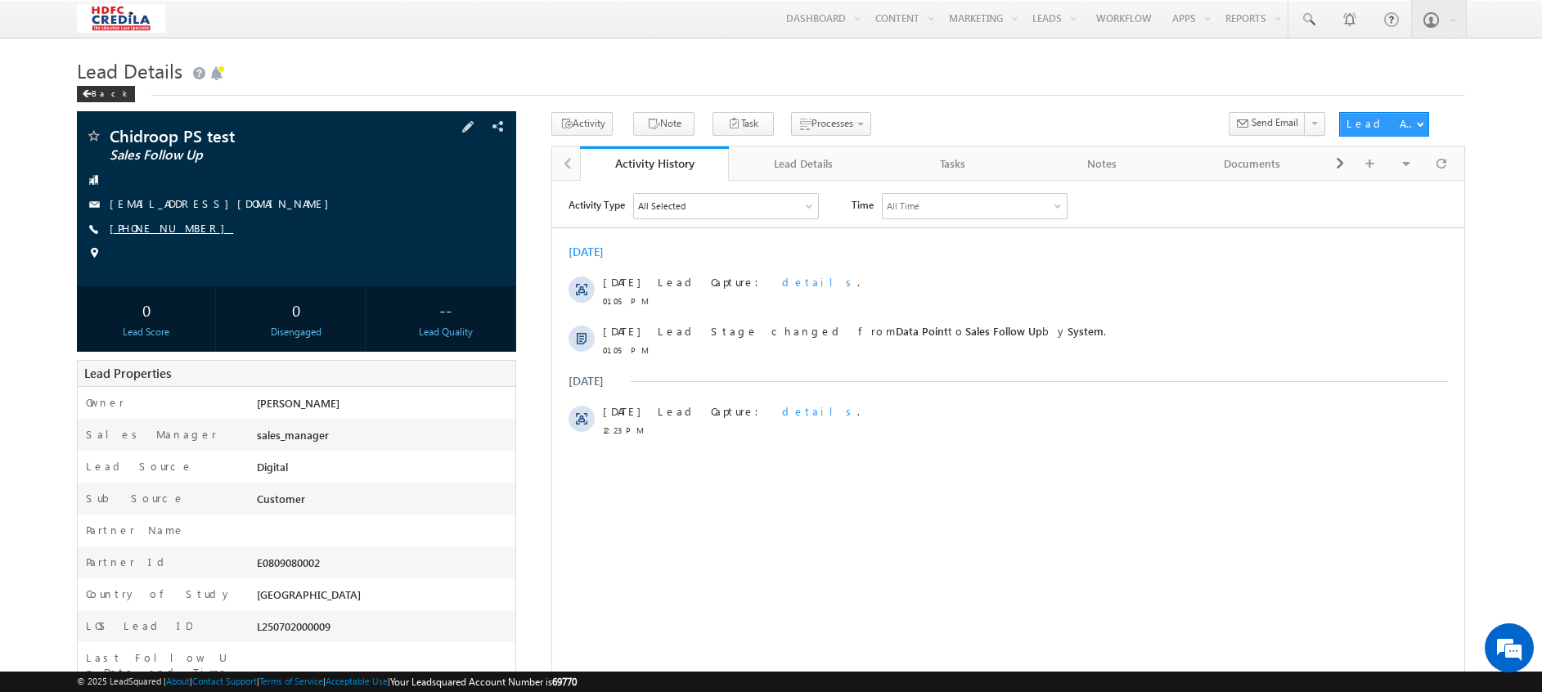
drag, startPoint x: 222, startPoint y: 235, endPoint x: 145, endPoint y: 227, distance: 77.3
click at [145, 227] on div "[PHONE_NUMBER]" at bounding box center [296, 229] width 423 height 16
click at [145, 227] on link "[PHONE_NUMBER]" at bounding box center [172, 228] width 124 height 14
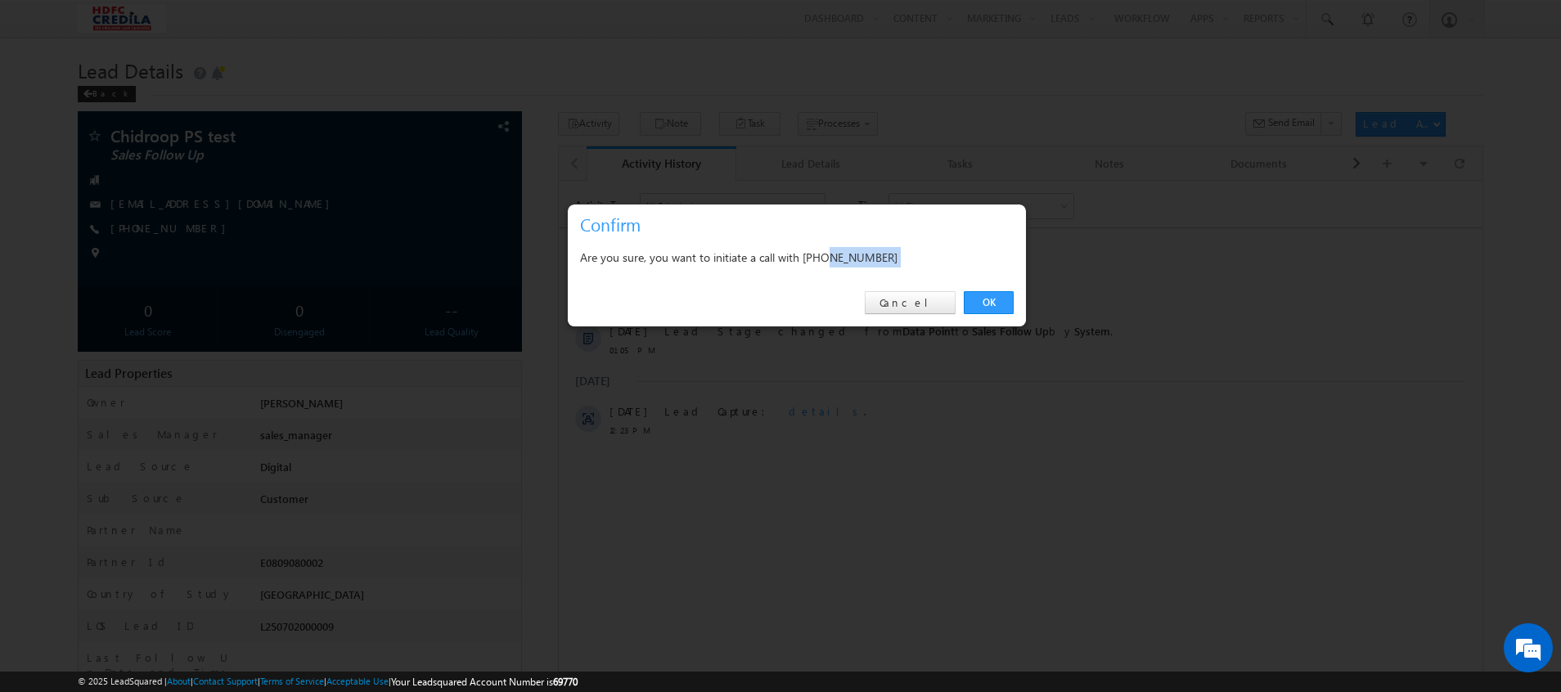
drag, startPoint x: 828, startPoint y: 257, endPoint x: 981, endPoint y: 288, distance: 156.1
click at [981, 288] on div "× Confirm Are you sure, you want to initiate a call with [PHONE_NUMBER] OK Canc…" at bounding box center [797, 266] width 460 height 124
copy div "1928128182"
